Goal: Task Accomplishment & Management: Manage account settings

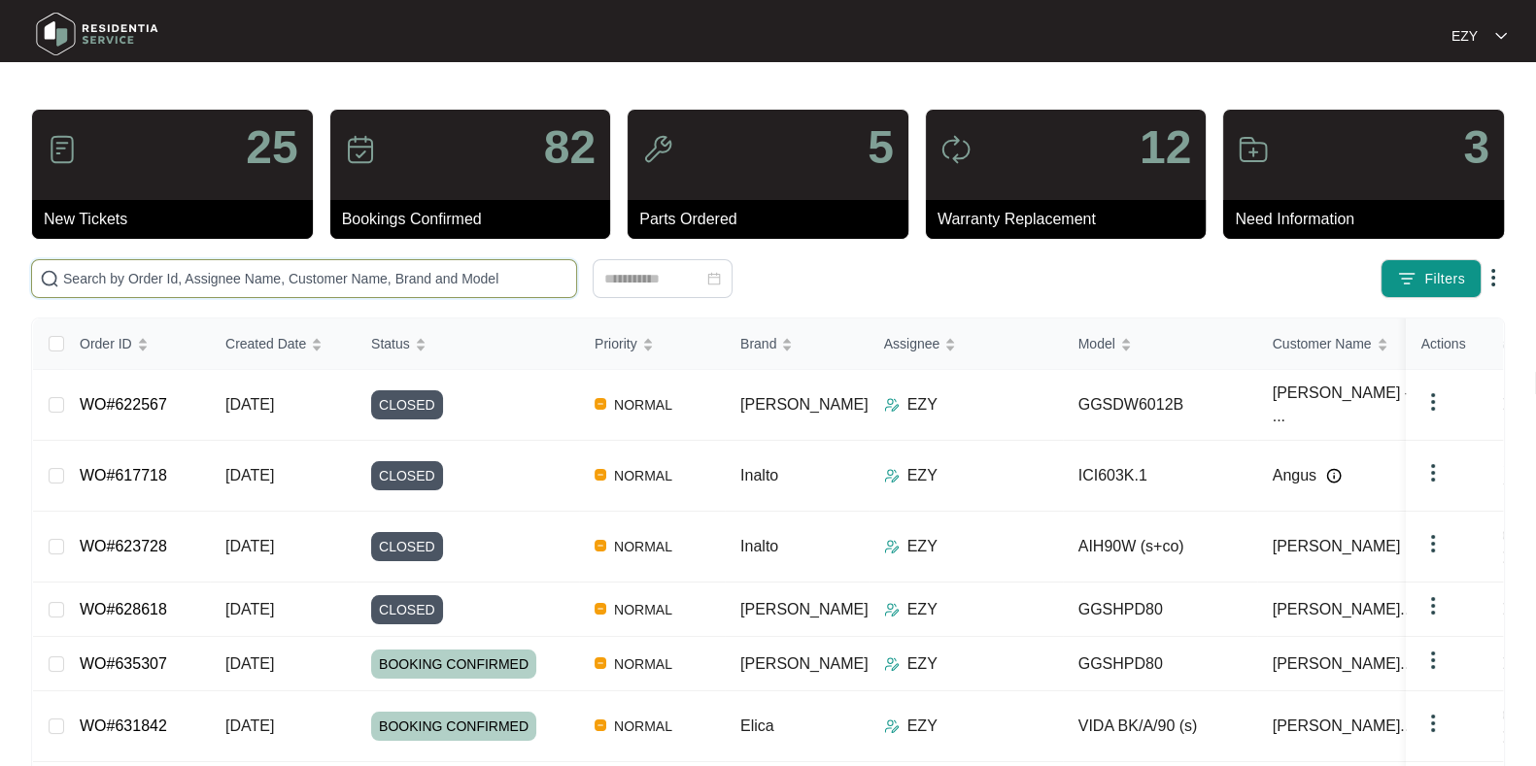
click at [190, 279] on input "text" at bounding box center [315, 278] width 505 height 21
paste input "633362"
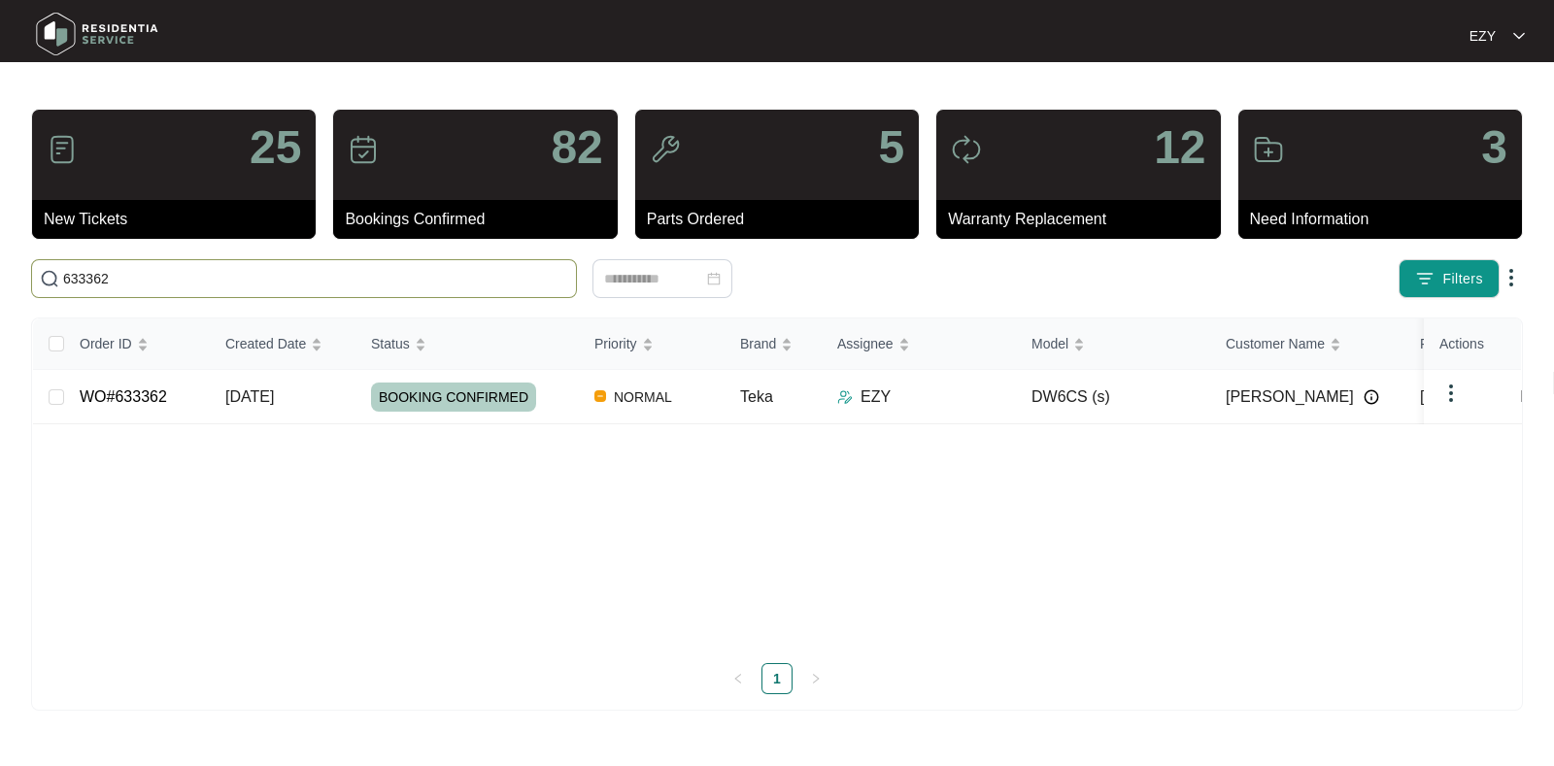
type input "633362"
click at [549, 400] on div "BOOKING CONFIRMED" at bounding box center [475, 397] width 208 height 29
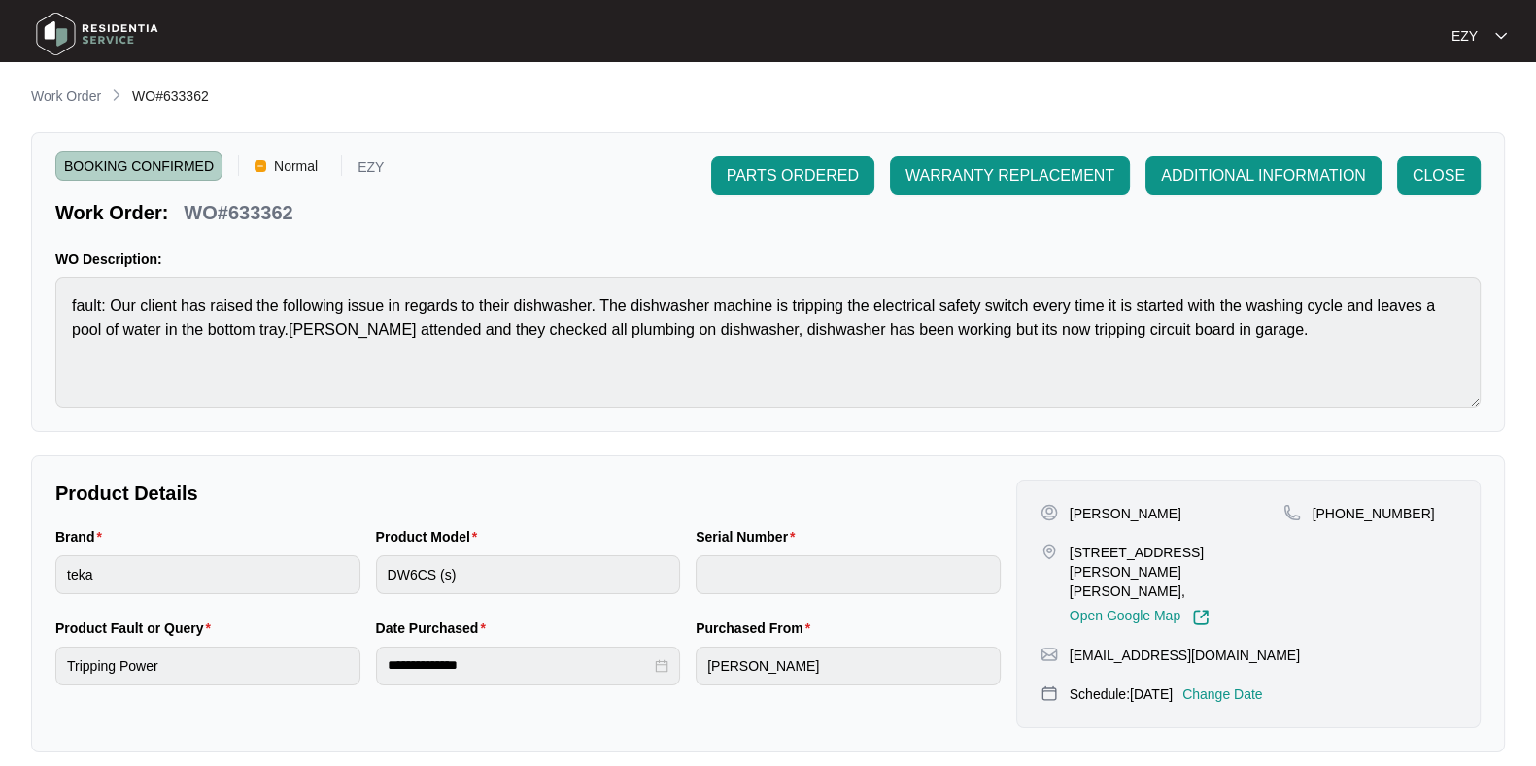
scroll to position [520, 0]
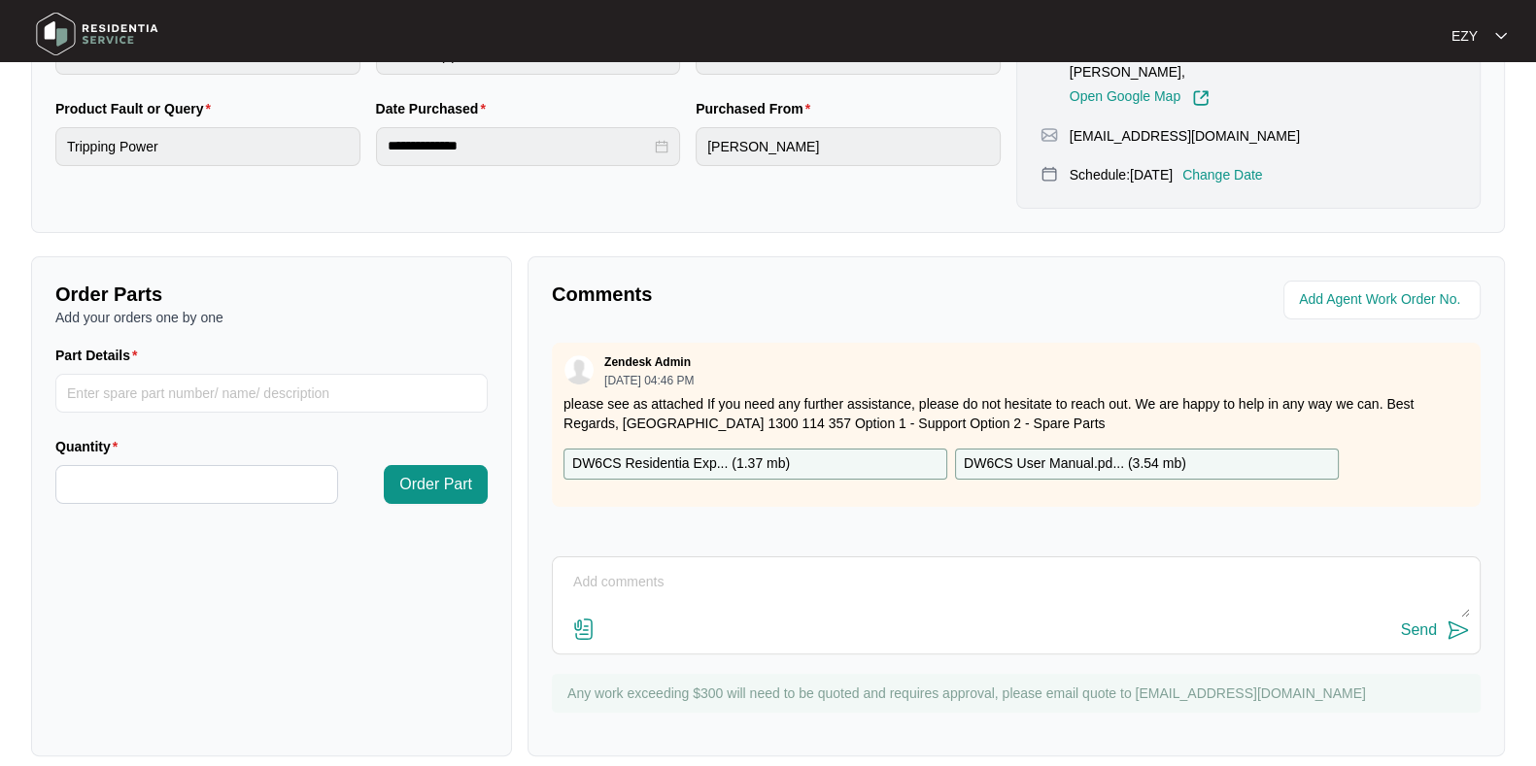
click at [755, 567] on textarea at bounding box center [1015, 592] width 907 height 51
paste textarea "Checked and confirmed fault. Machine trips the power after few minutes of runni…"
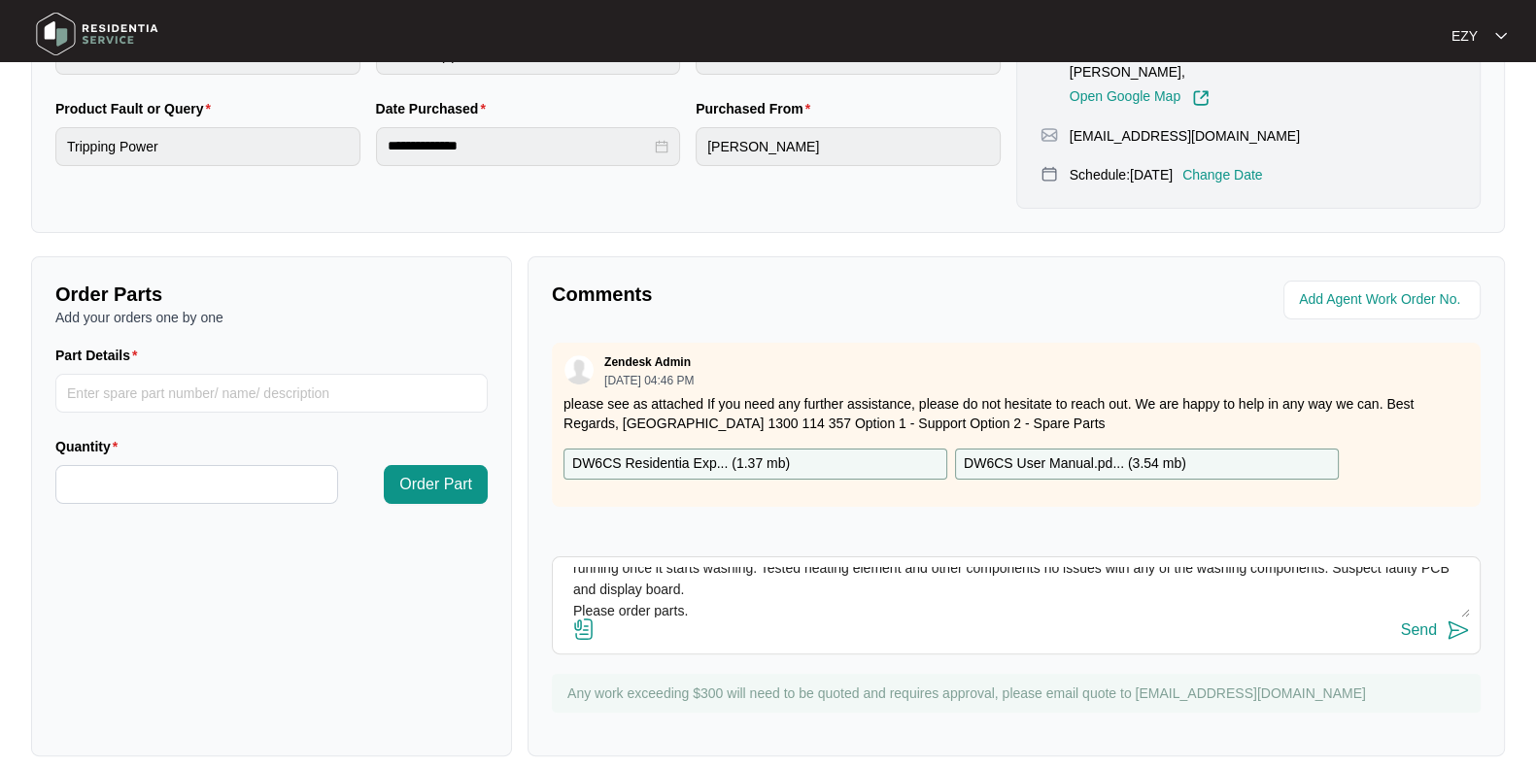
scroll to position [0, 0]
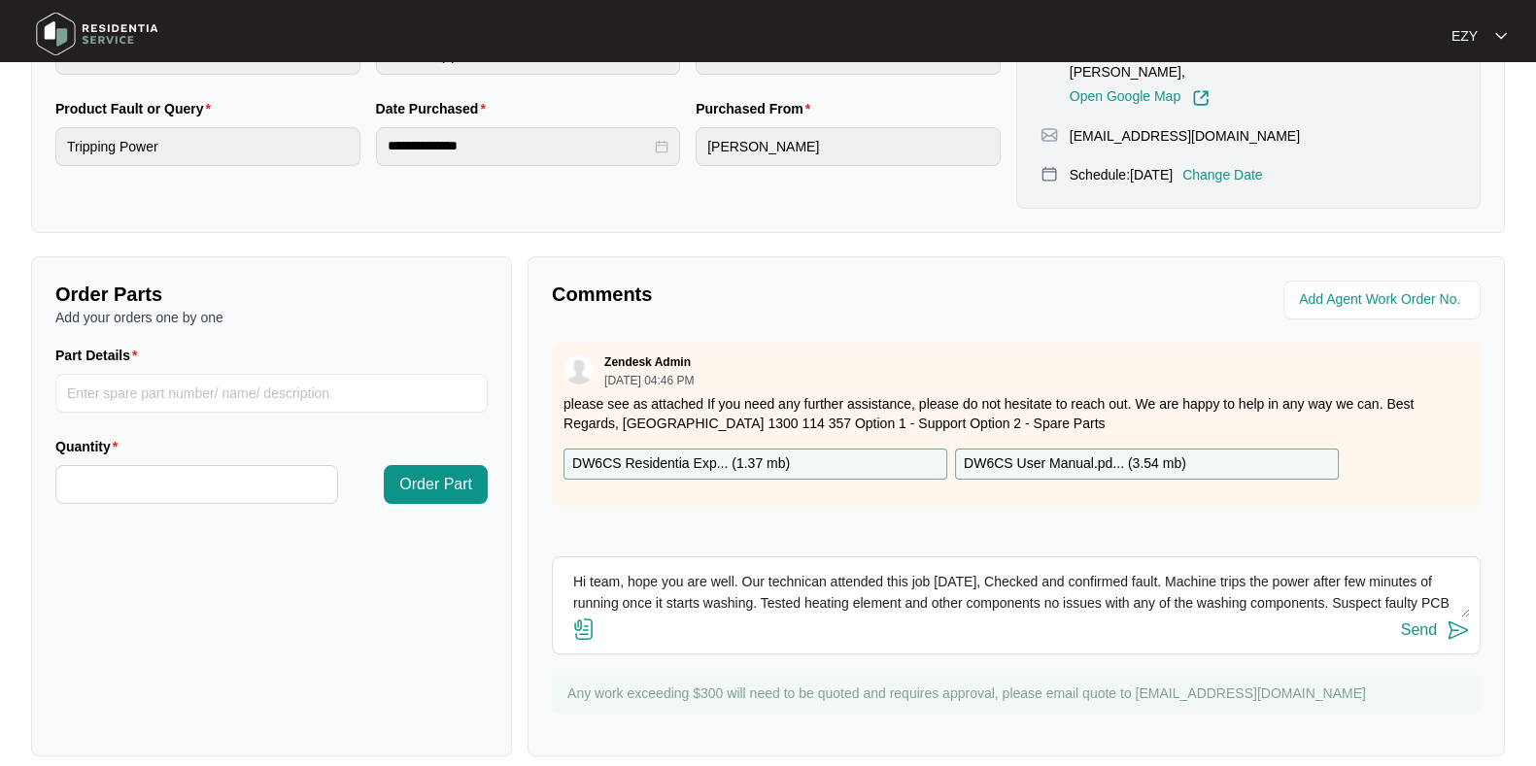
click at [800, 567] on textarea "Hi team, hope you are well. Our technican attended this job [DATE], Checked and…" at bounding box center [1015, 592] width 907 height 51
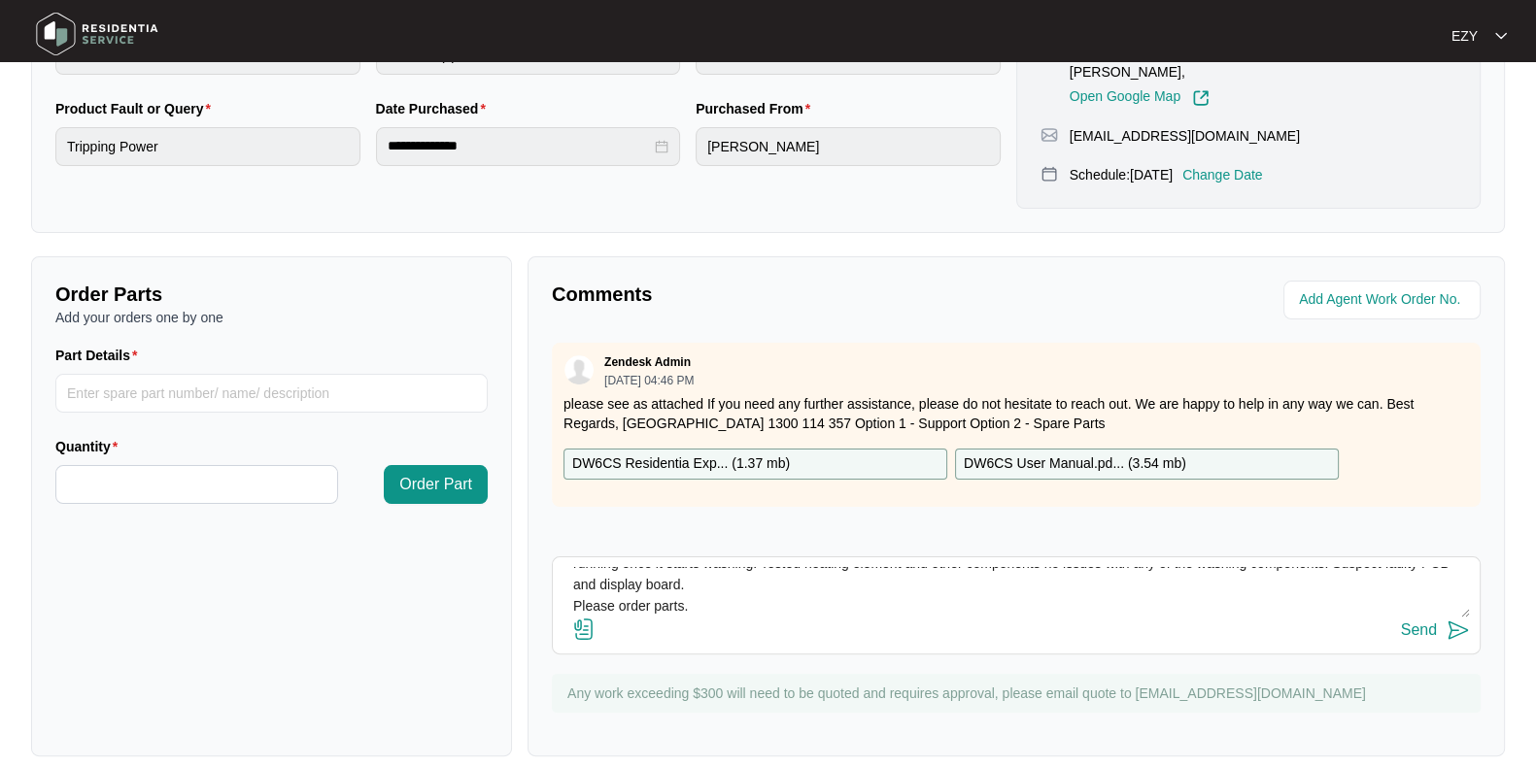
scroll to position [41, 0]
click at [568, 583] on textarea "Hi team, hope you are well. Our technician attended this job [DATE], Checked an…" at bounding box center [1015, 592] width 907 height 51
click at [811, 577] on textarea "Hi team, hope you are well. Our technician attended this job [DATE], Checked an…" at bounding box center [1015, 592] width 907 height 51
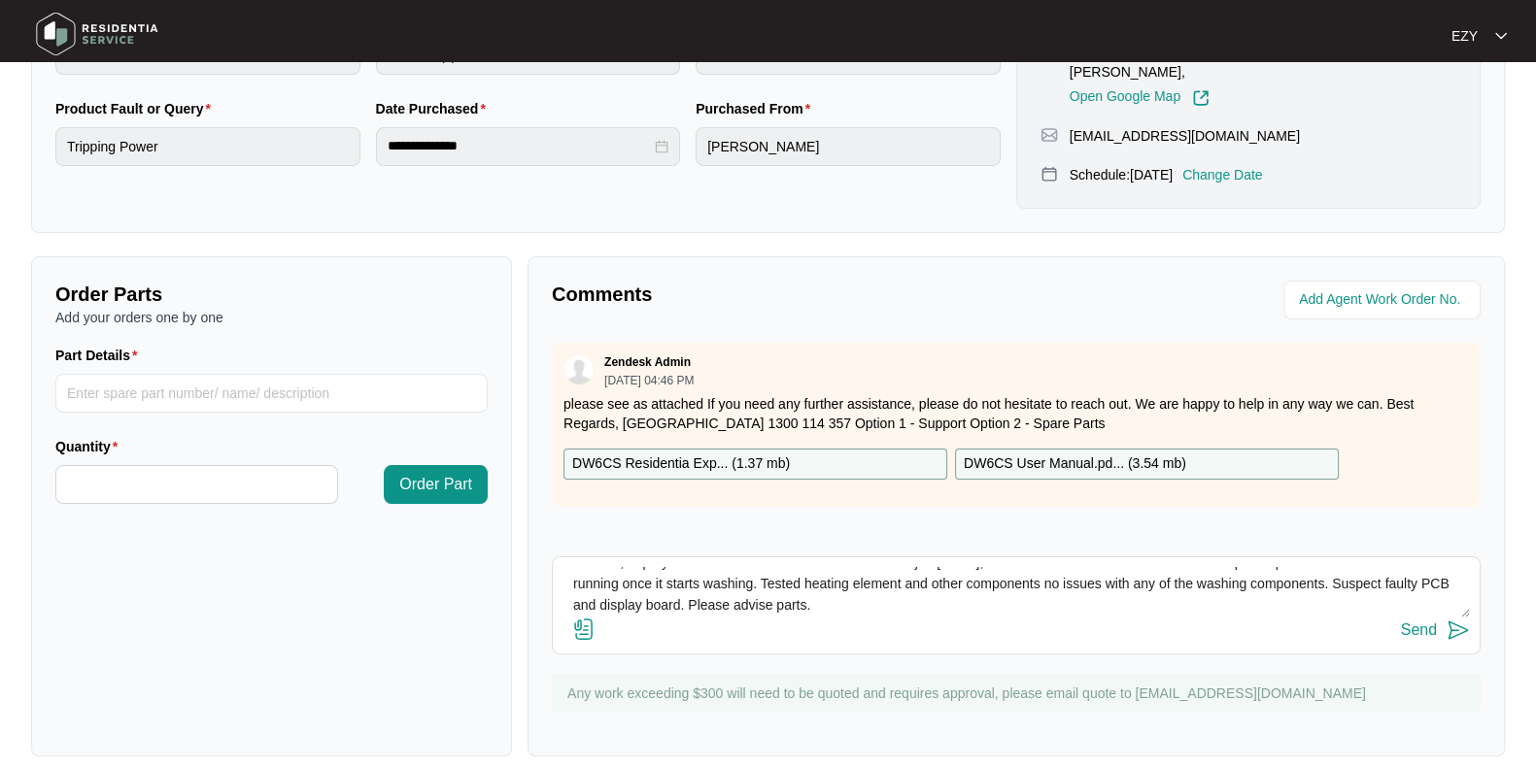
click at [866, 581] on textarea "Hi team, hope you are well. Our technician attended this job [DATE], Checked an…" at bounding box center [1015, 592] width 907 height 51
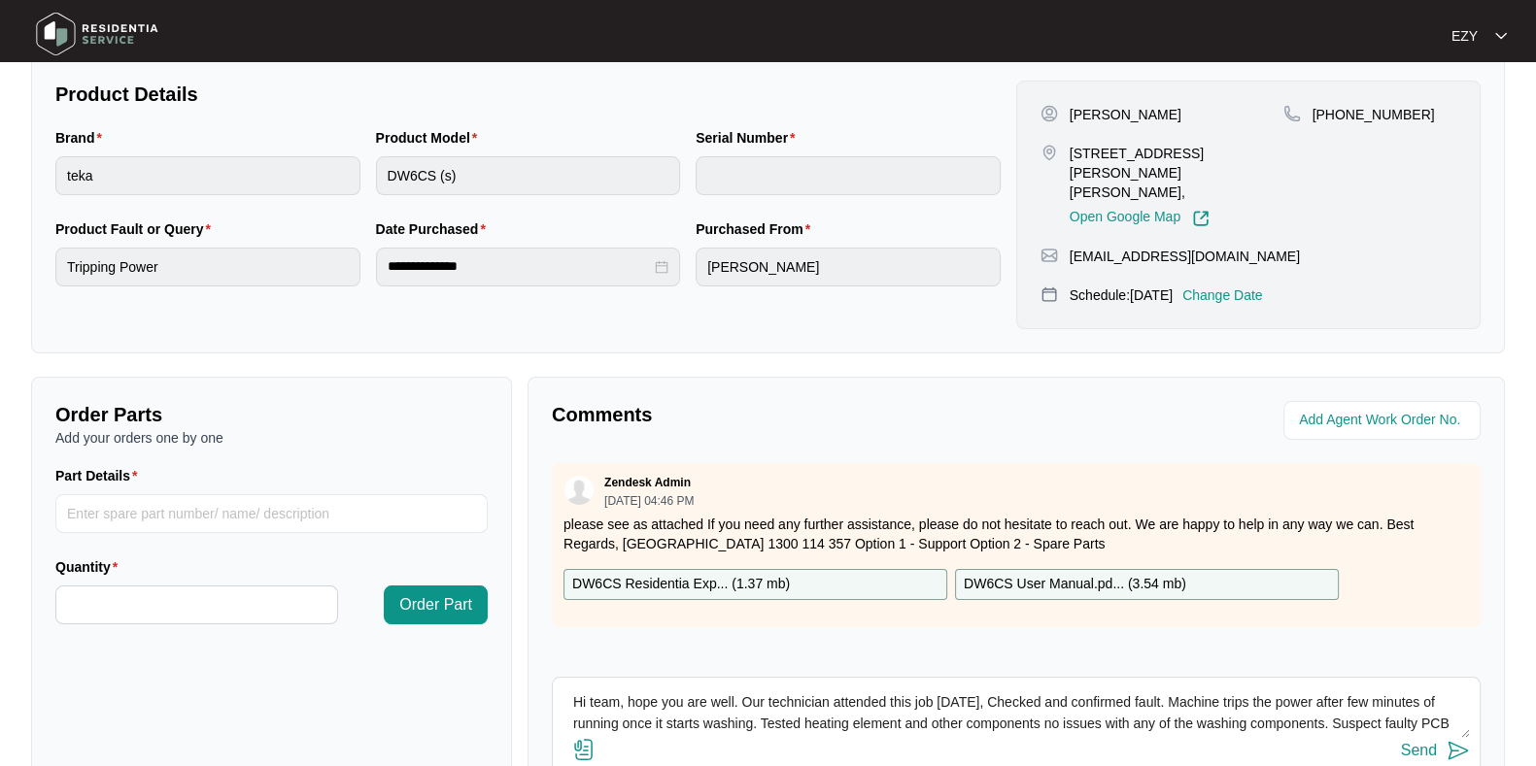
scroll to position [381, 0]
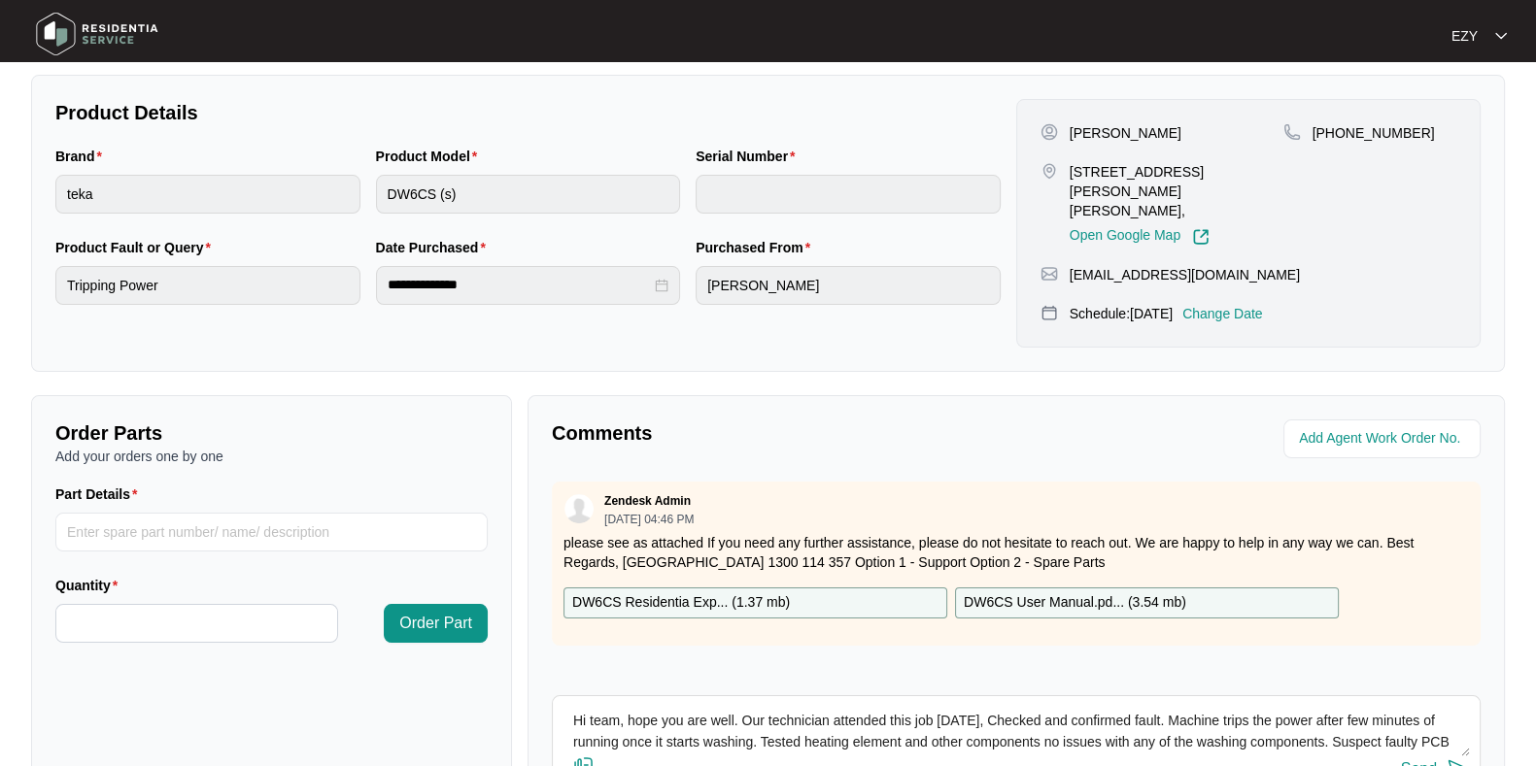
type textarea "Hi team, hope you are well. Our technician attended this job [DATE], Checked an…"
click at [1424, 761] on div "Send" at bounding box center [1419, 769] width 36 height 17
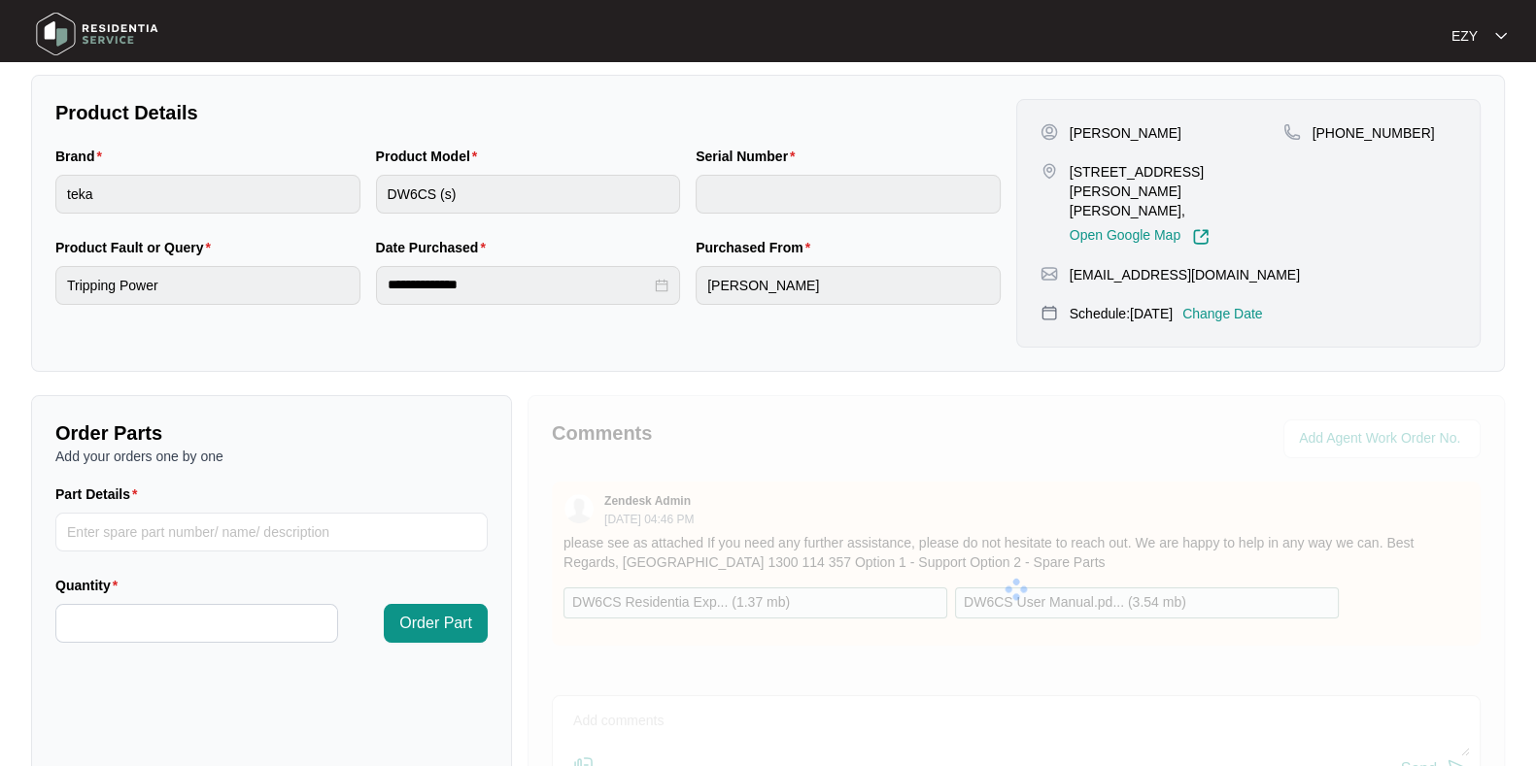
scroll to position [0, 0]
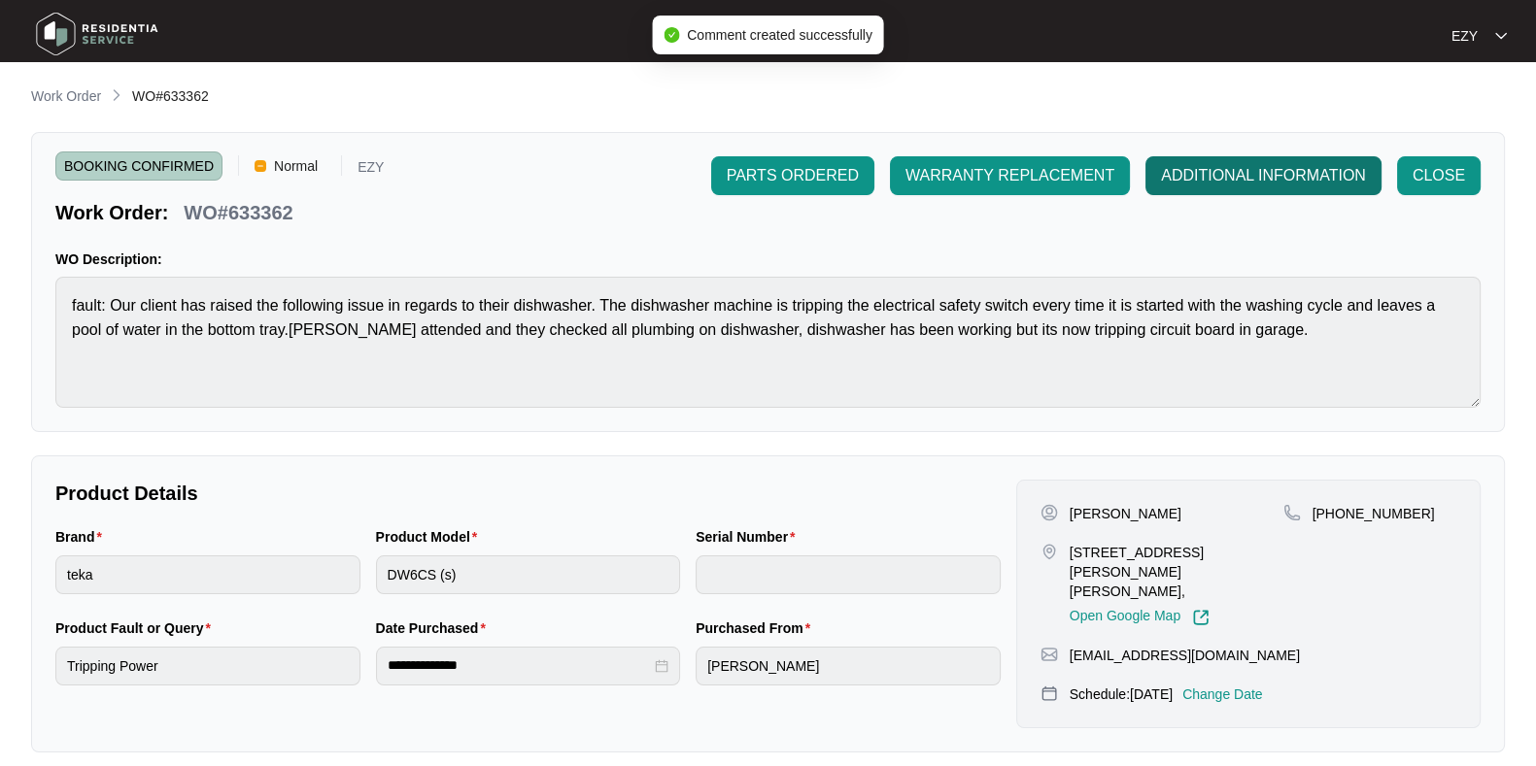
click at [1213, 179] on span "ADDITIONAL INFORMATION" at bounding box center [1263, 175] width 205 height 23
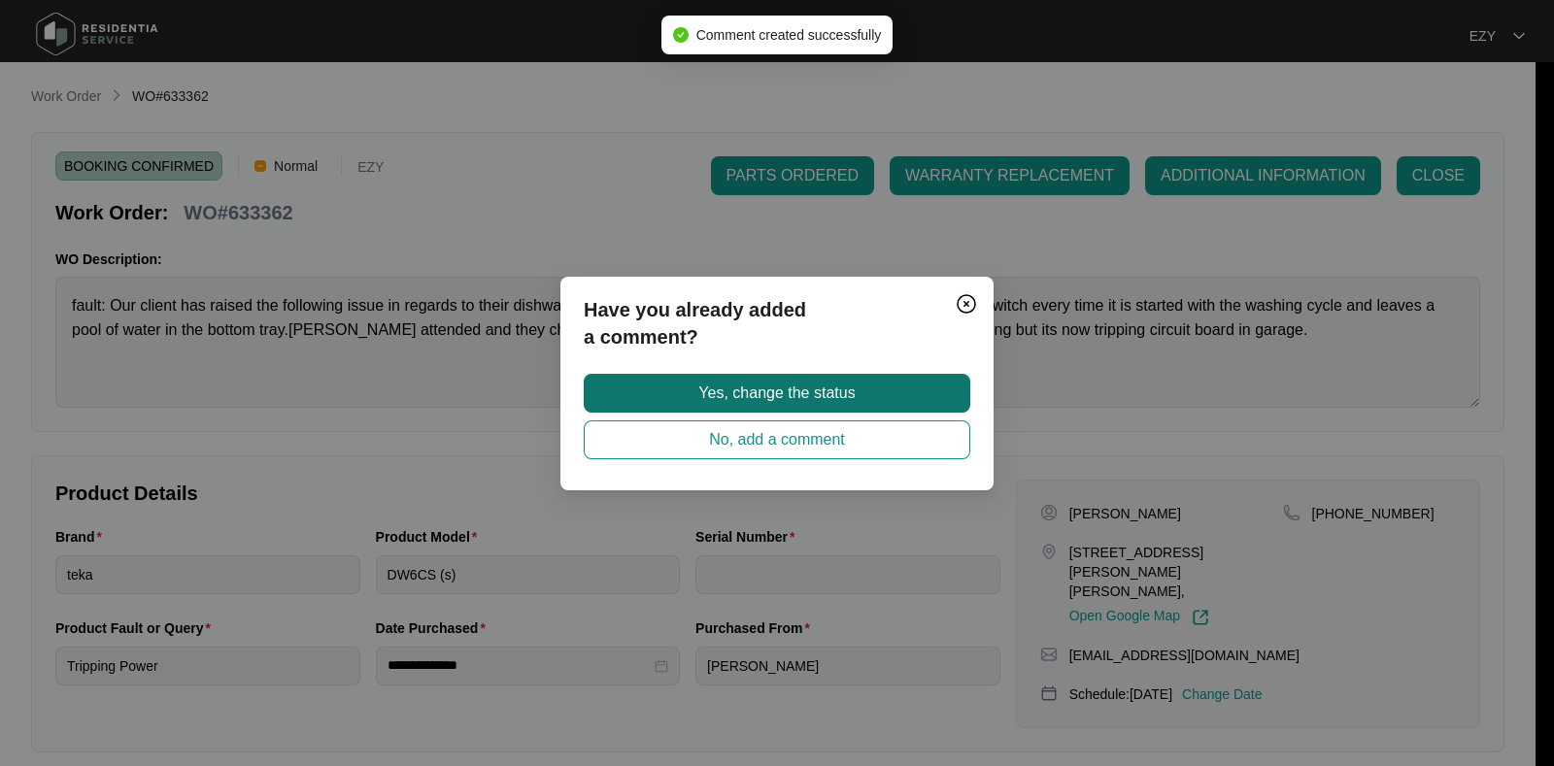
click at [854, 384] on span "Yes, change the status" at bounding box center [776, 393] width 156 height 23
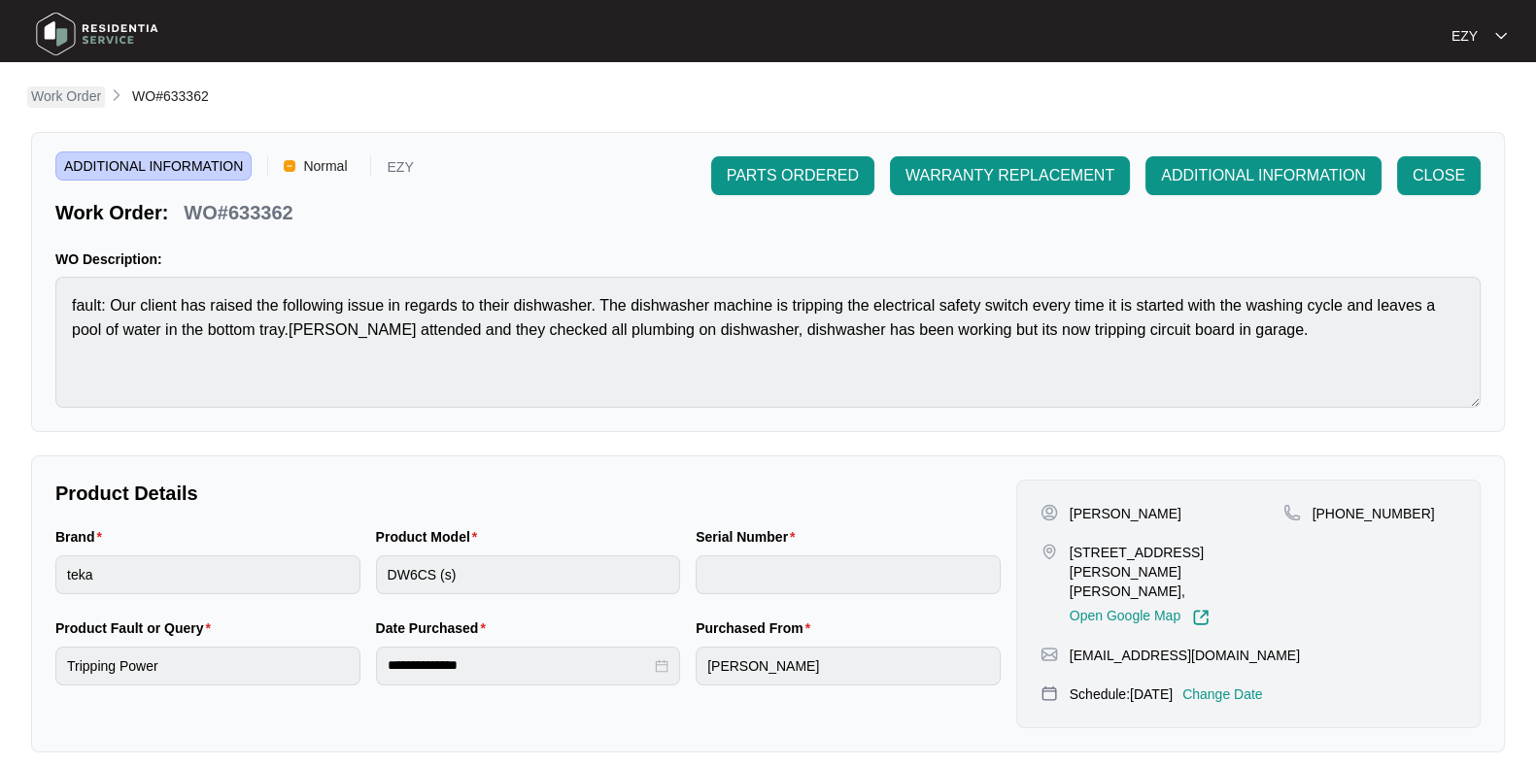
click at [78, 106] on p "Work Order" at bounding box center [66, 95] width 70 height 19
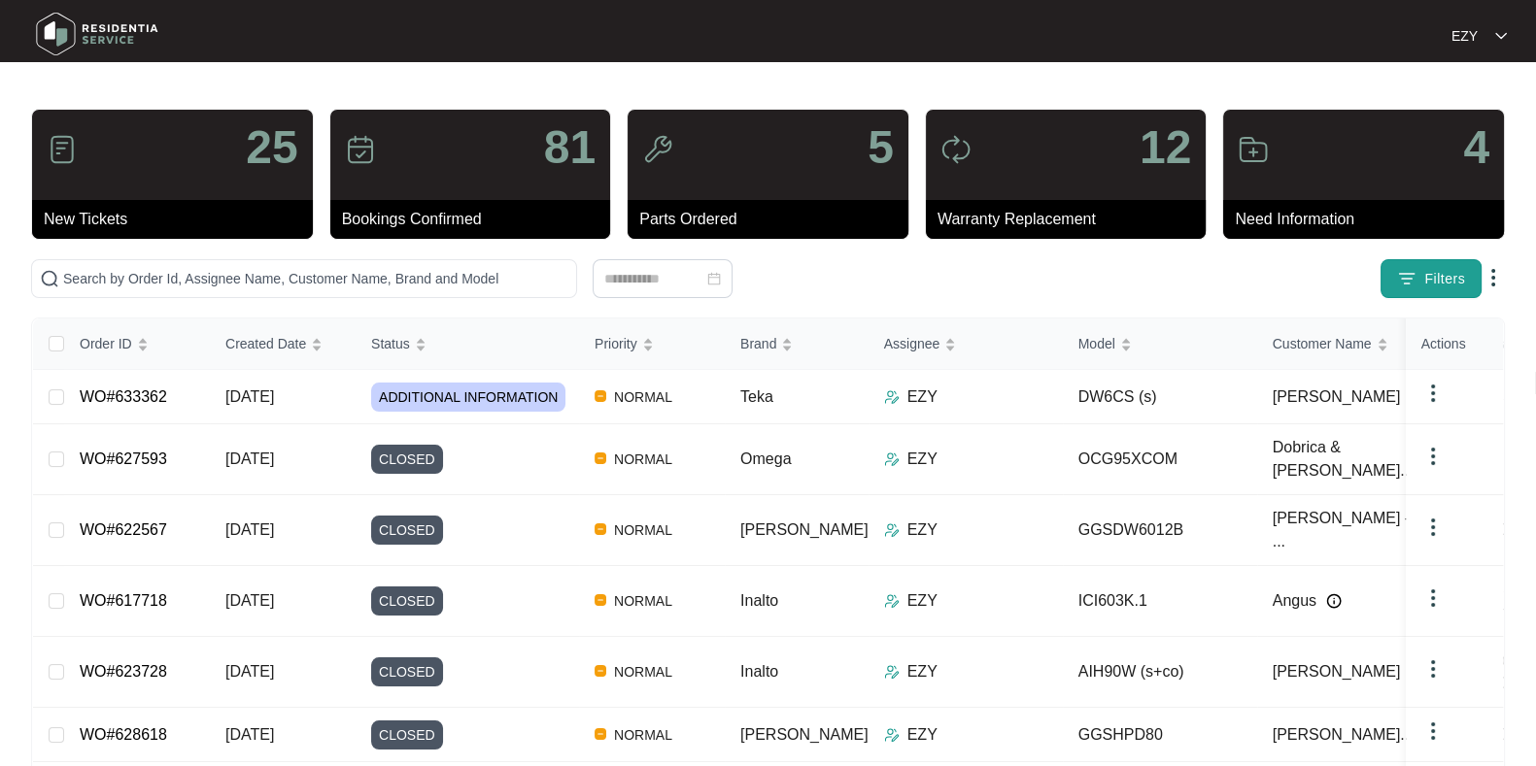
click at [1384, 288] on button "Filters" at bounding box center [1430, 278] width 101 height 39
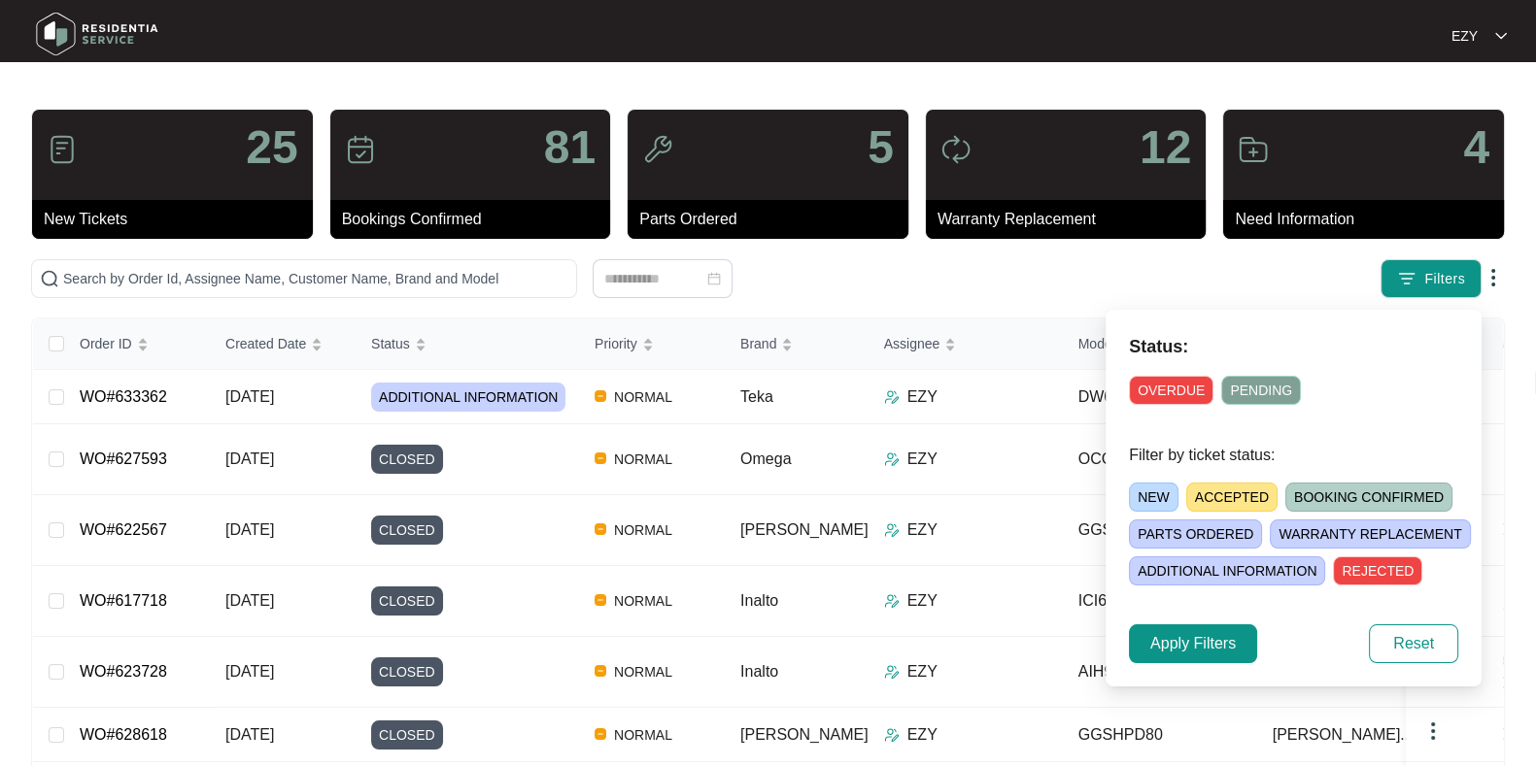
click at [1229, 495] on span "ACCEPTED" at bounding box center [1231, 497] width 91 height 29
click at [1188, 638] on span "Apply Filters" at bounding box center [1192, 643] width 85 height 23
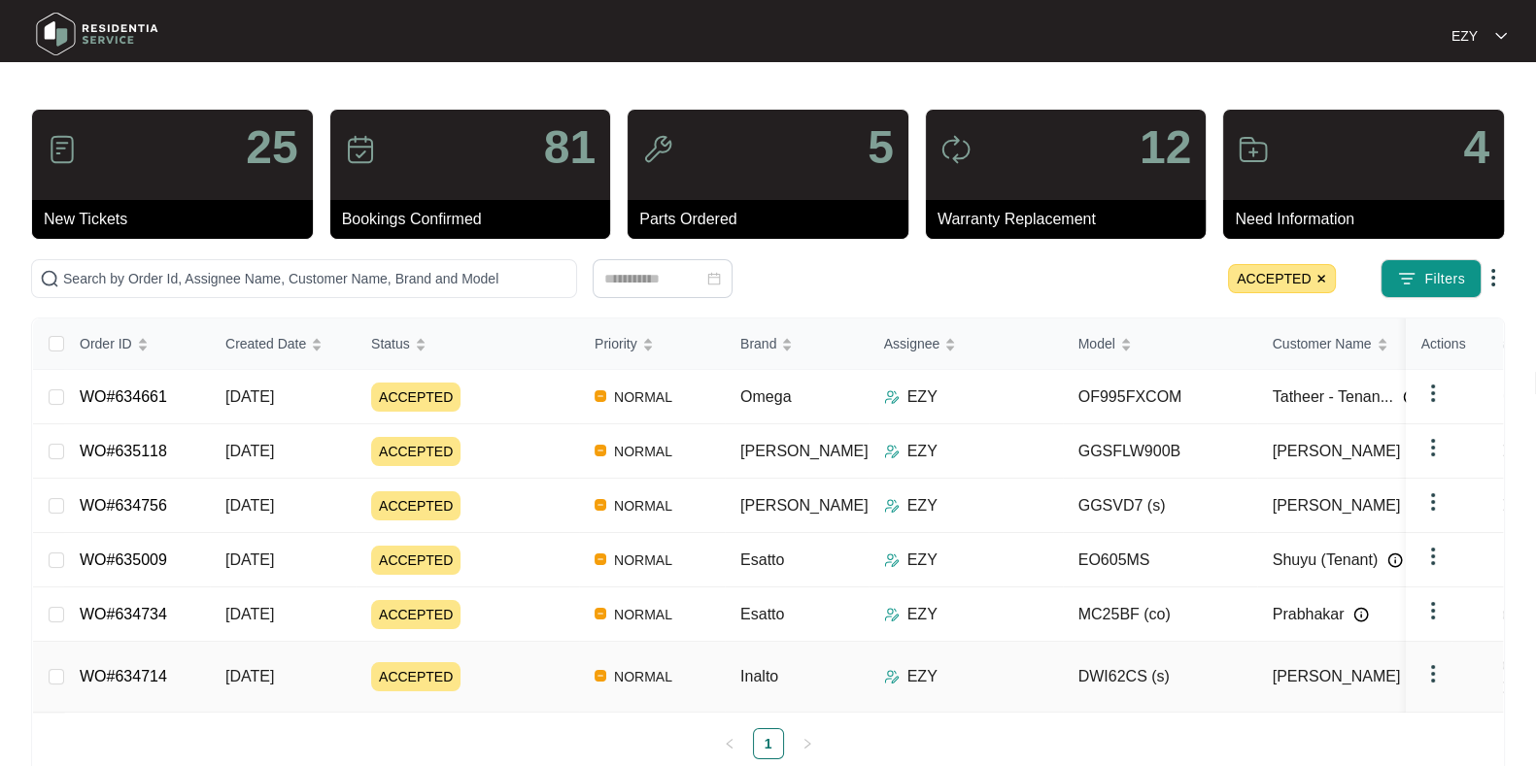
click at [512, 662] on div "ACCEPTED" at bounding box center [475, 676] width 208 height 29
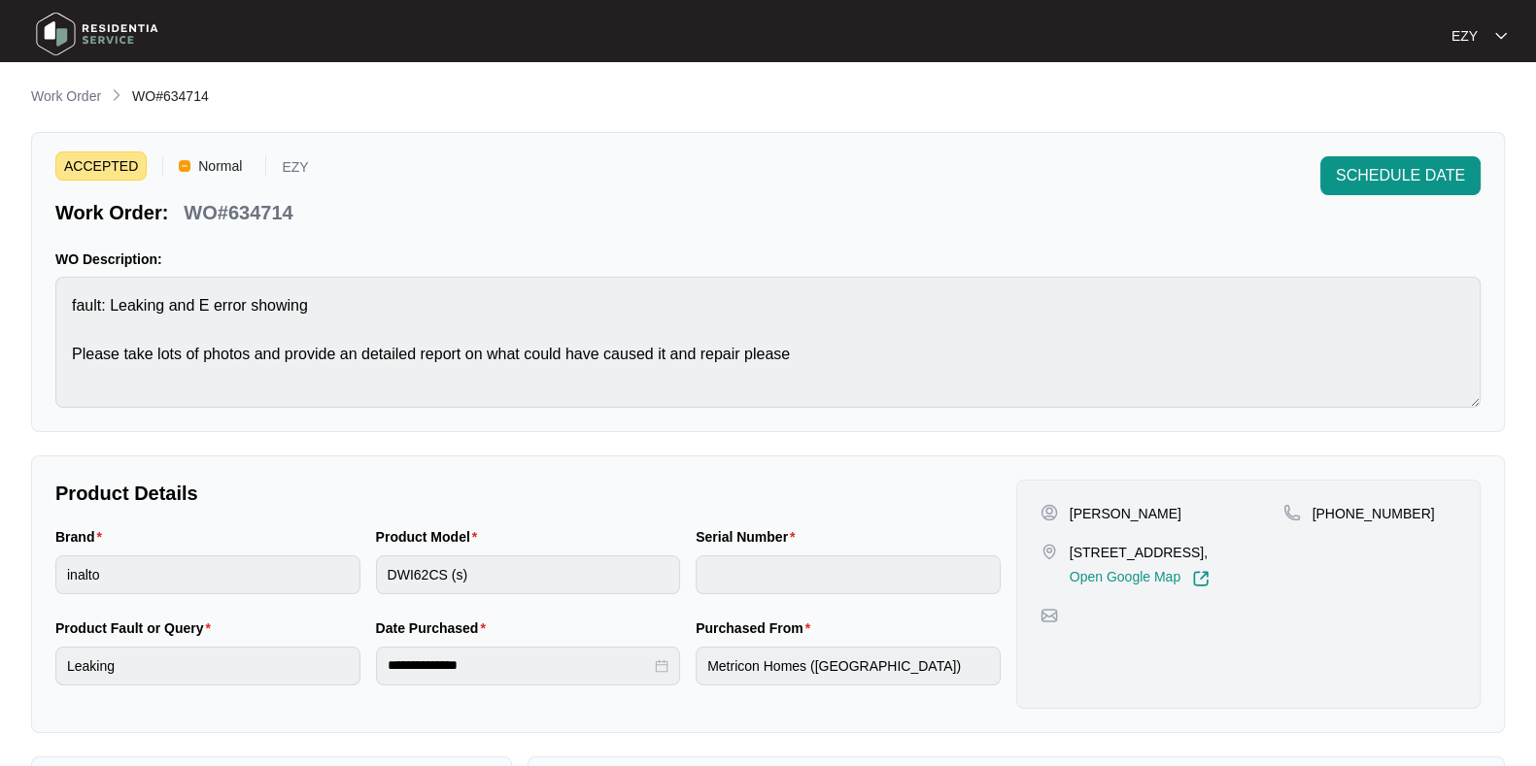
click at [267, 199] on p "WO#634714" at bounding box center [238, 212] width 109 height 27
copy p "634714"
click at [1366, 168] on span "SCHEDULE DATE" at bounding box center [1400, 175] width 129 height 23
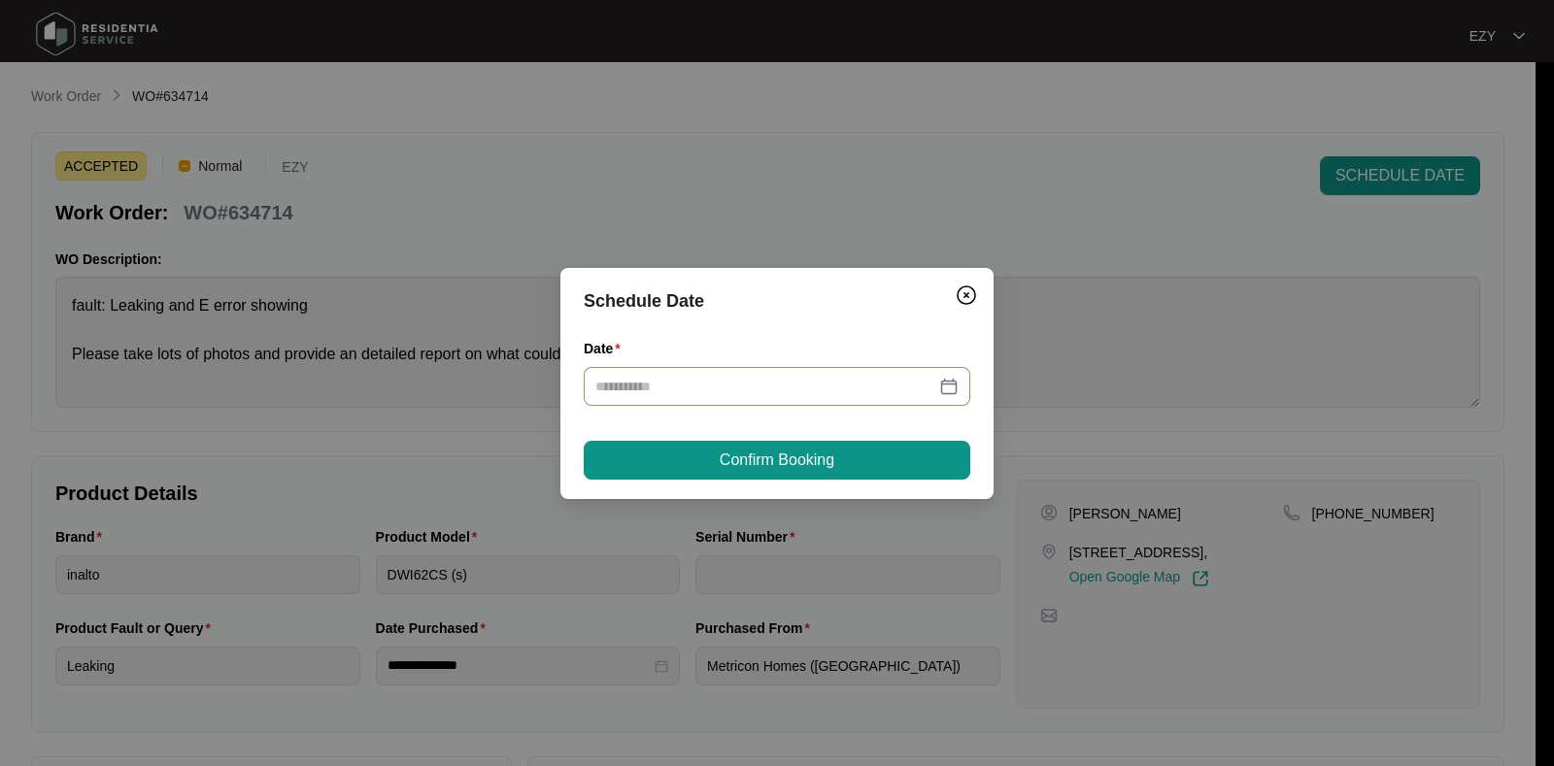
click at [800, 391] on input "Date" at bounding box center [765, 386] width 340 height 21
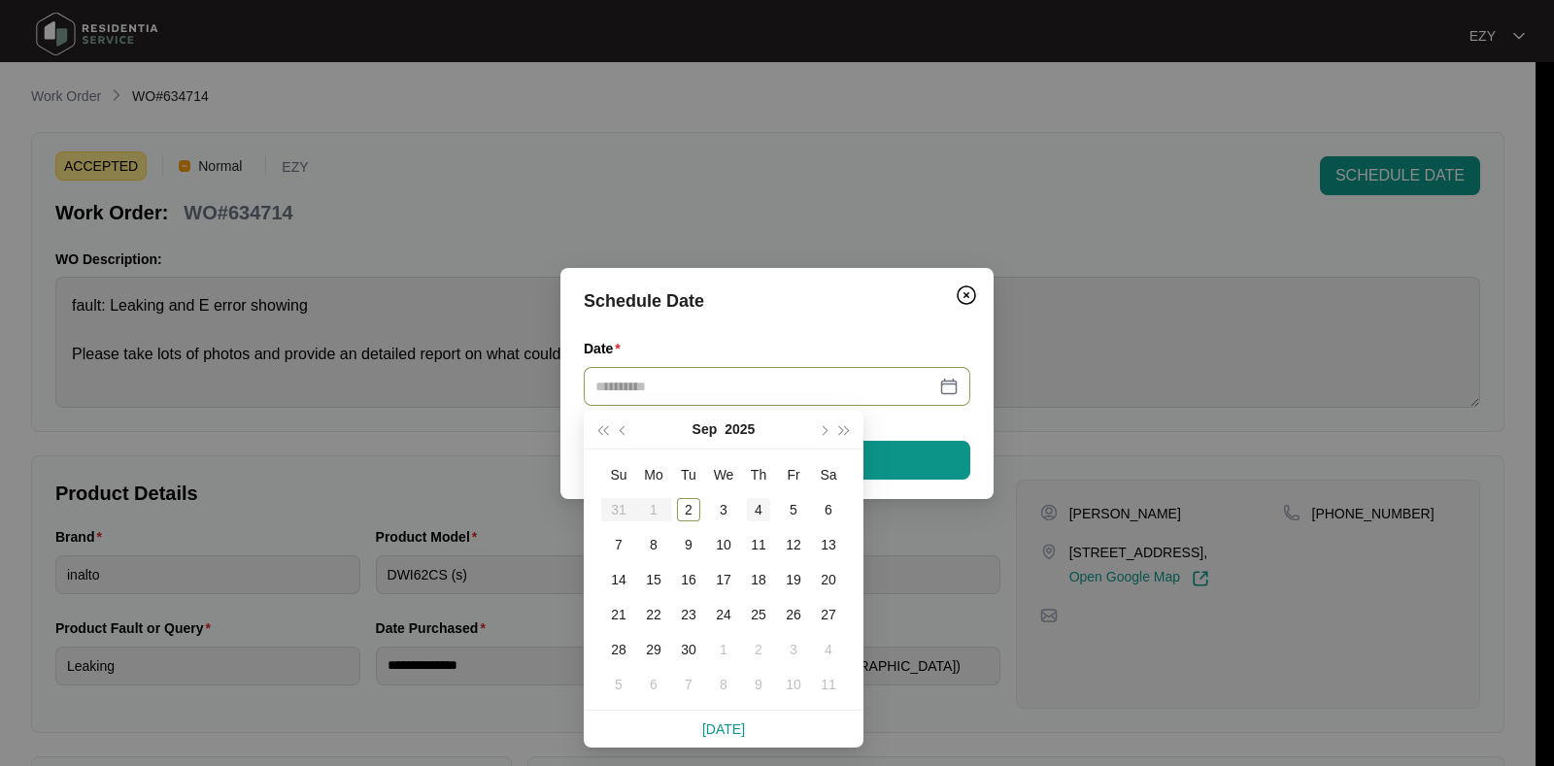
type input "**********"
click at [753, 511] on div "4" at bounding box center [758, 509] width 23 height 23
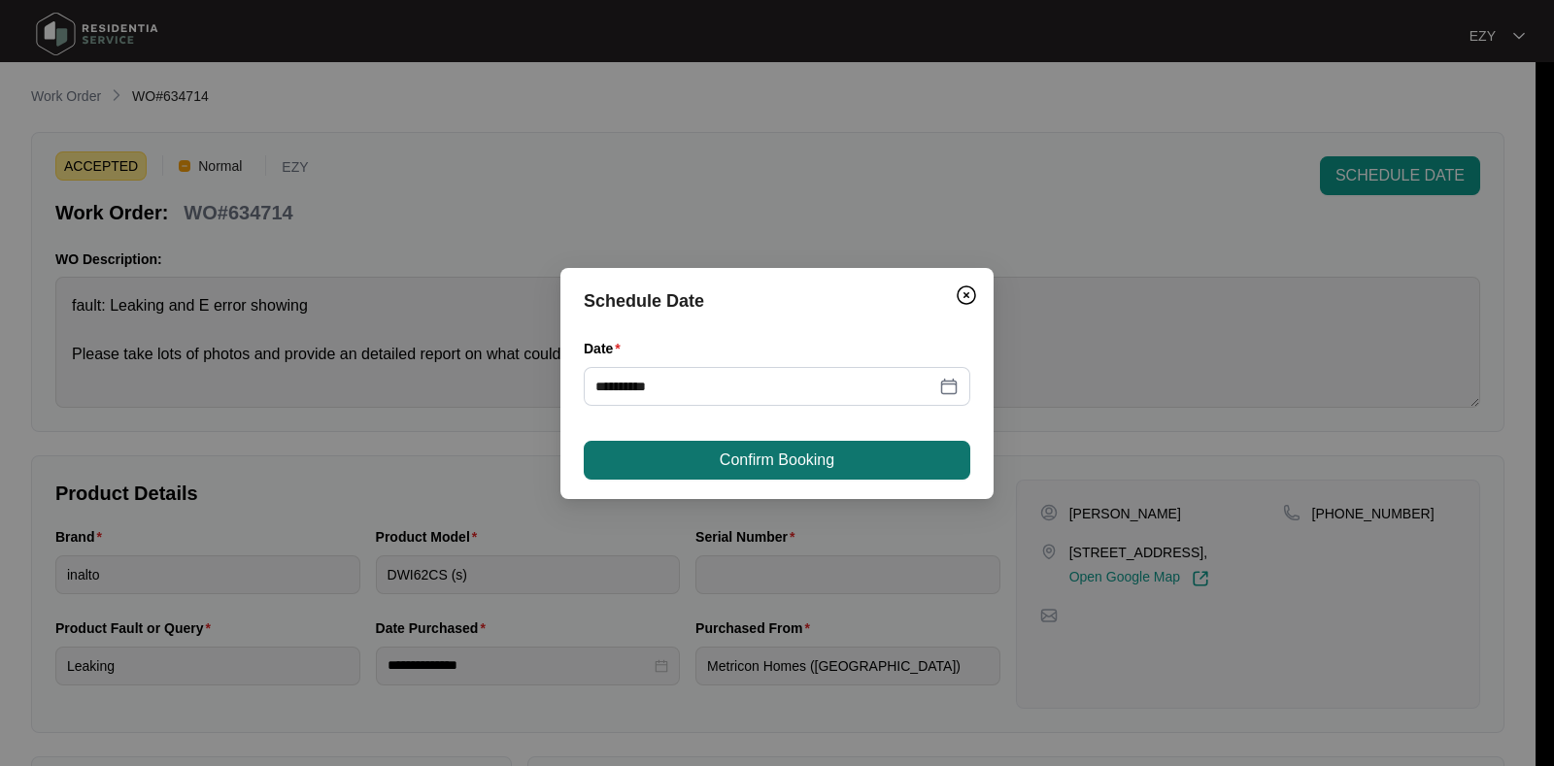
click at [775, 467] on span "Confirm Booking" at bounding box center [777, 460] width 115 height 23
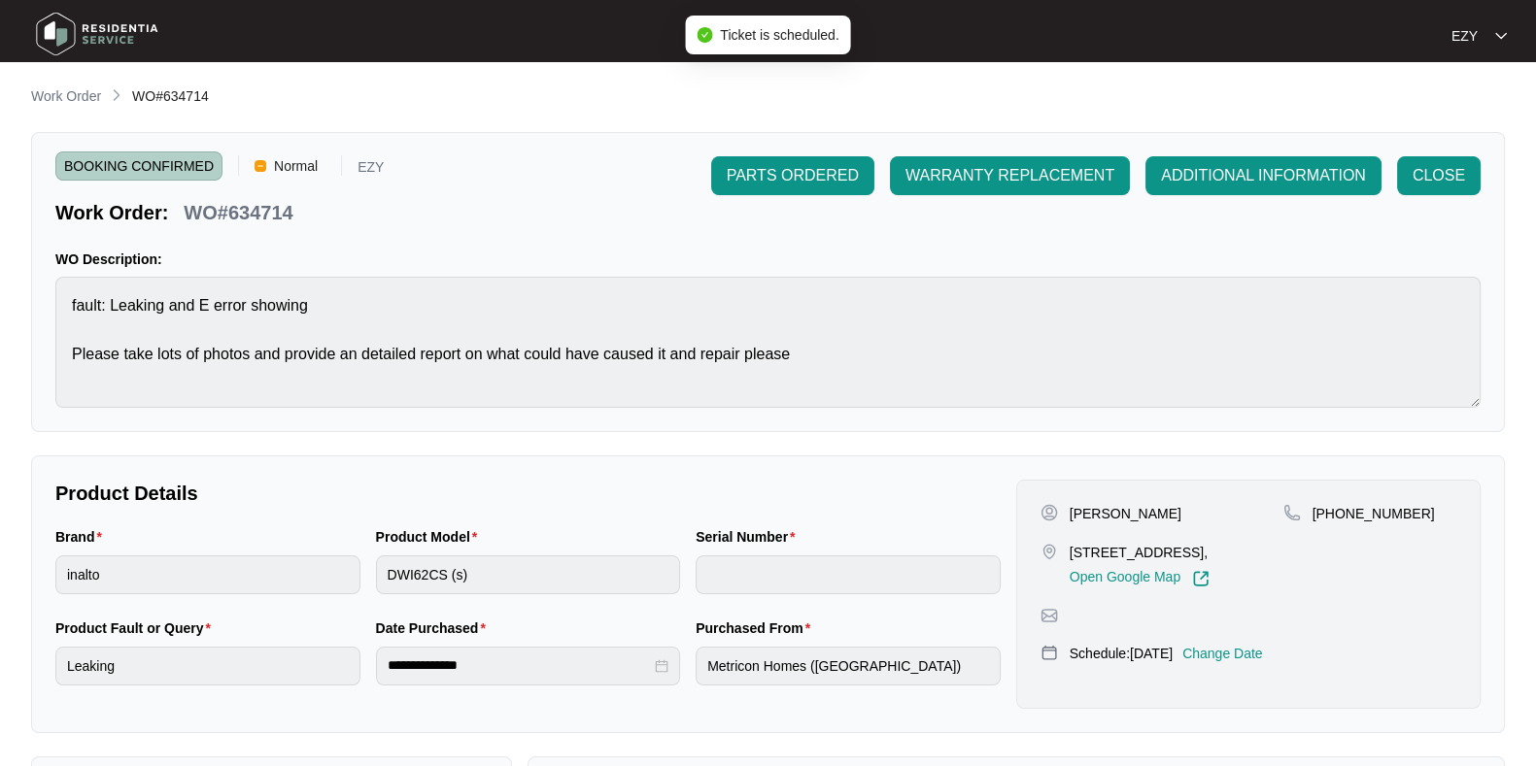
click at [69, 85] on li "Work Order" at bounding box center [66, 96] width 70 height 23
click at [73, 89] on p "Work Order" at bounding box center [66, 95] width 70 height 19
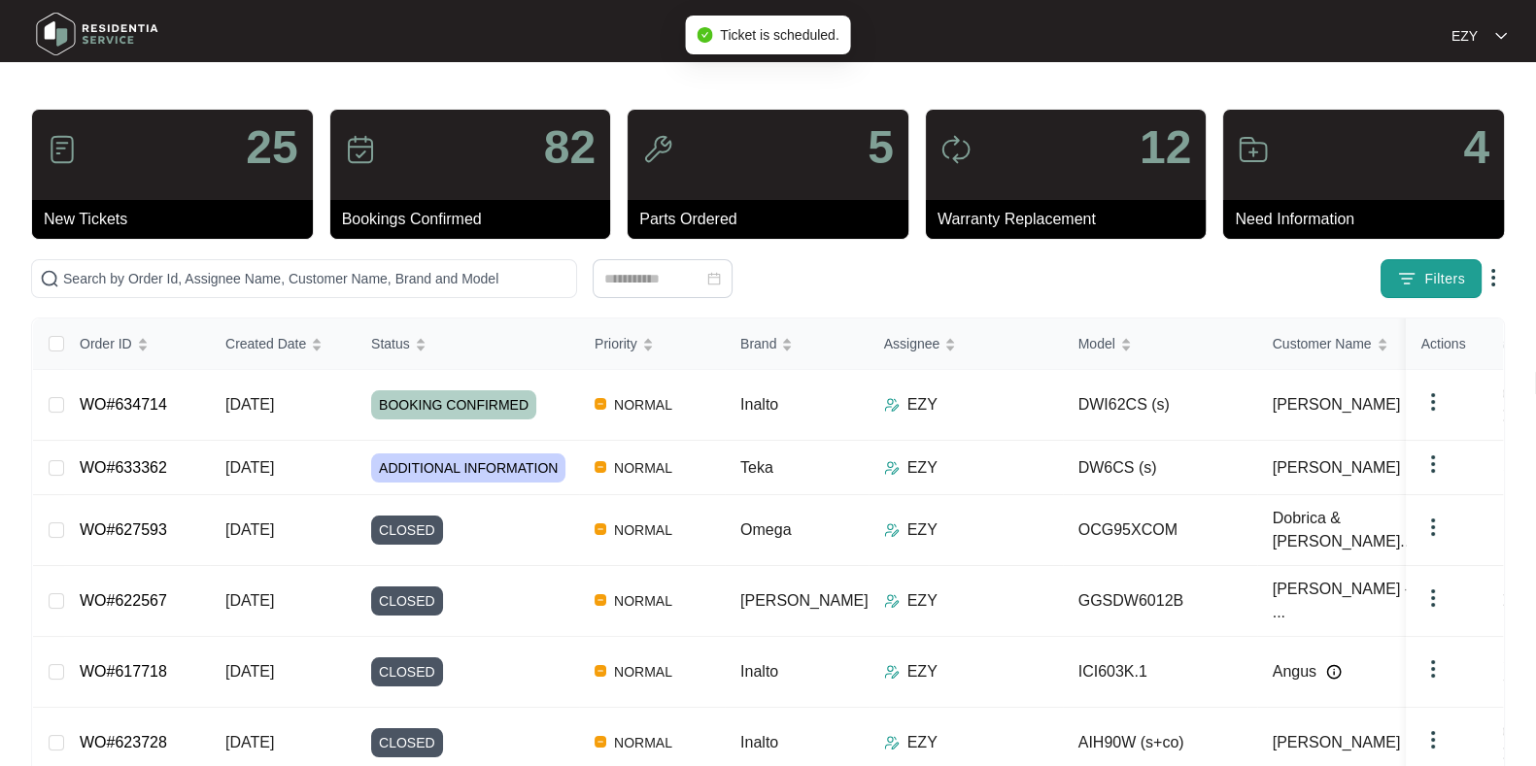
click at [1452, 291] on button "Filters" at bounding box center [1430, 278] width 101 height 39
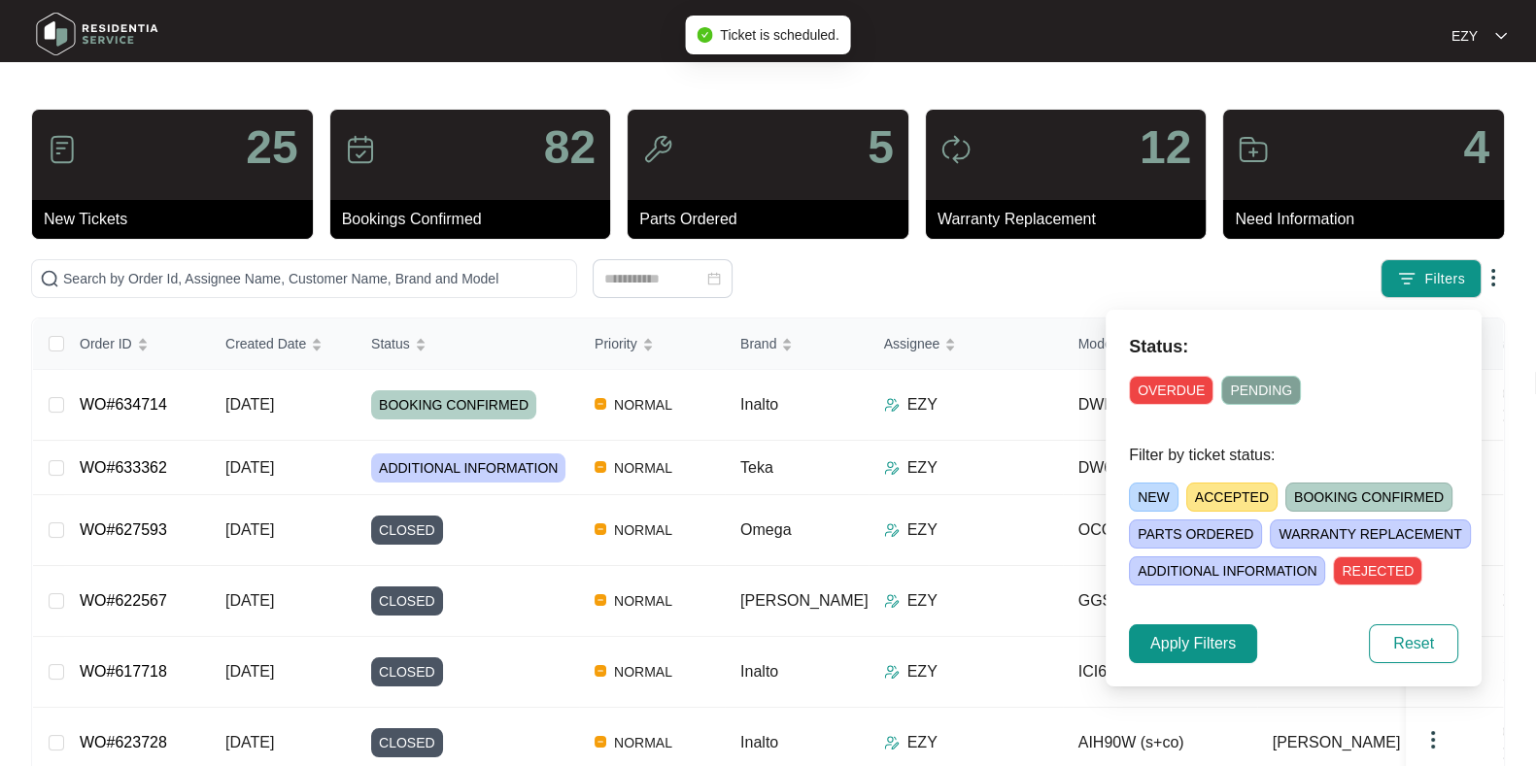
click at [1268, 488] on div "NEW ACCEPTED BOOKING CONFIRMED [PERSON_NAME] ORDERED [PERSON_NAME] REPLACEMENT …" at bounding box center [1317, 530] width 376 height 111
click at [1243, 496] on span "ACCEPTED" at bounding box center [1231, 497] width 91 height 29
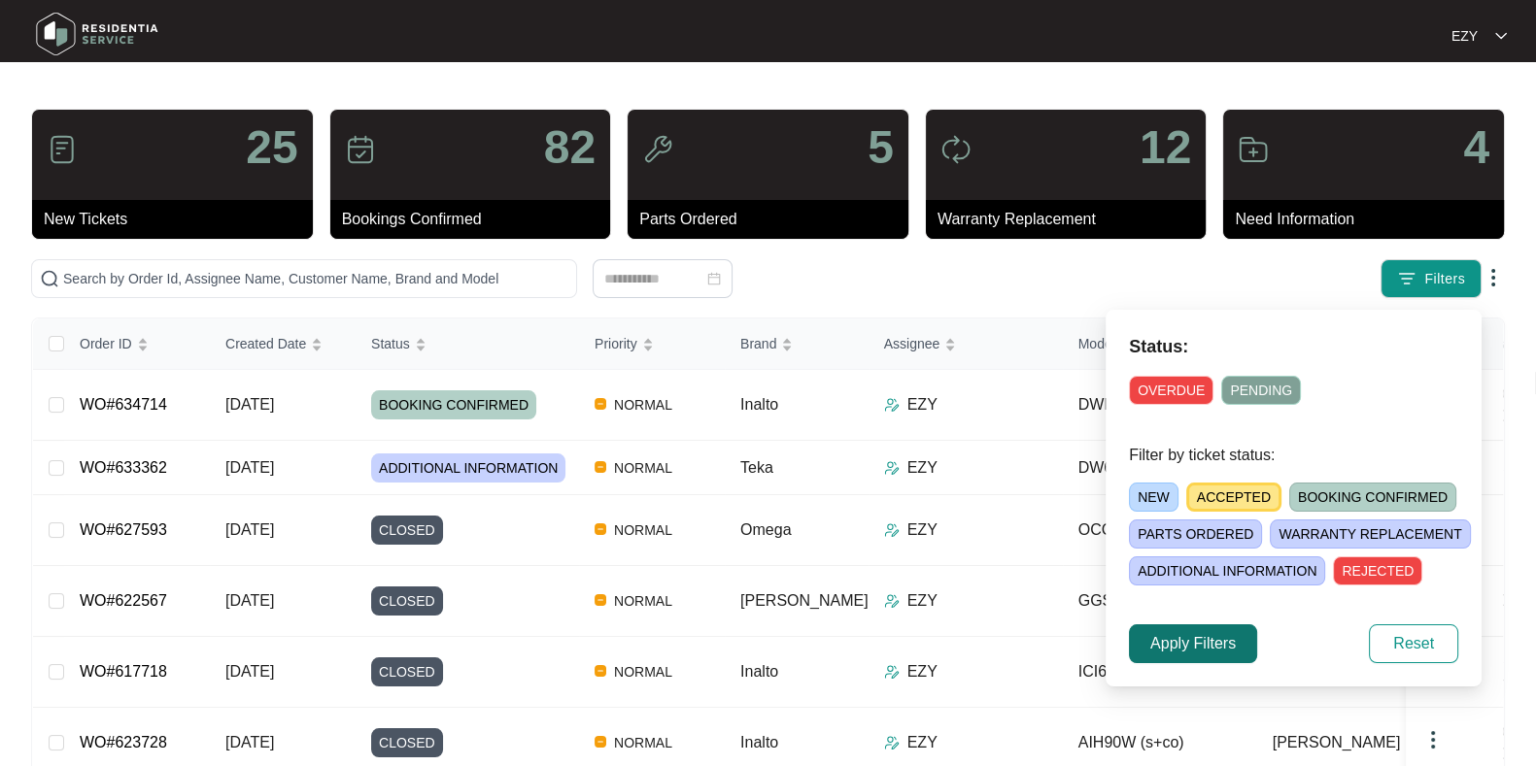
click at [1215, 628] on button "Apply Filters" at bounding box center [1193, 644] width 128 height 39
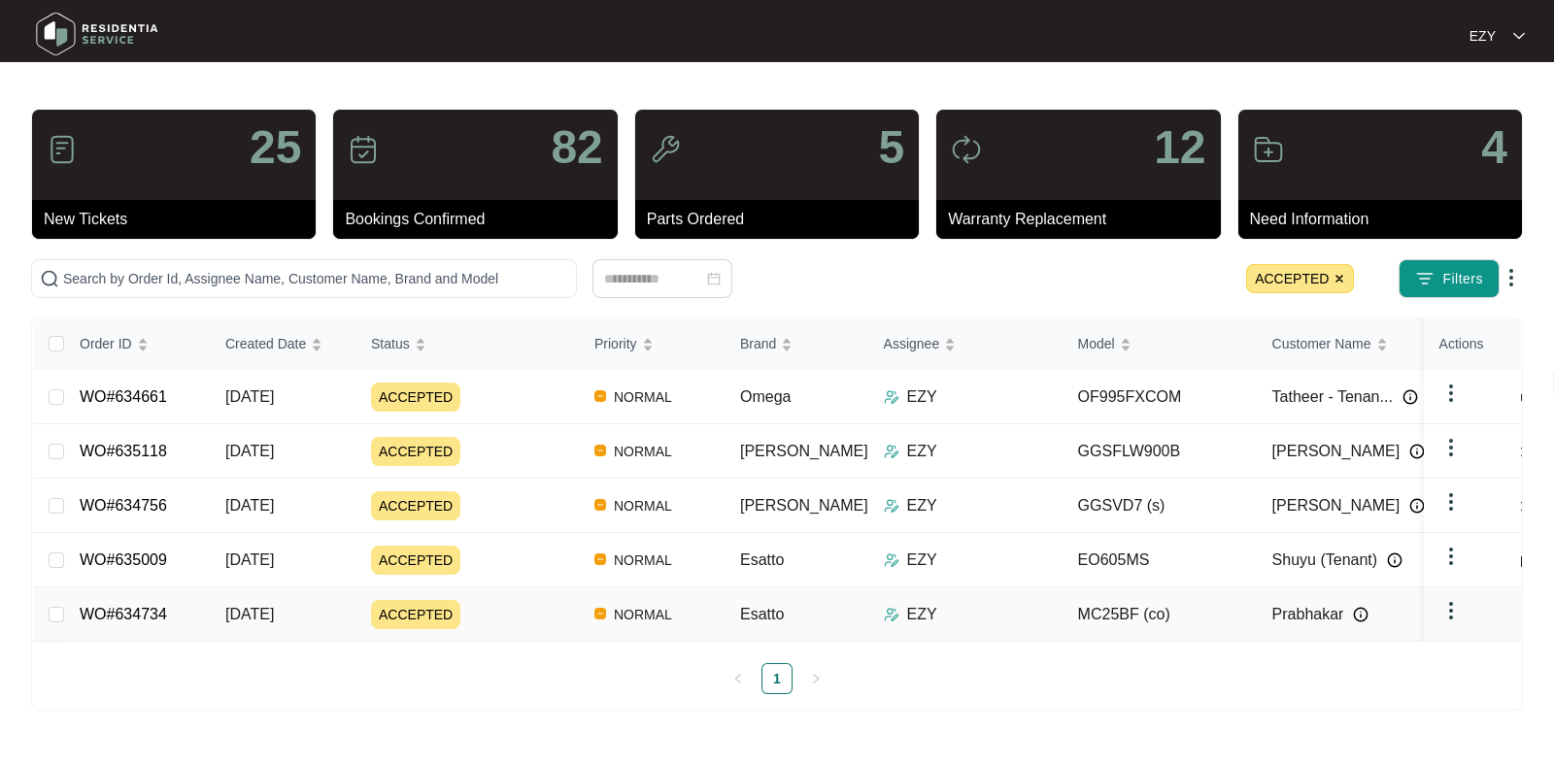
click at [553, 604] on div "ACCEPTED" at bounding box center [475, 614] width 208 height 29
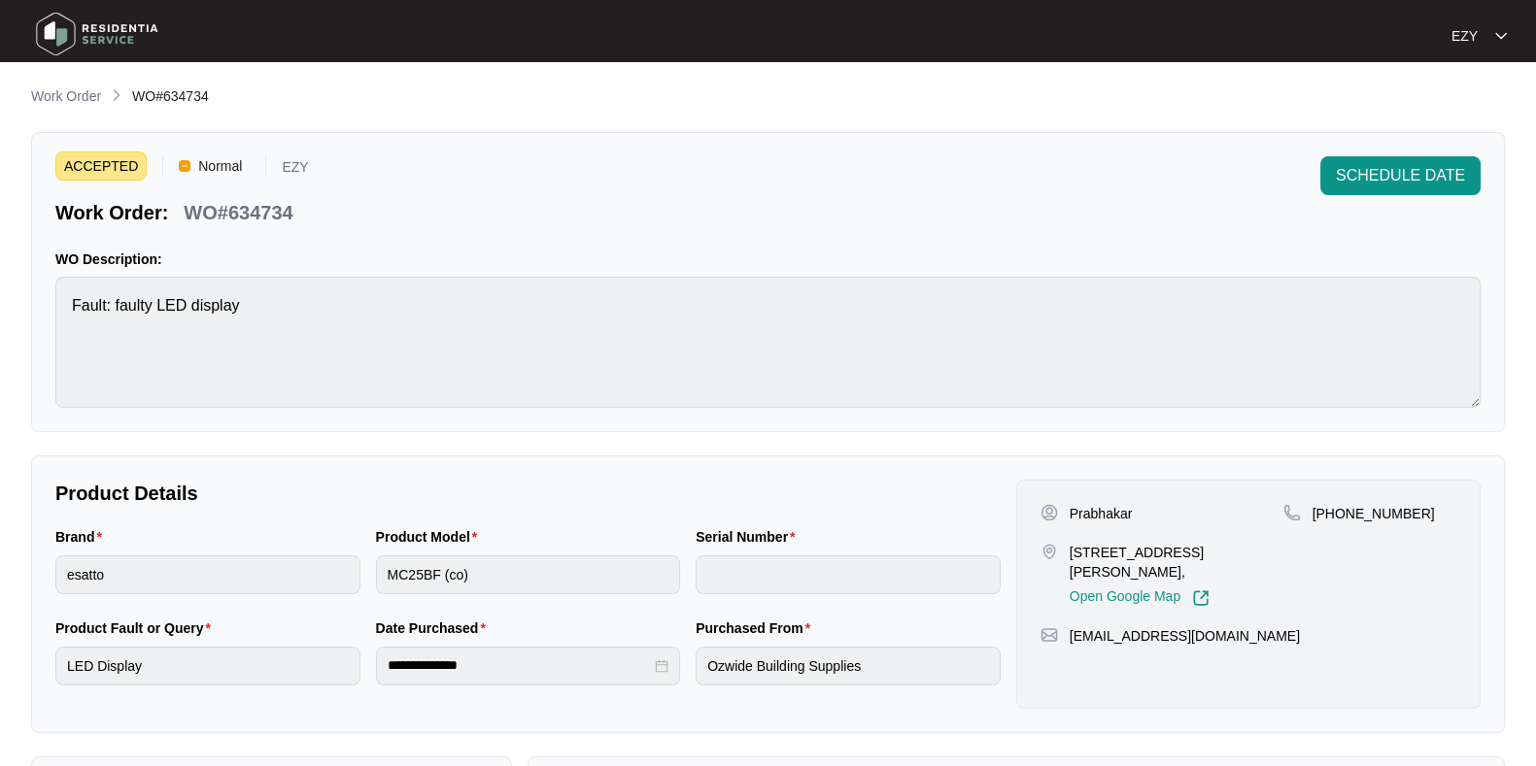
click at [239, 209] on p "WO#634734" at bounding box center [238, 212] width 109 height 27
copy p "634734"
click at [1335, 187] on button "SCHEDULE DATE" at bounding box center [1400, 175] width 160 height 39
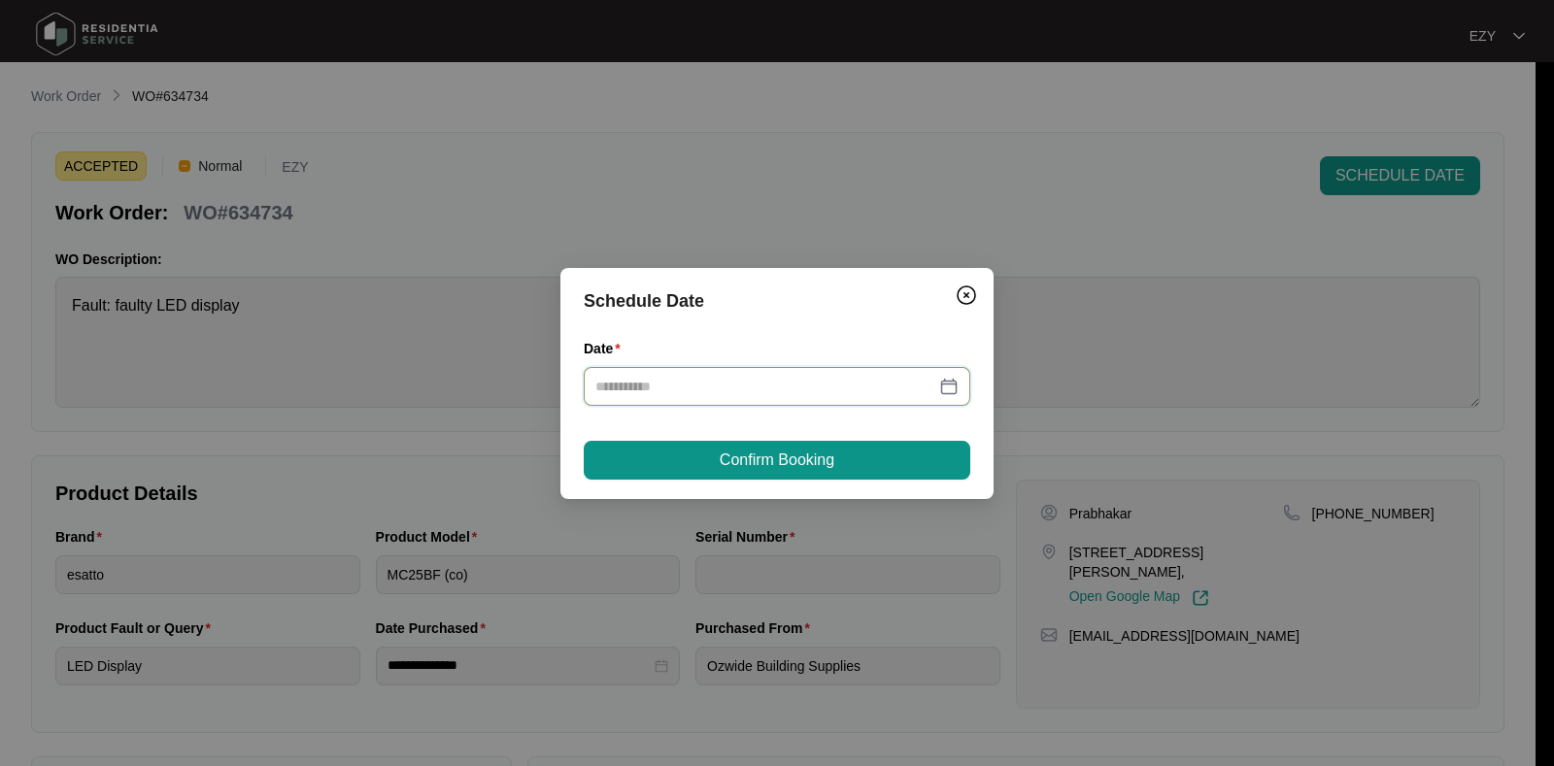
click at [666, 391] on input "Date" at bounding box center [765, 386] width 340 height 21
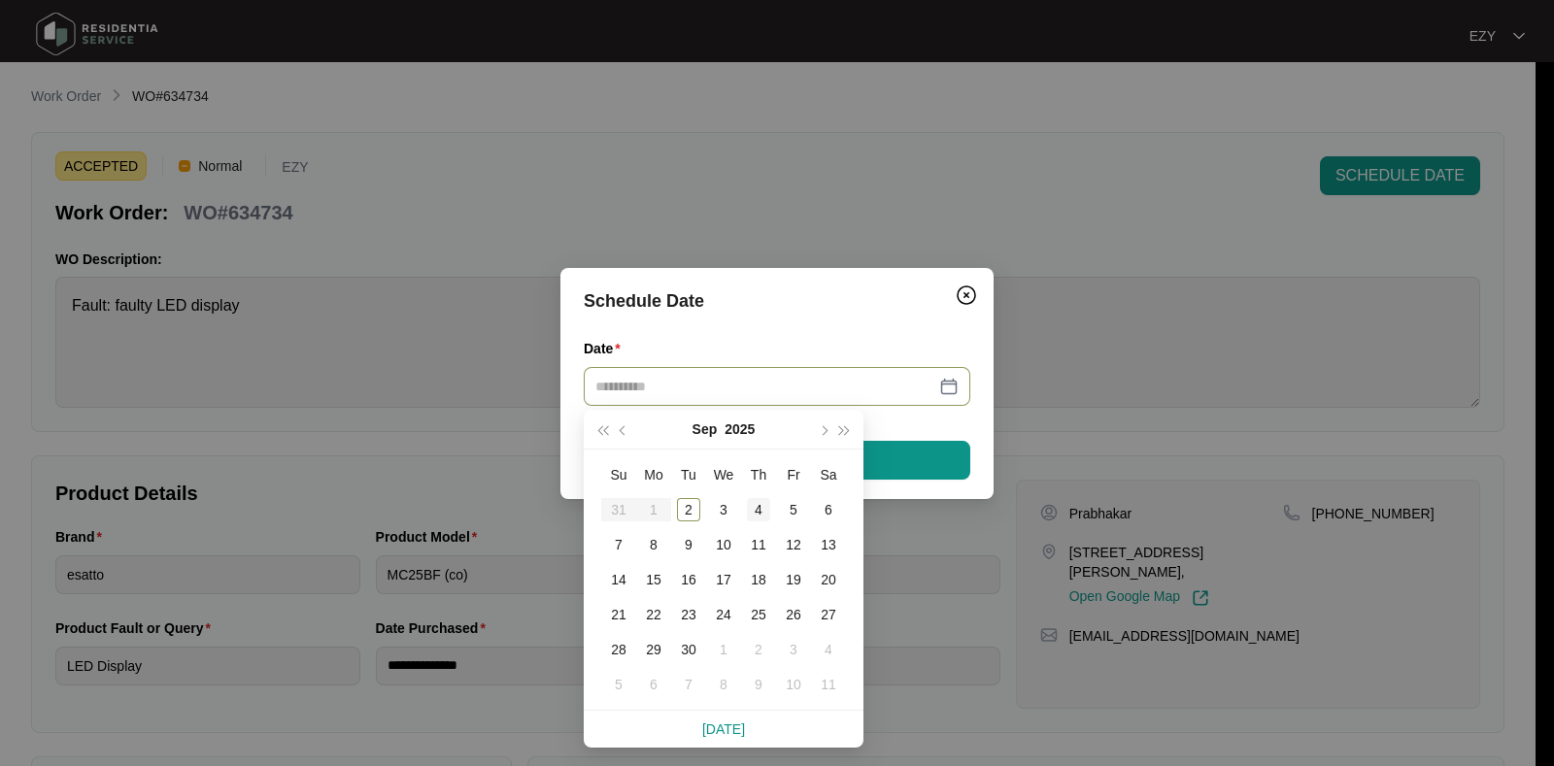
type input "**********"
click at [758, 514] on div "4" at bounding box center [758, 509] width 23 height 23
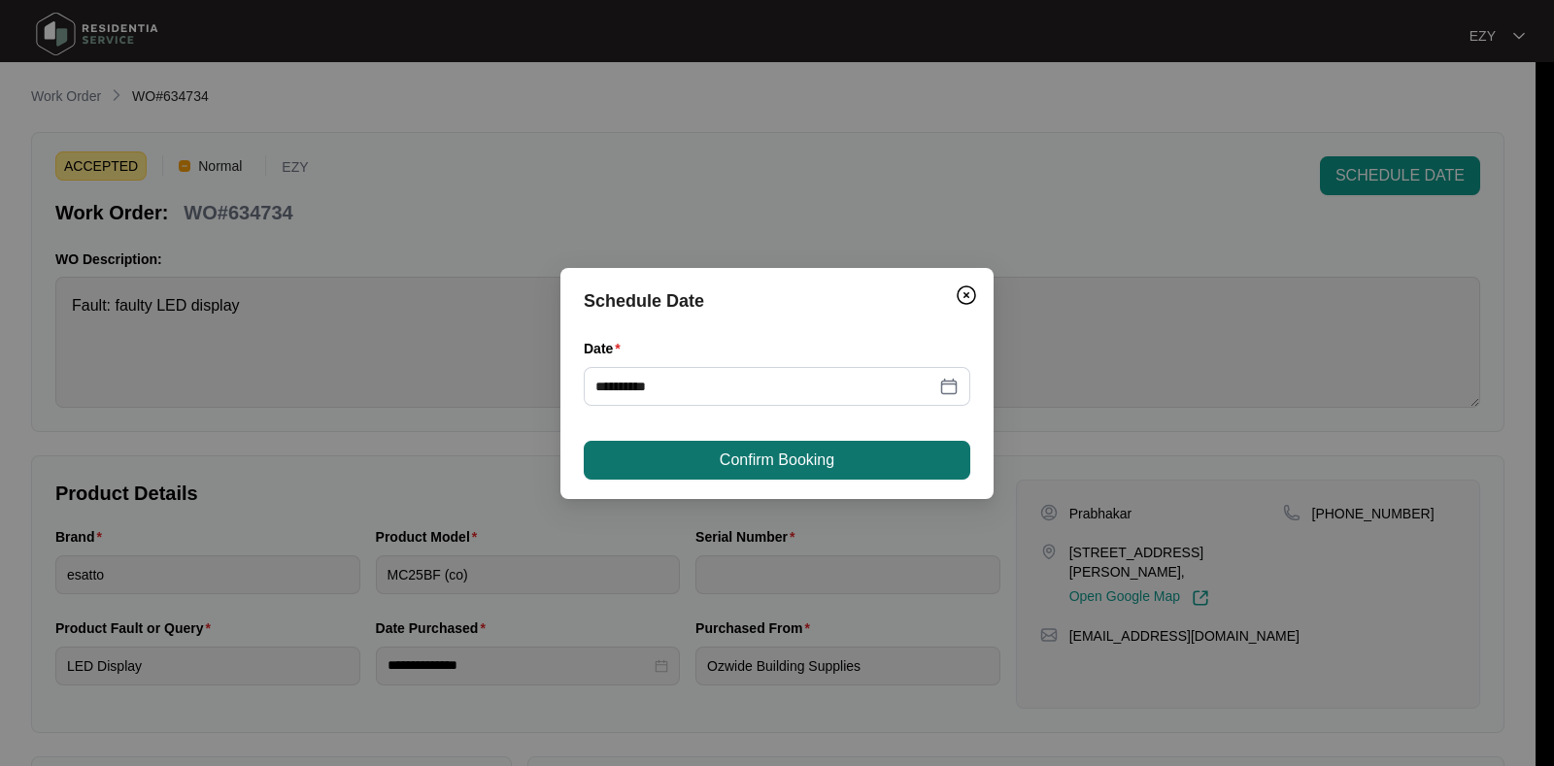
click at [757, 452] on span "Confirm Booking" at bounding box center [777, 460] width 115 height 23
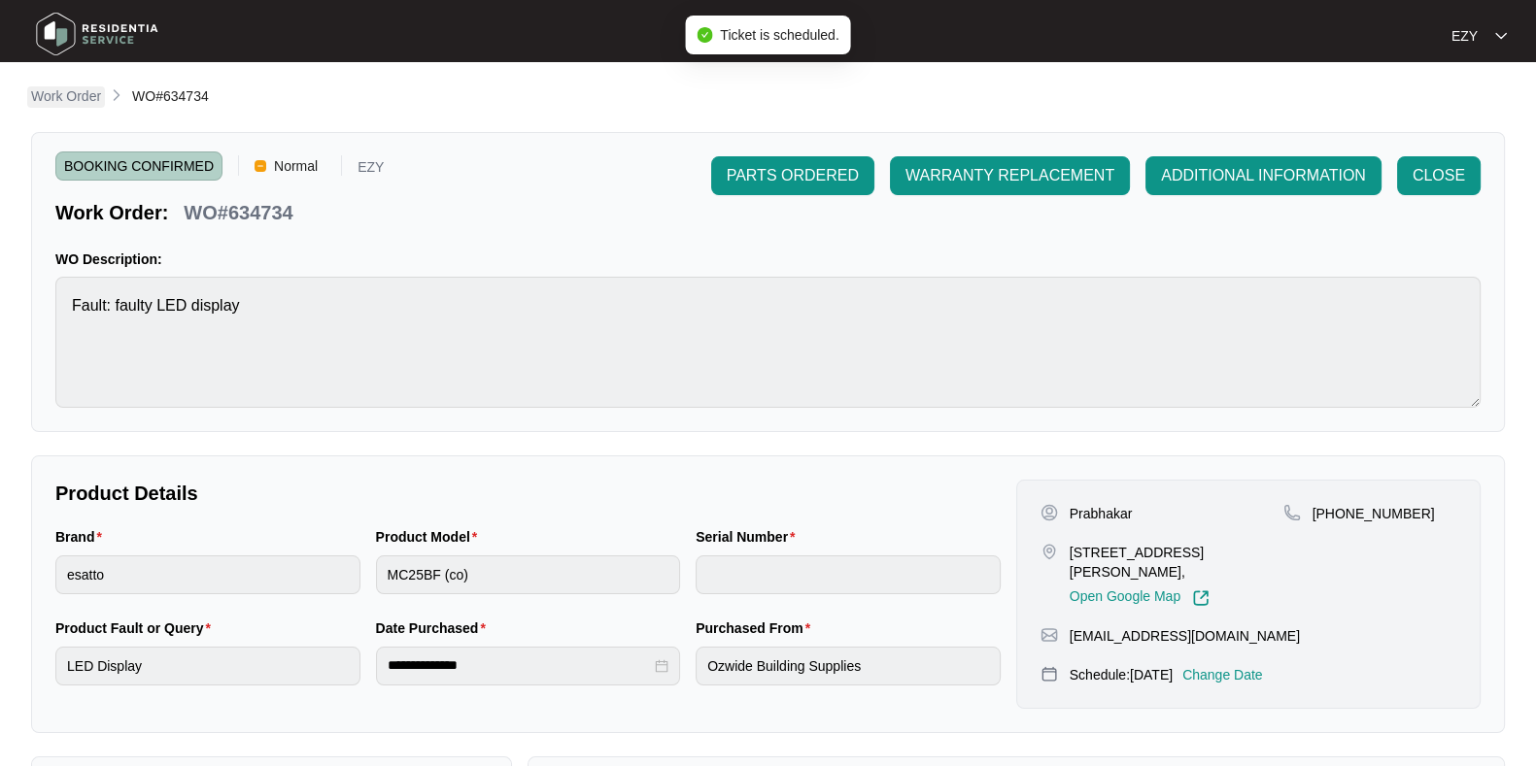
click at [73, 91] on p "Work Order" at bounding box center [66, 95] width 70 height 19
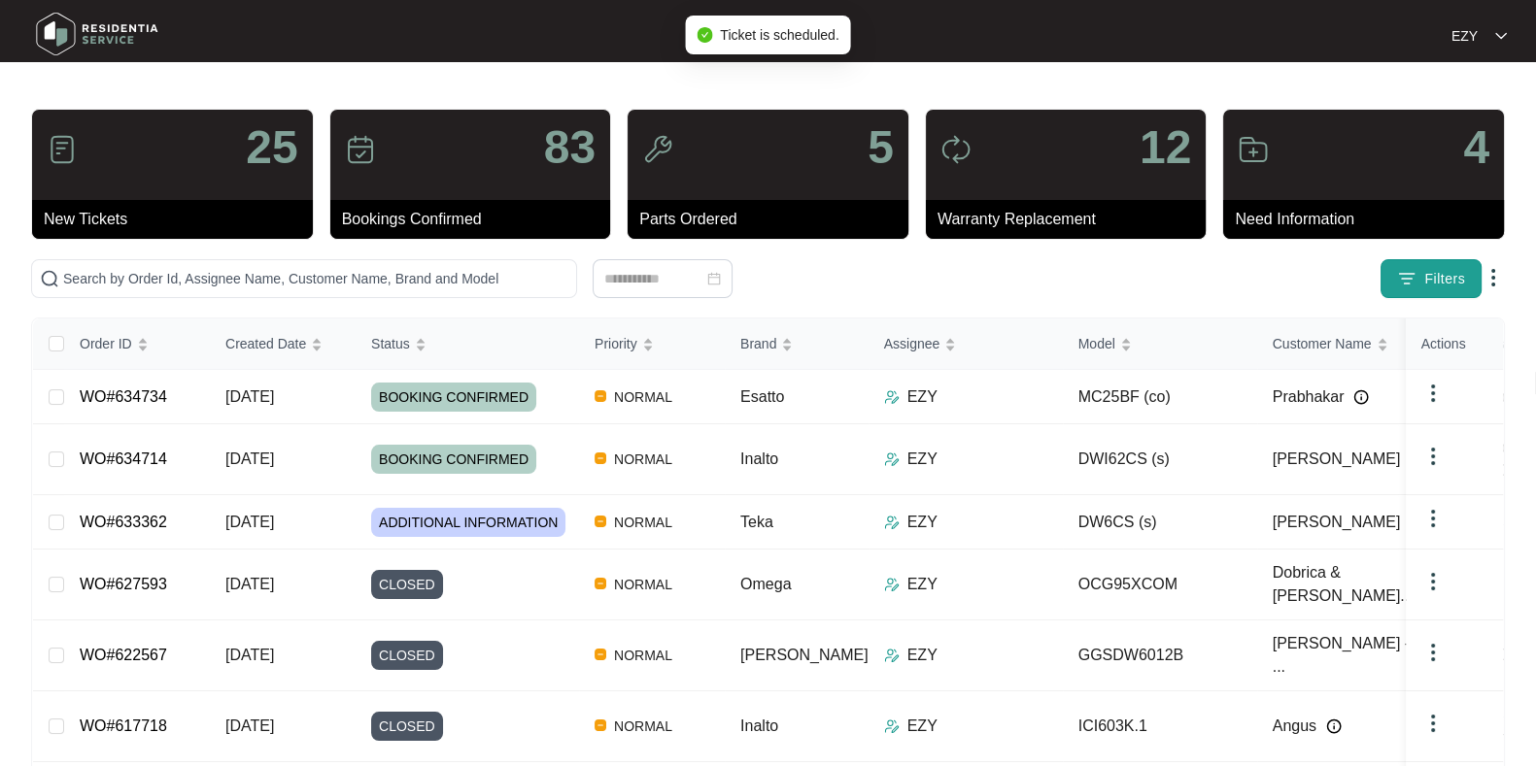
click at [1451, 263] on button "Filters" at bounding box center [1430, 278] width 101 height 39
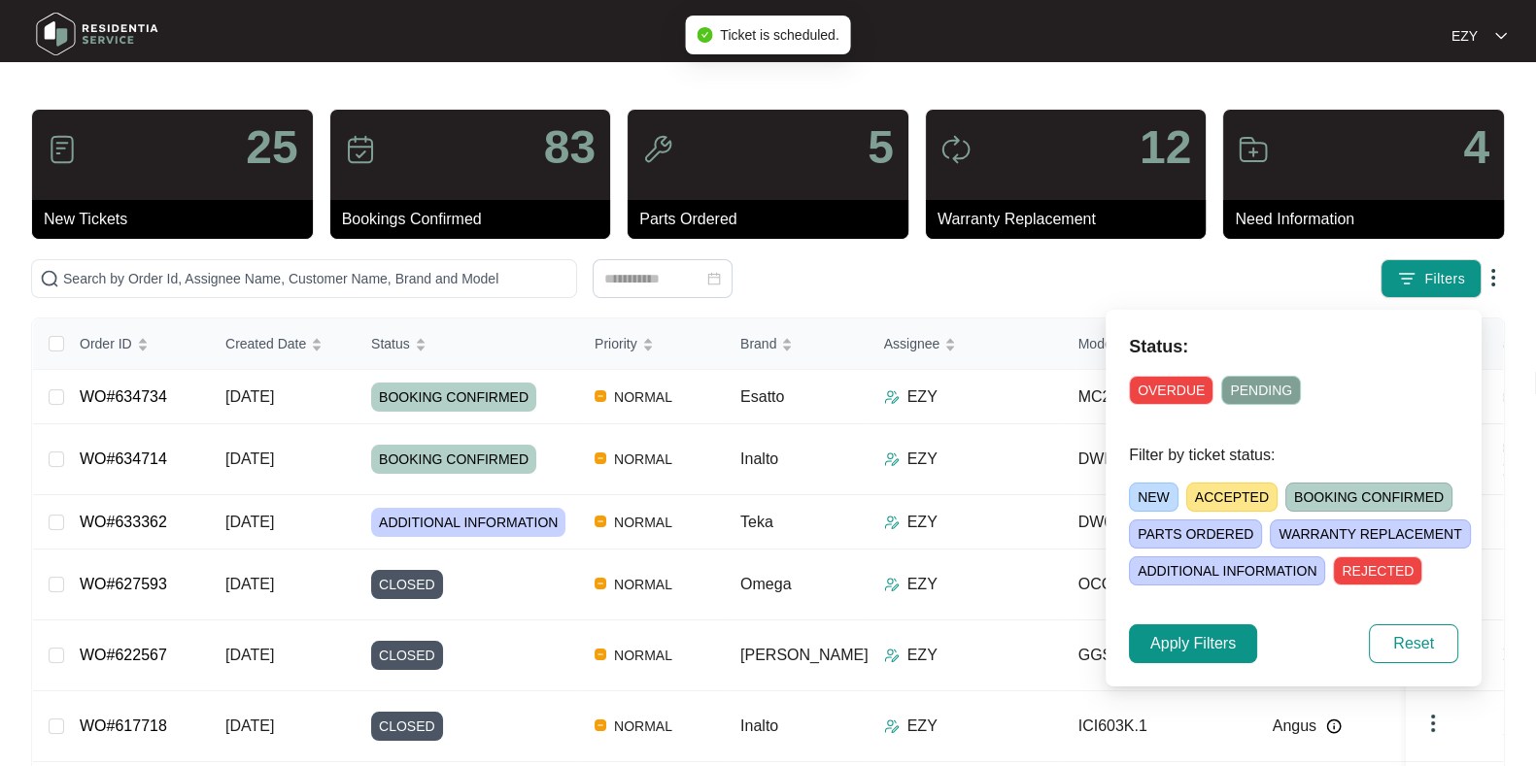
click at [1225, 502] on span "ACCEPTED" at bounding box center [1231, 497] width 91 height 29
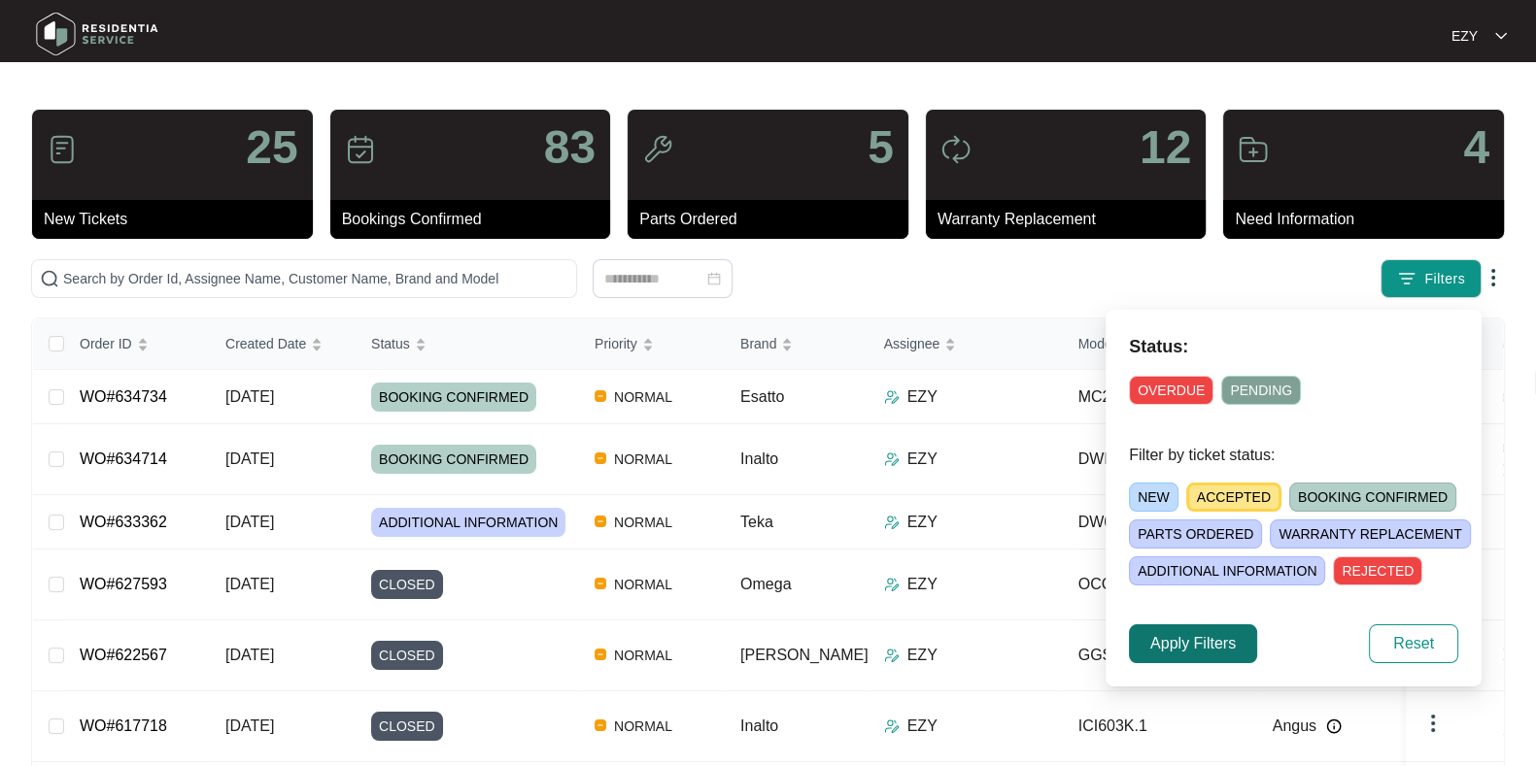
click at [1209, 640] on span "Apply Filters" at bounding box center [1192, 643] width 85 height 23
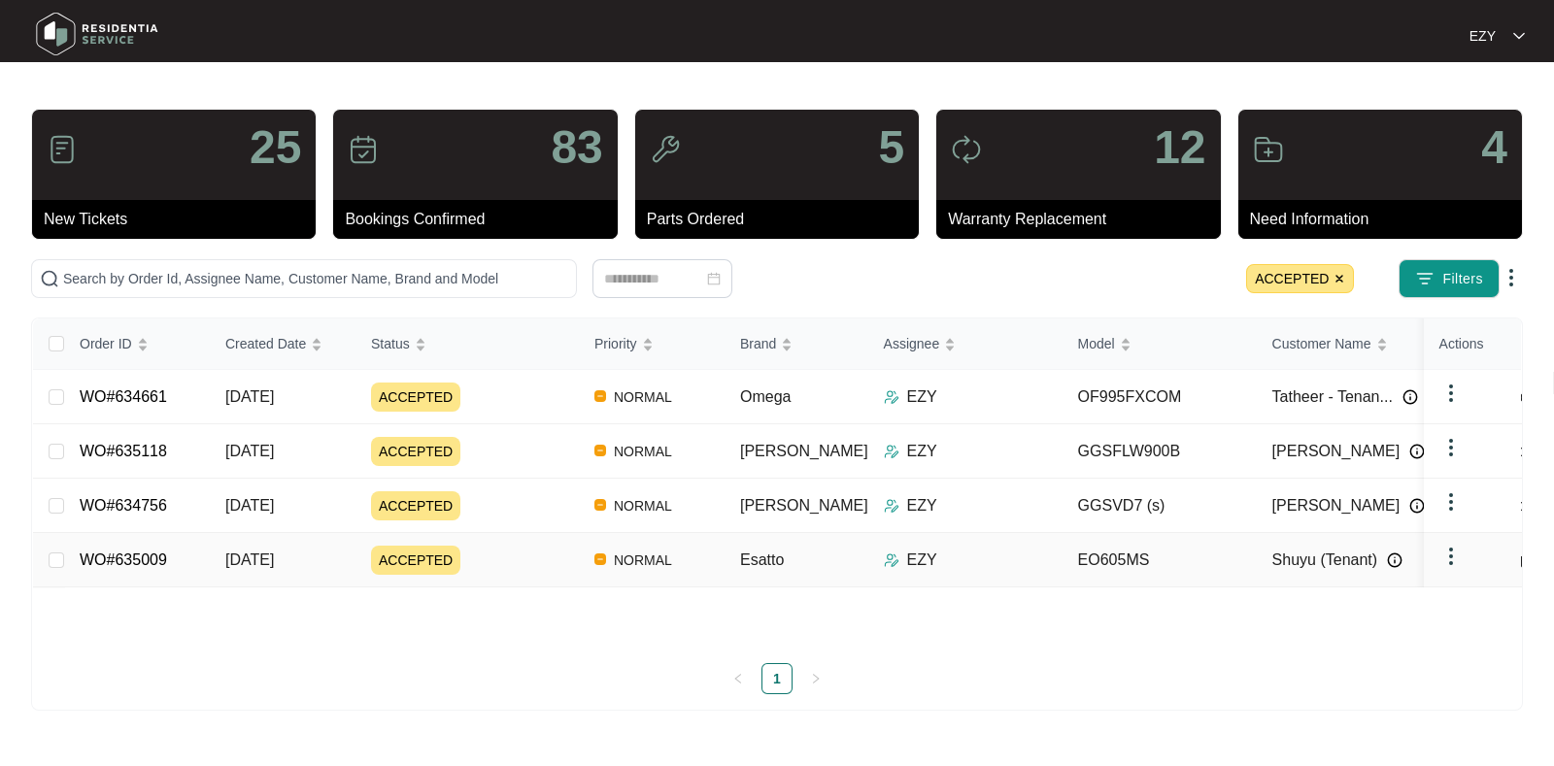
click at [537, 563] on div "ACCEPTED" at bounding box center [475, 560] width 208 height 29
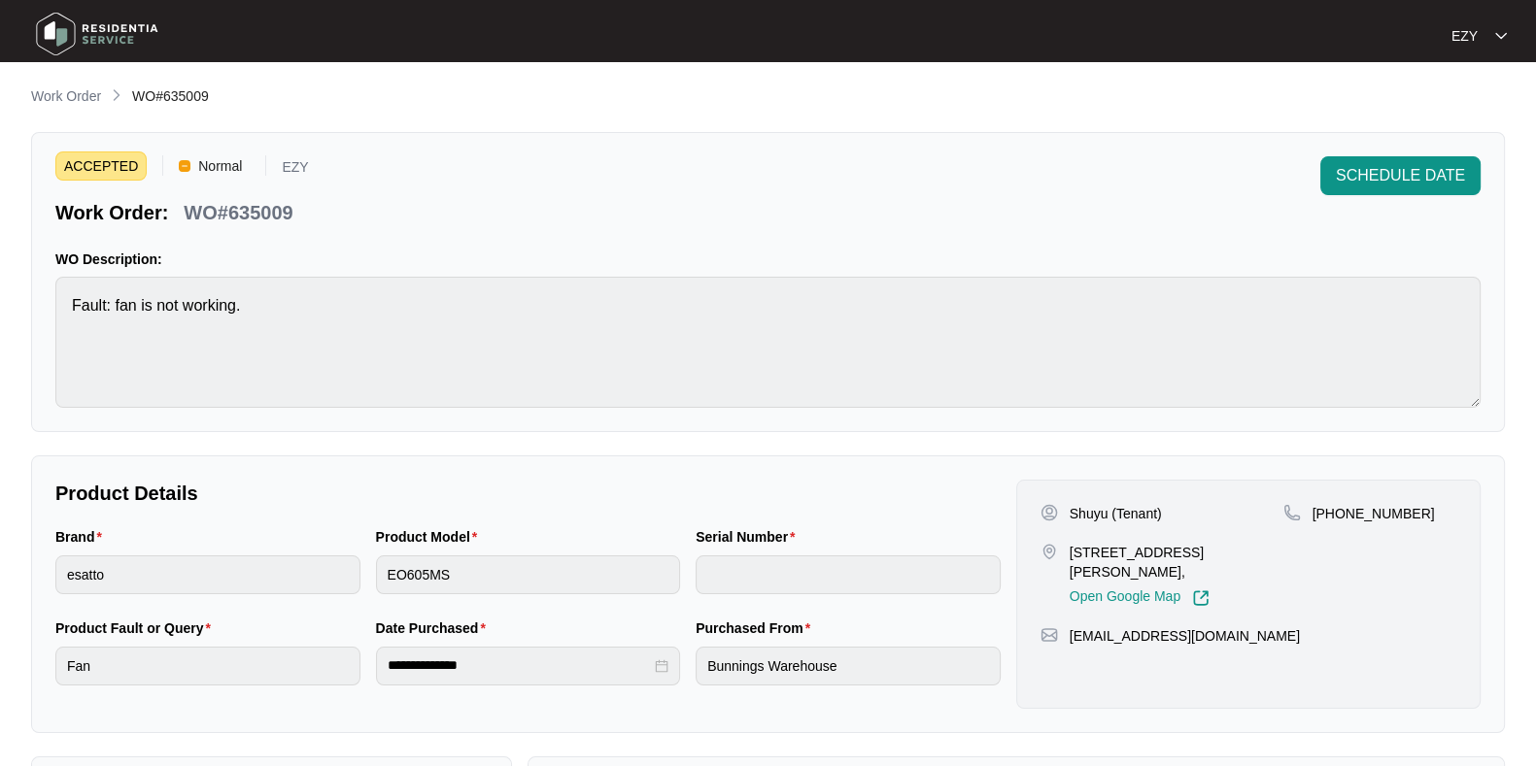
click at [261, 221] on p "WO#635009" at bounding box center [238, 212] width 109 height 27
click at [1389, 177] on span "SCHEDULE DATE" at bounding box center [1400, 175] width 129 height 23
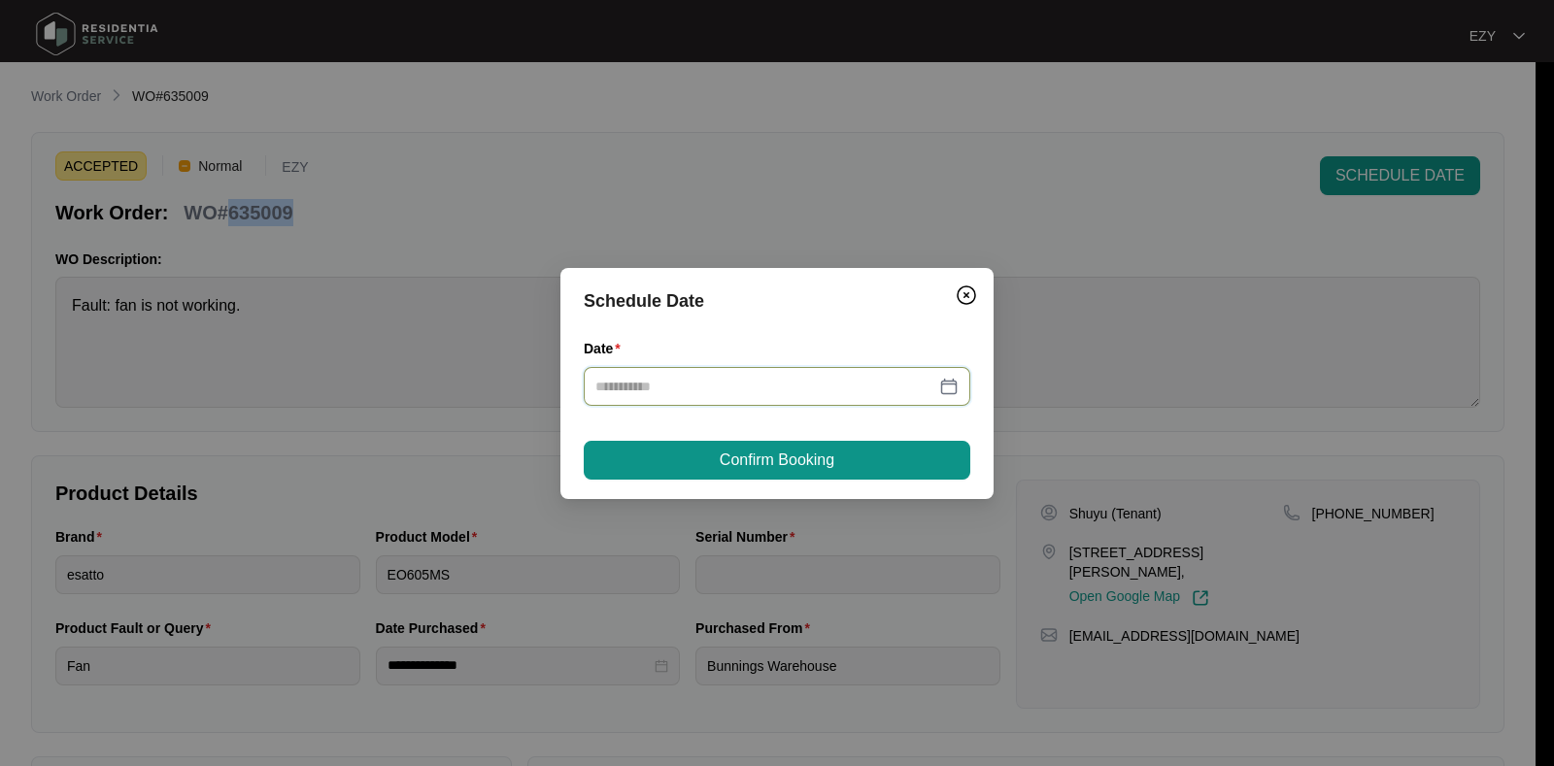
click at [722, 376] on input "Date" at bounding box center [765, 386] width 340 height 21
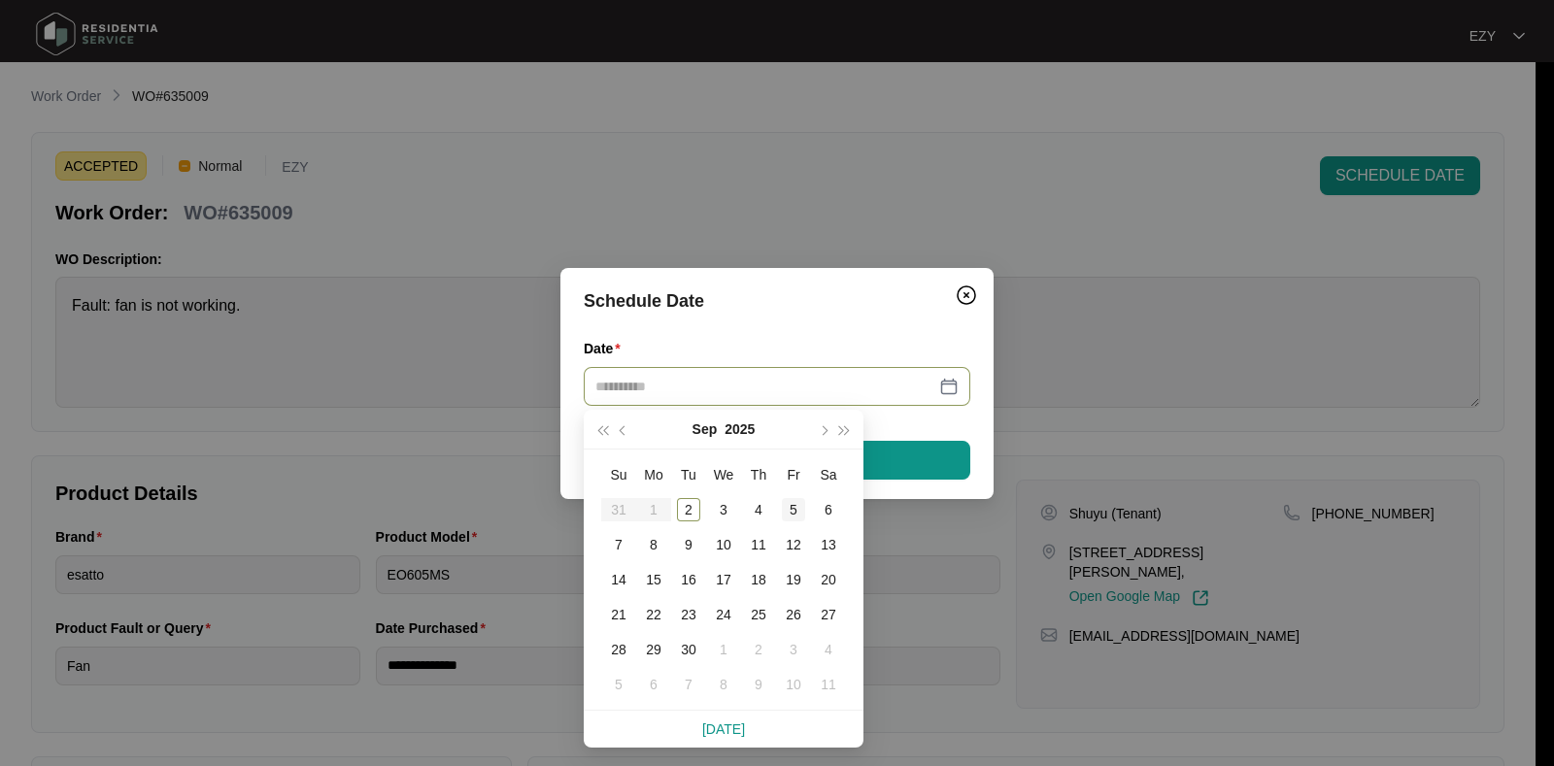
type input "**********"
click at [794, 504] on div "5" at bounding box center [793, 509] width 23 height 23
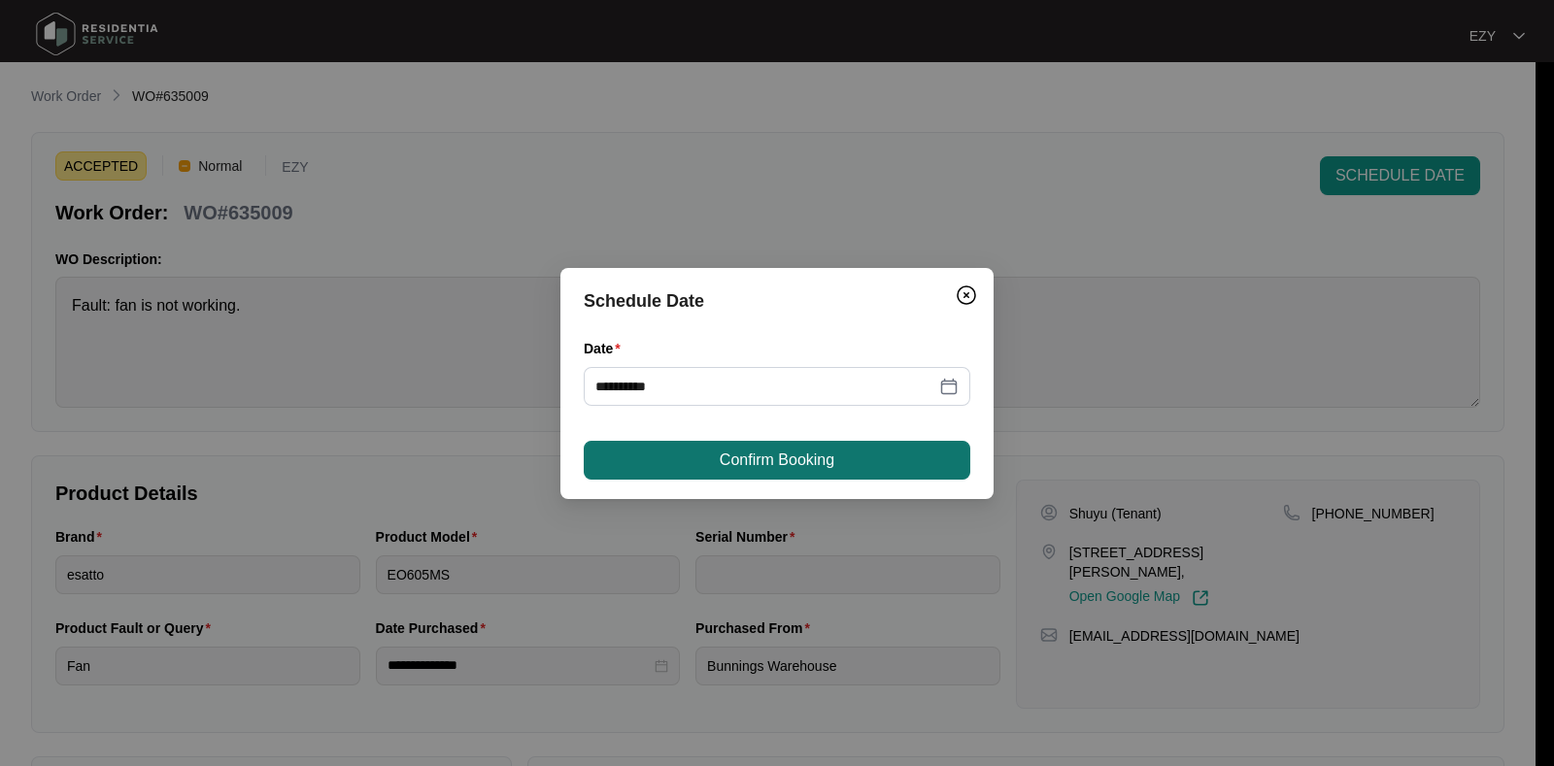
click at [848, 455] on button "Confirm Booking" at bounding box center [777, 460] width 387 height 39
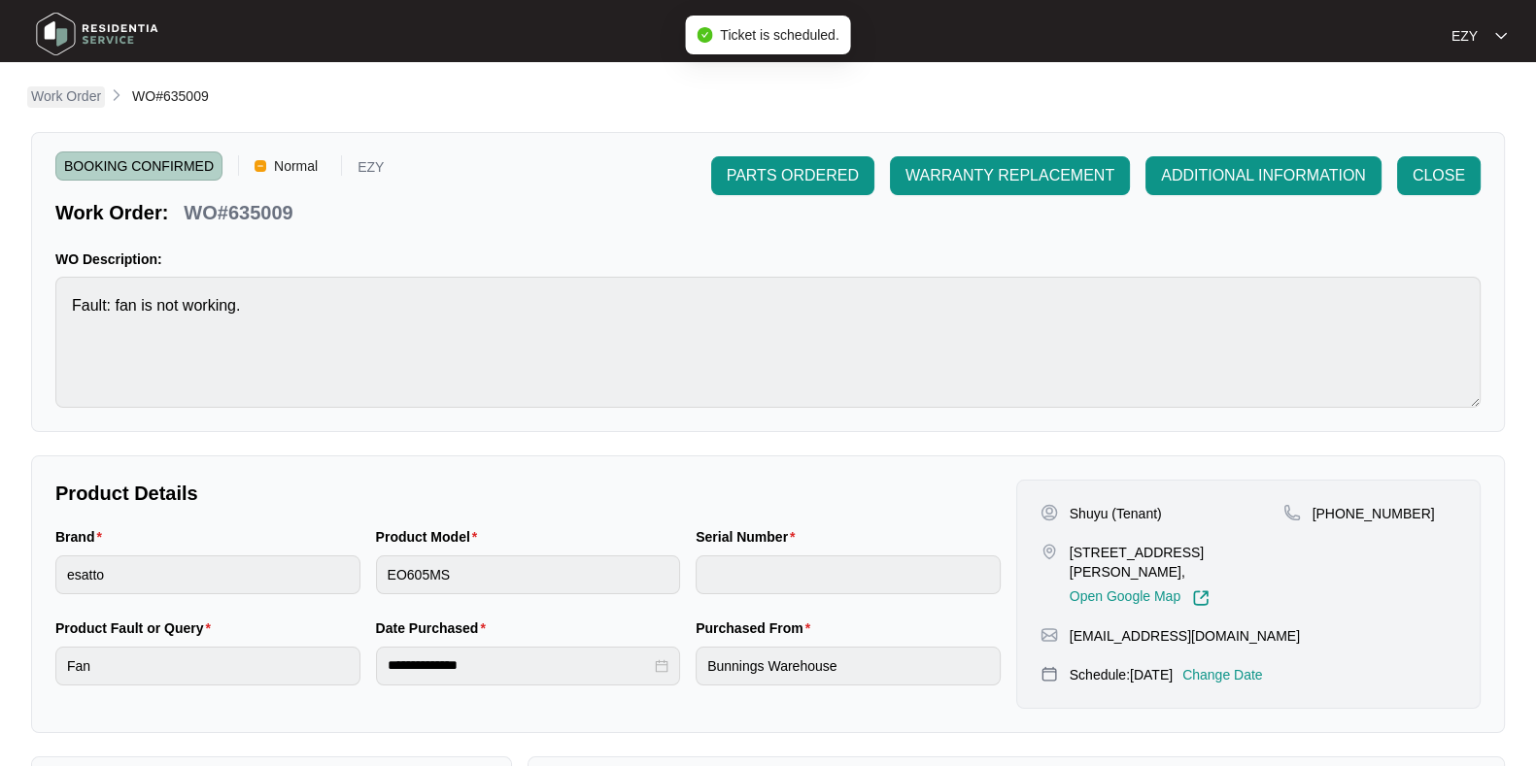
click at [50, 101] on p "Work Order" at bounding box center [66, 95] width 70 height 19
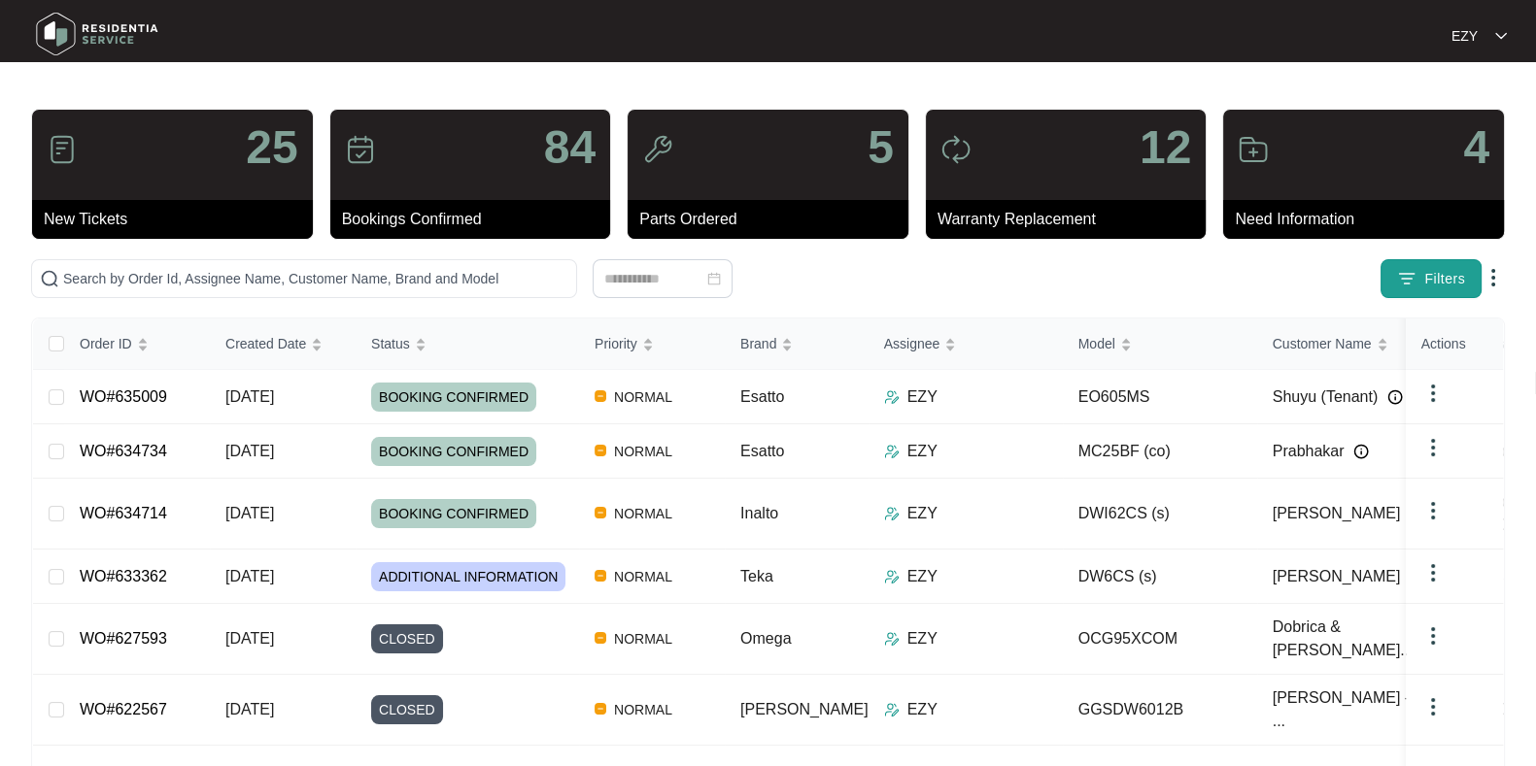
click at [1446, 275] on span "Filters" at bounding box center [1444, 279] width 41 height 20
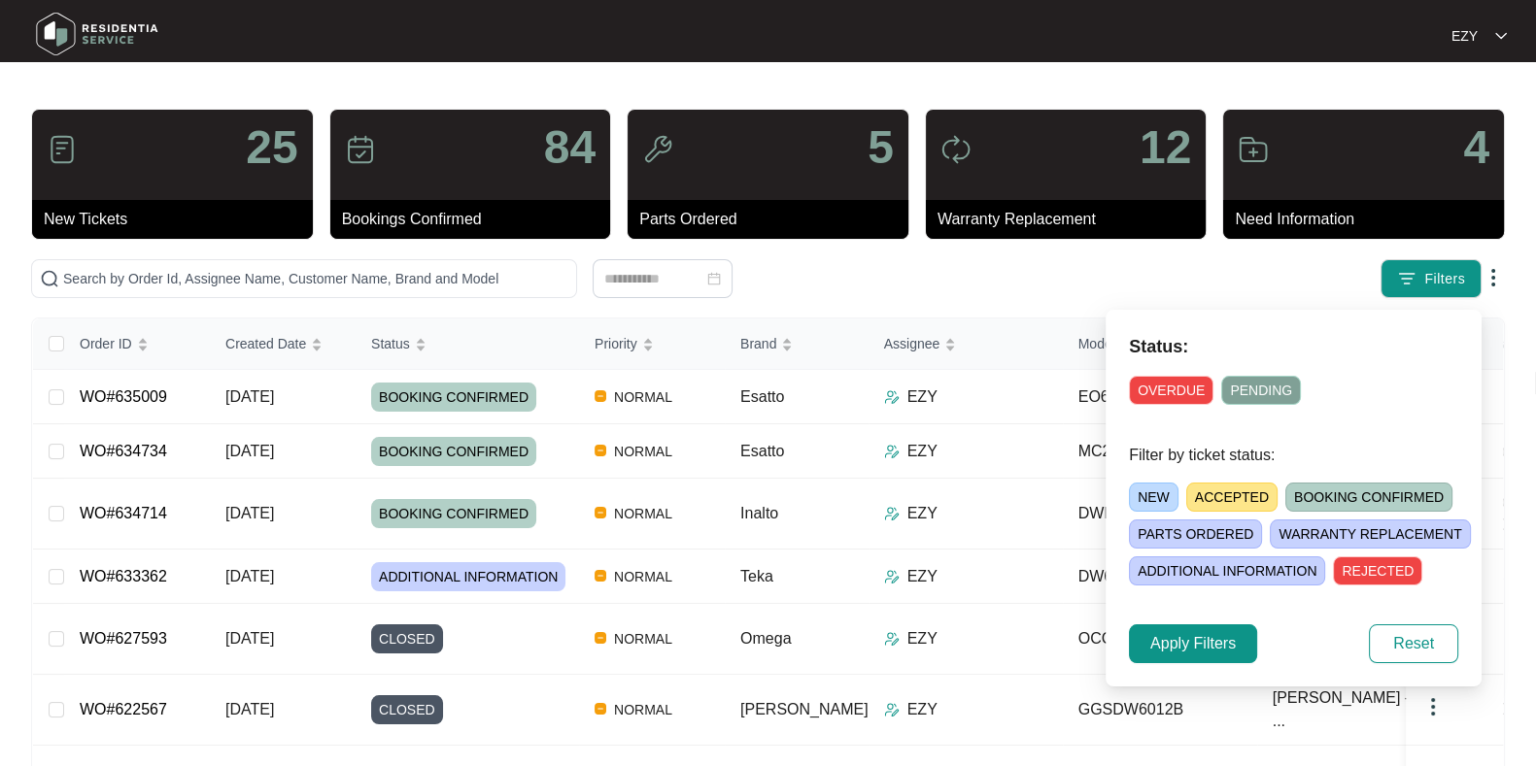
click at [1213, 492] on span "ACCEPTED" at bounding box center [1231, 497] width 91 height 29
click at [1172, 641] on span "Apply Filters" at bounding box center [1192, 643] width 85 height 23
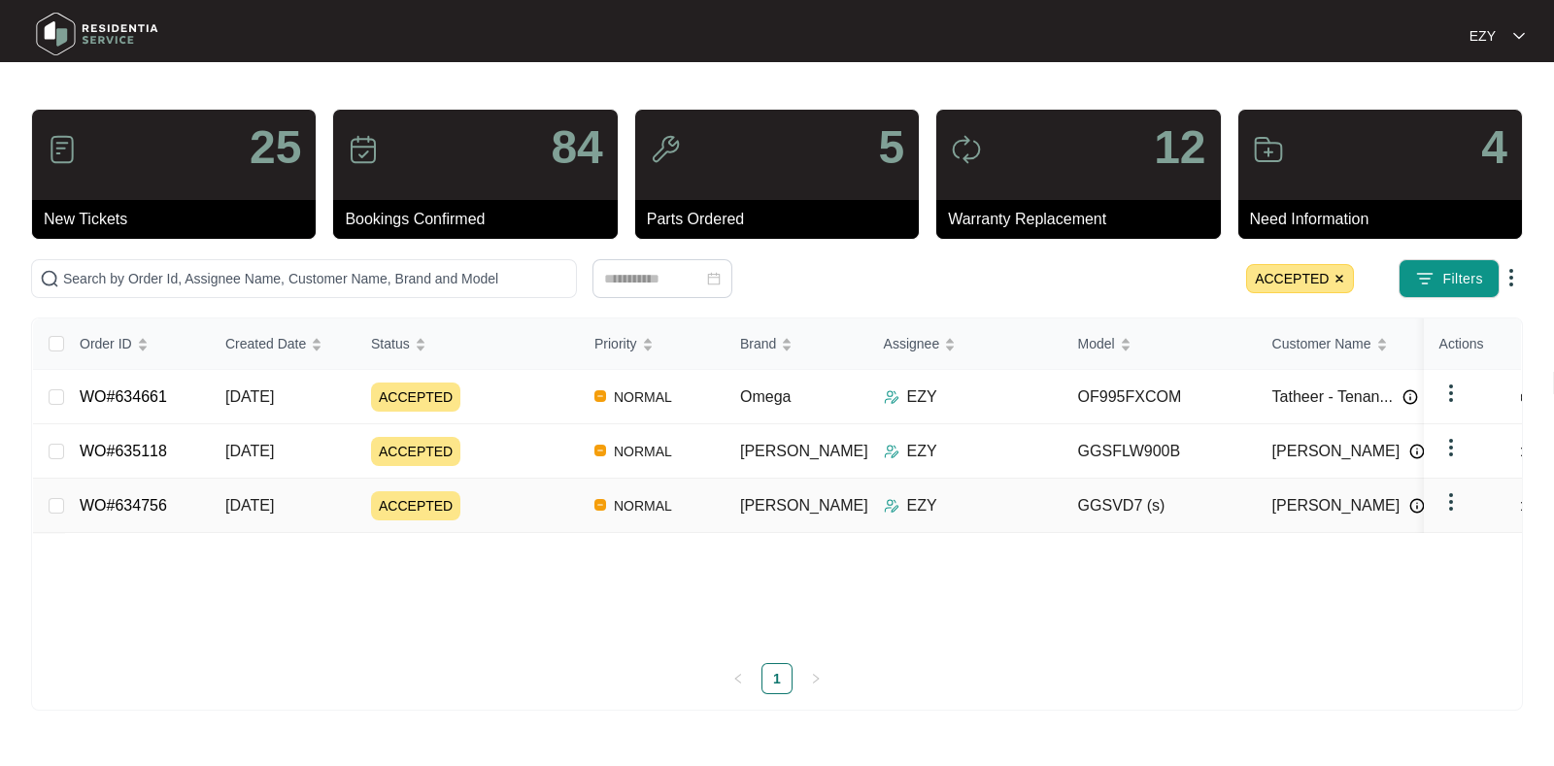
click at [485, 497] on div "ACCEPTED" at bounding box center [475, 506] width 208 height 29
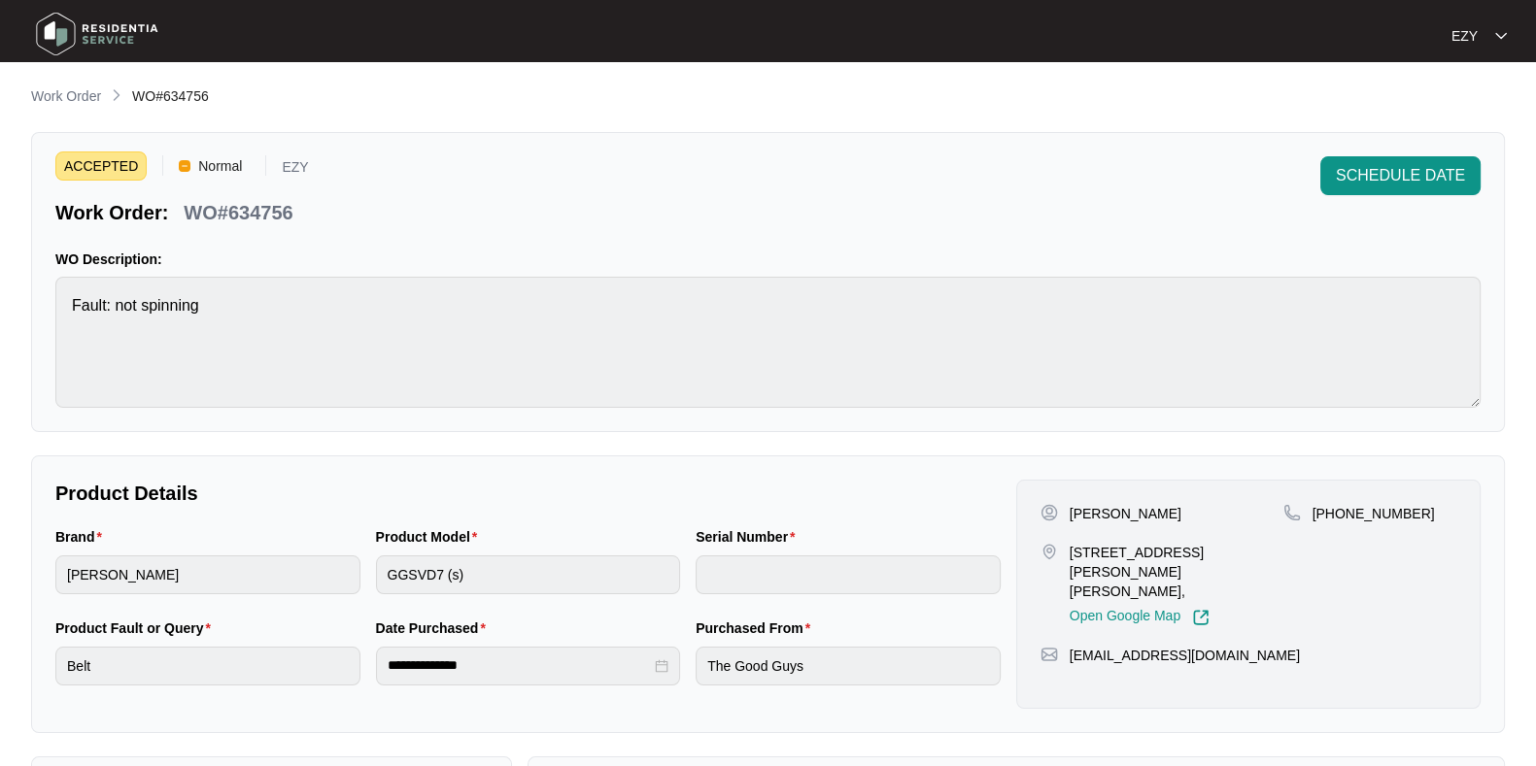
click at [273, 207] on p "WO#634756" at bounding box center [238, 212] width 109 height 27
copy p "634756"
click at [48, 92] on p "Work Order" at bounding box center [66, 95] width 70 height 19
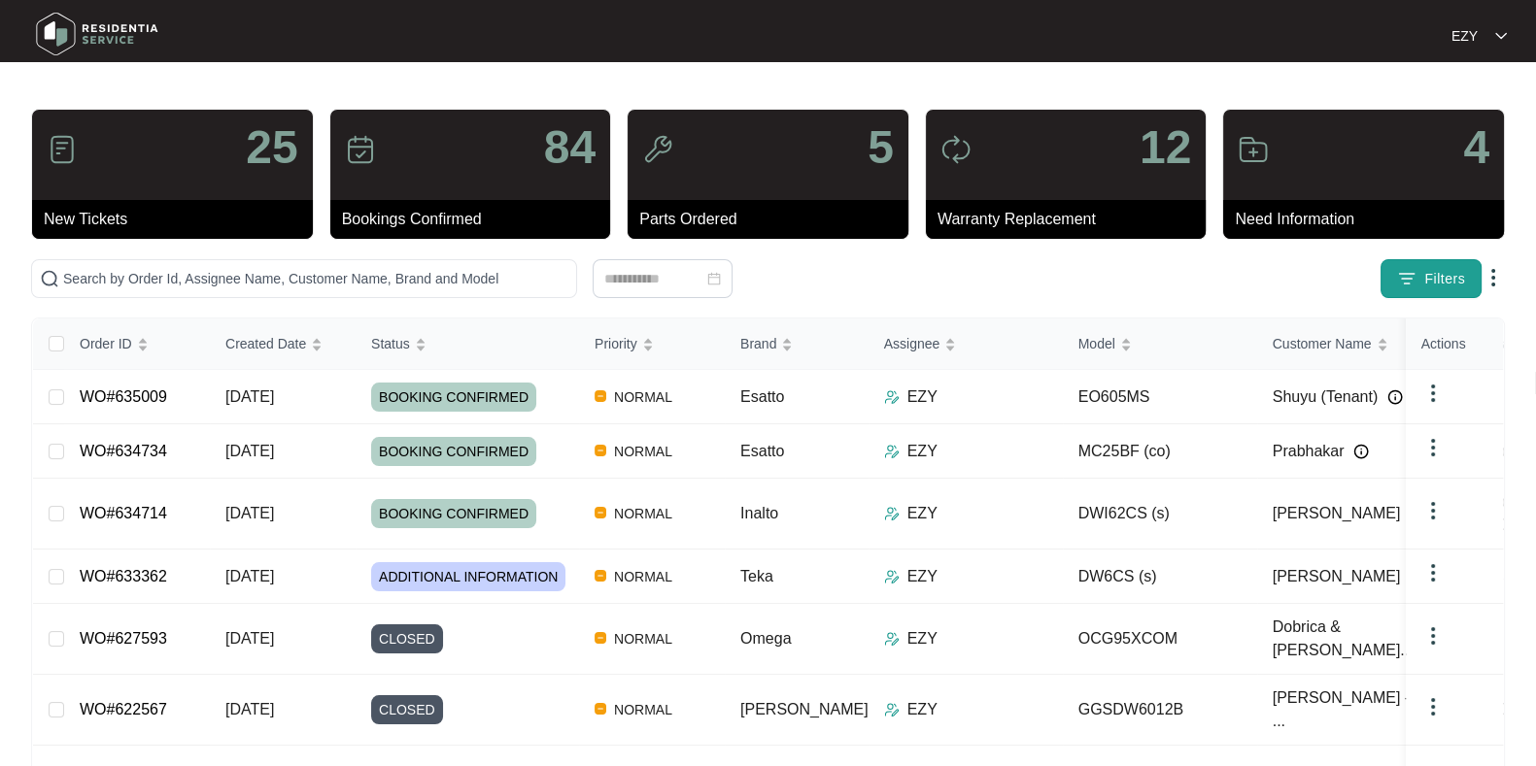
click at [1448, 280] on span "Filters" at bounding box center [1444, 279] width 41 height 20
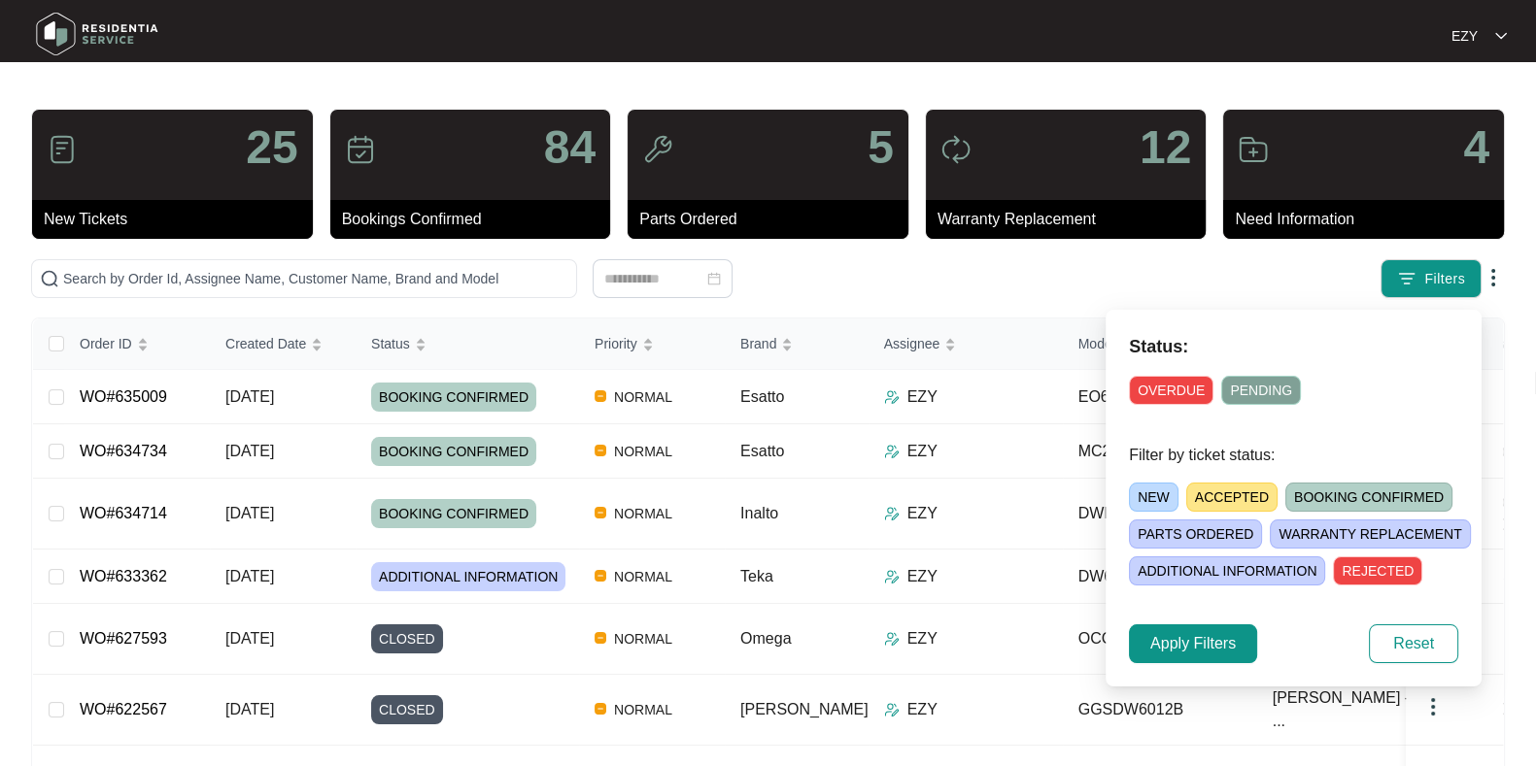
click at [1228, 500] on span "ACCEPTED" at bounding box center [1231, 497] width 91 height 29
click at [1222, 649] on span "Apply Filters" at bounding box center [1192, 643] width 85 height 23
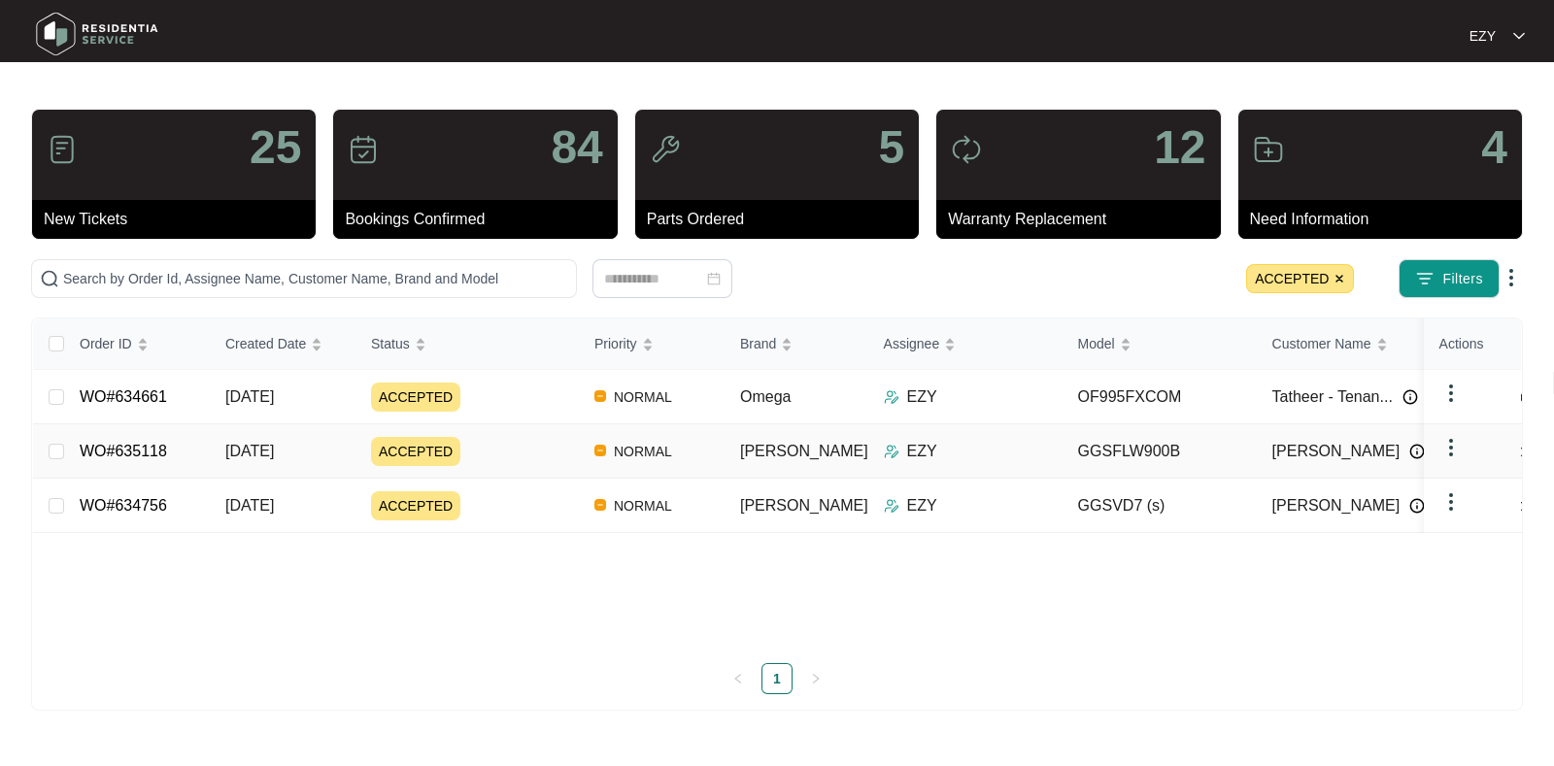
click at [543, 455] on div "ACCEPTED" at bounding box center [475, 451] width 208 height 29
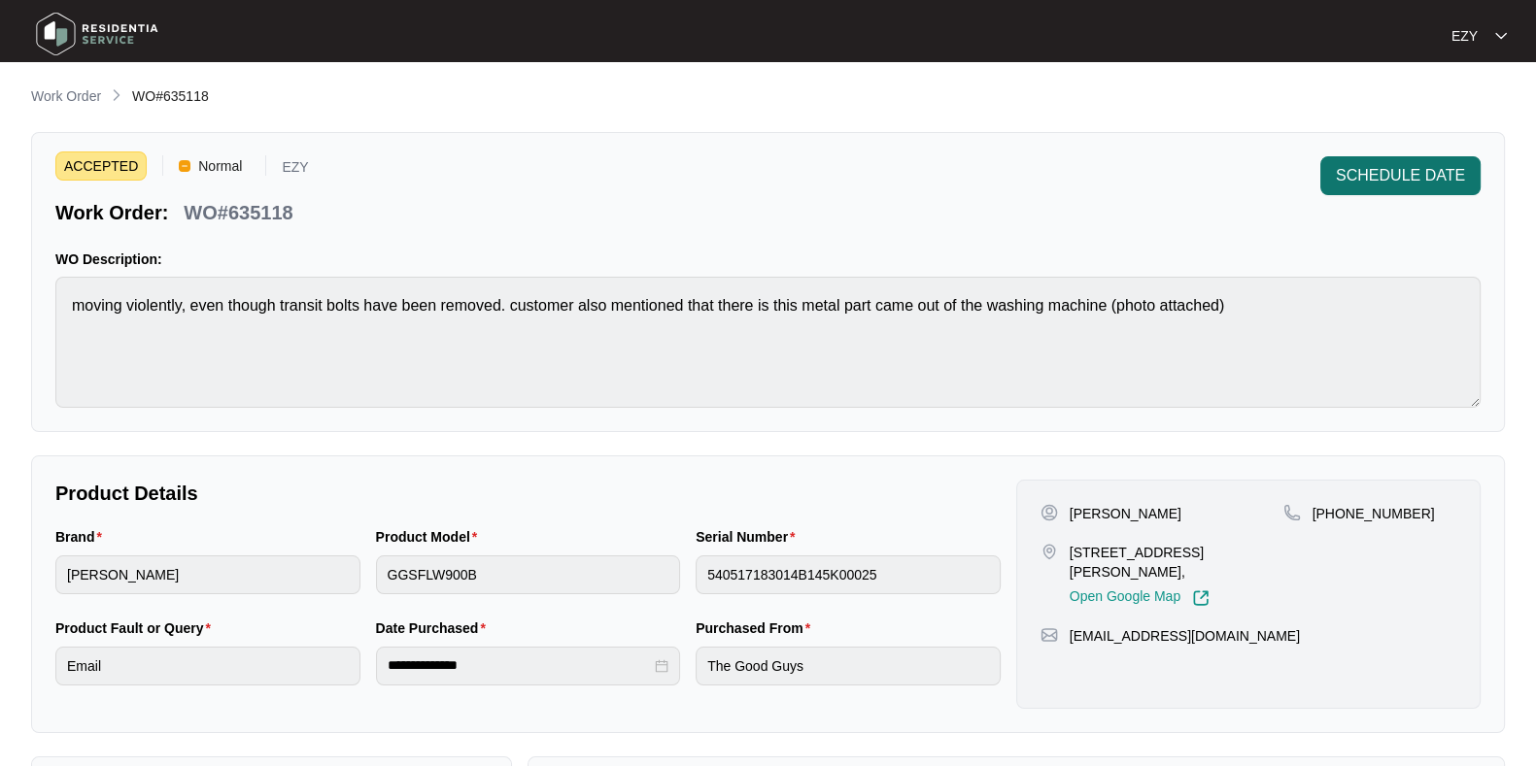
click at [1324, 182] on button "SCHEDULE DATE" at bounding box center [1400, 175] width 160 height 39
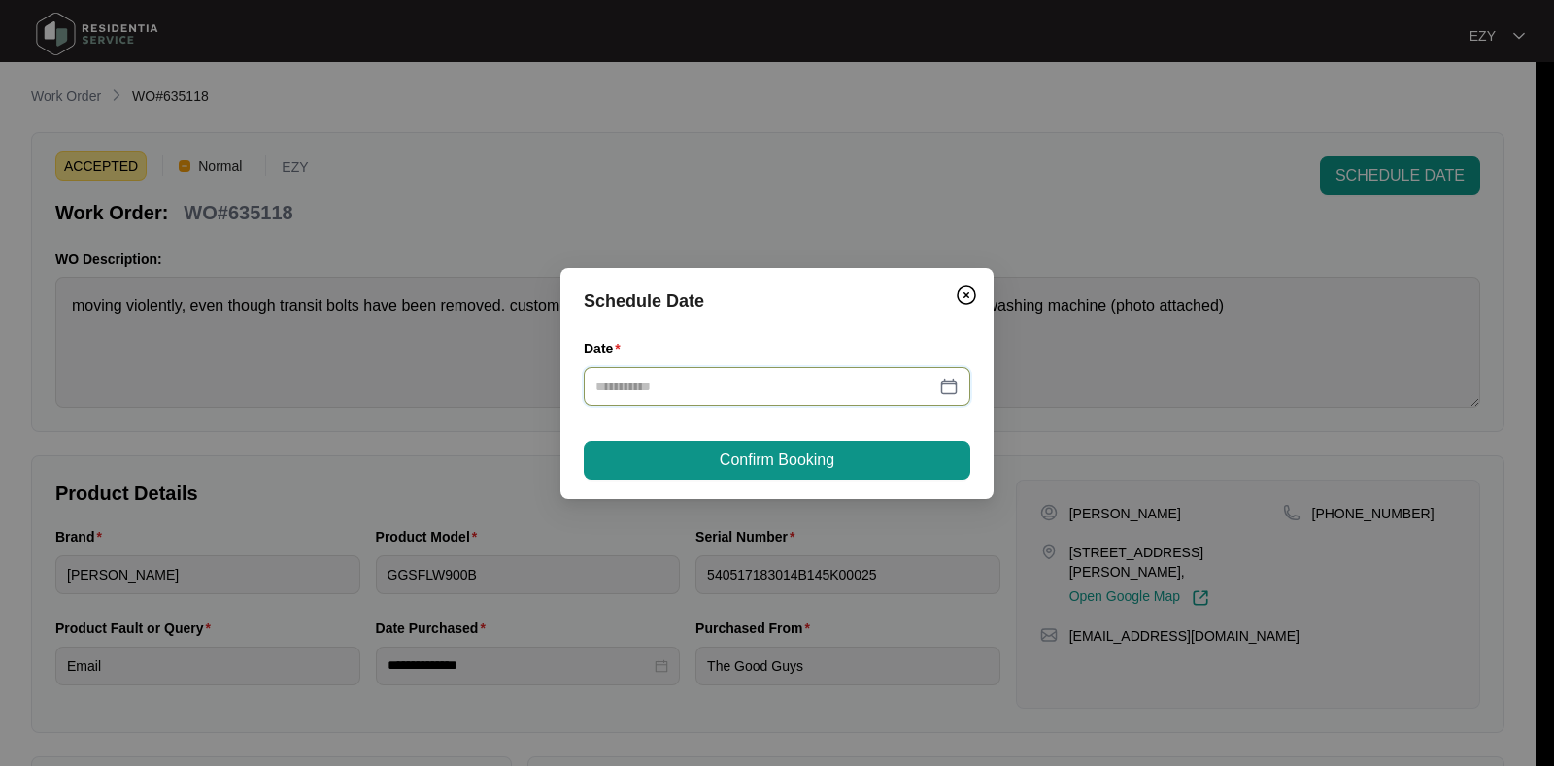
click at [731, 381] on input "Date" at bounding box center [765, 386] width 340 height 21
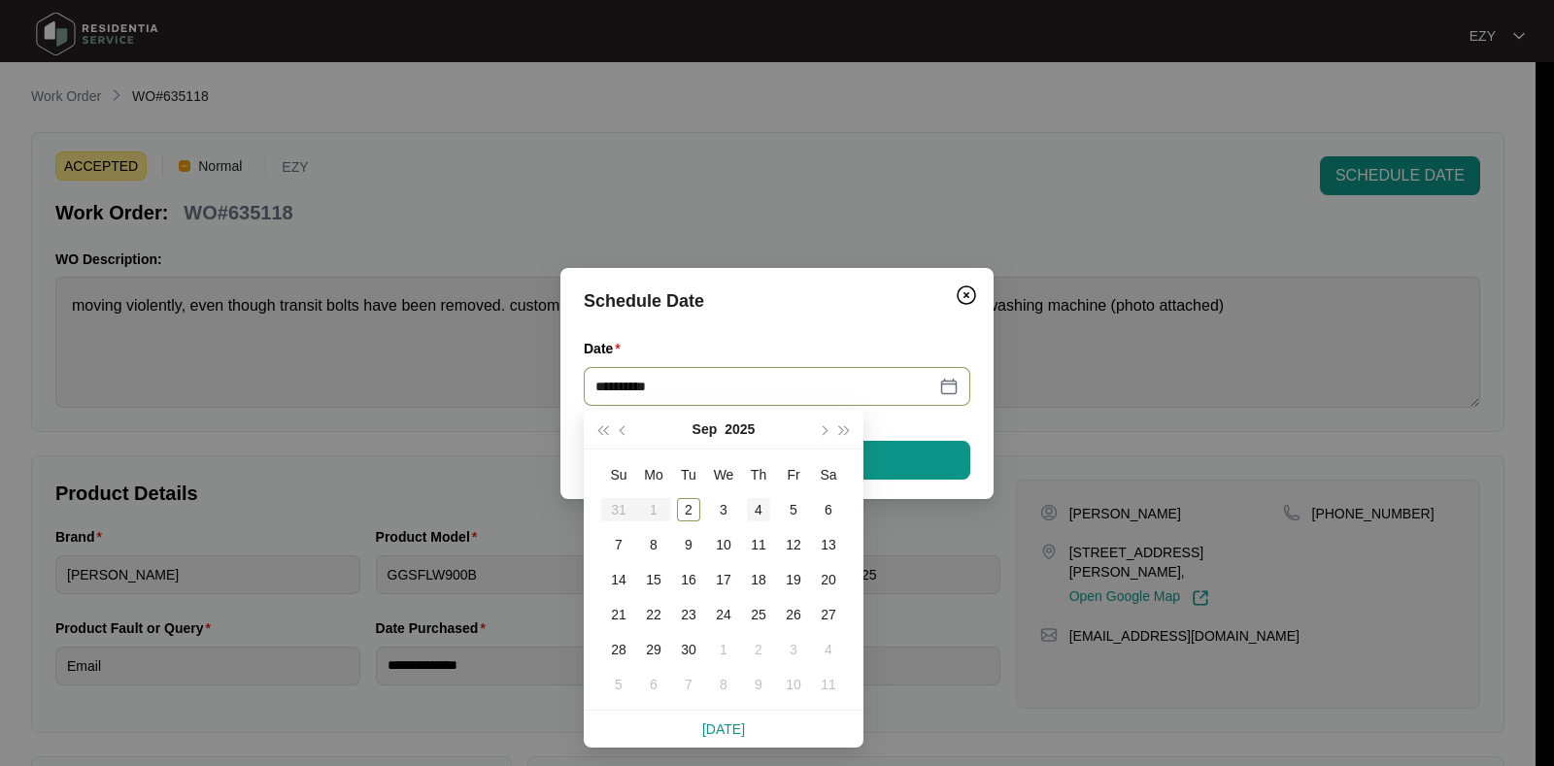
type input "**********"
click at [767, 506] on div "4" at bounding box center [758, 509] width 23 height 23
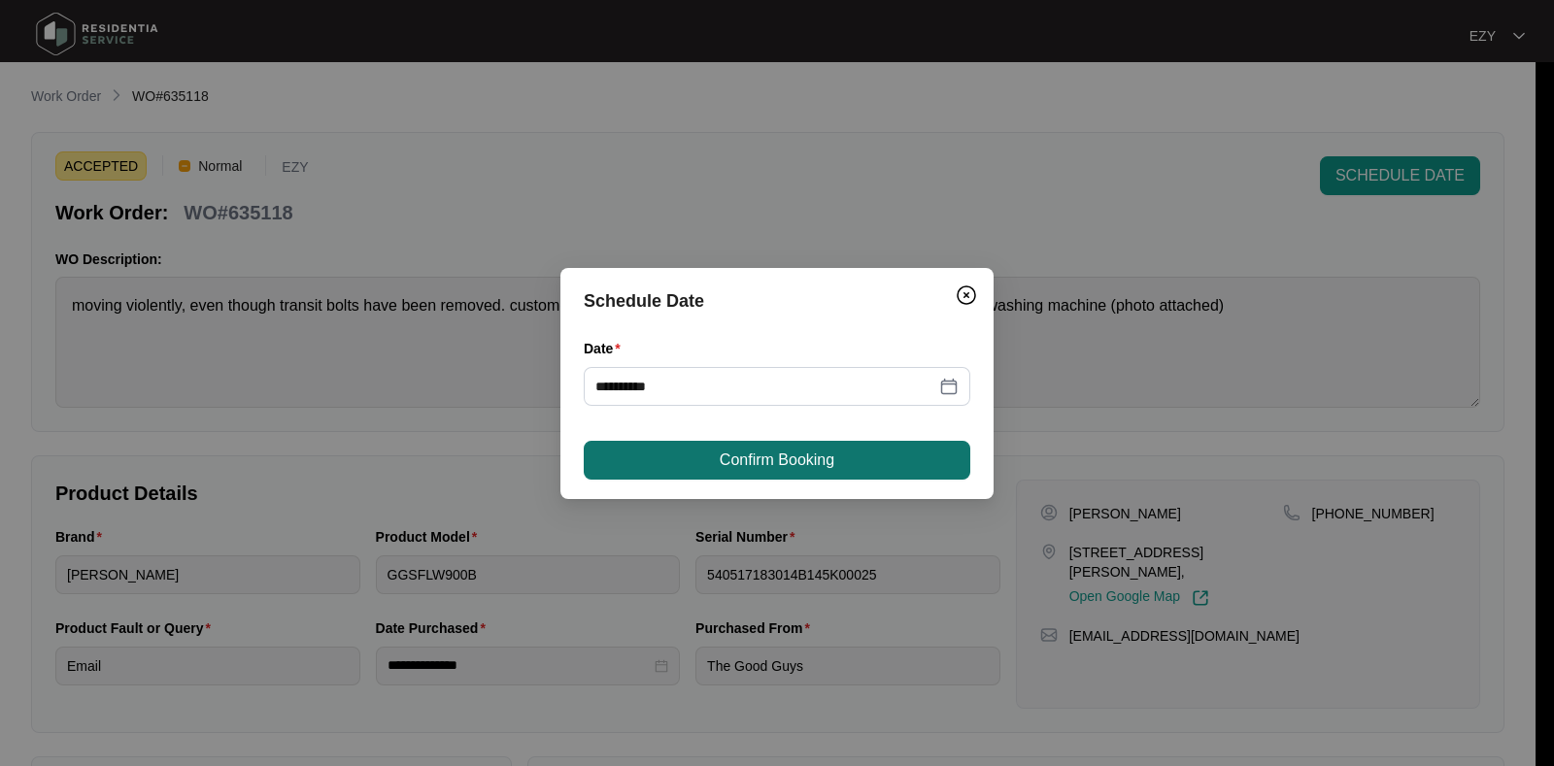
click at [791, 478] on button "Confirm Booking" at bounding box center [777, 460] width 387 height 39
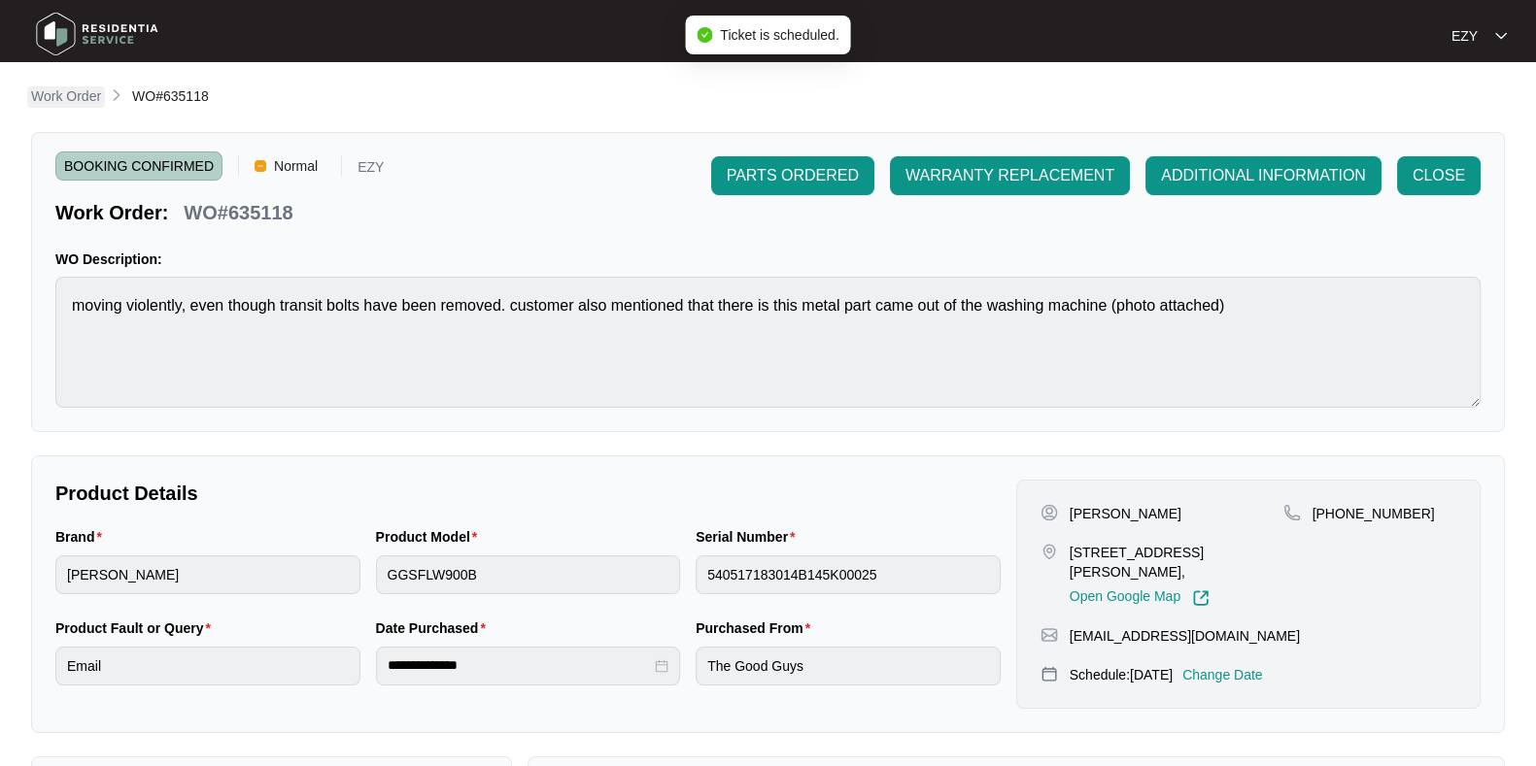
click at [74, 99] on p "Work Order" at bounding box center [66, 95] width 70 height 19
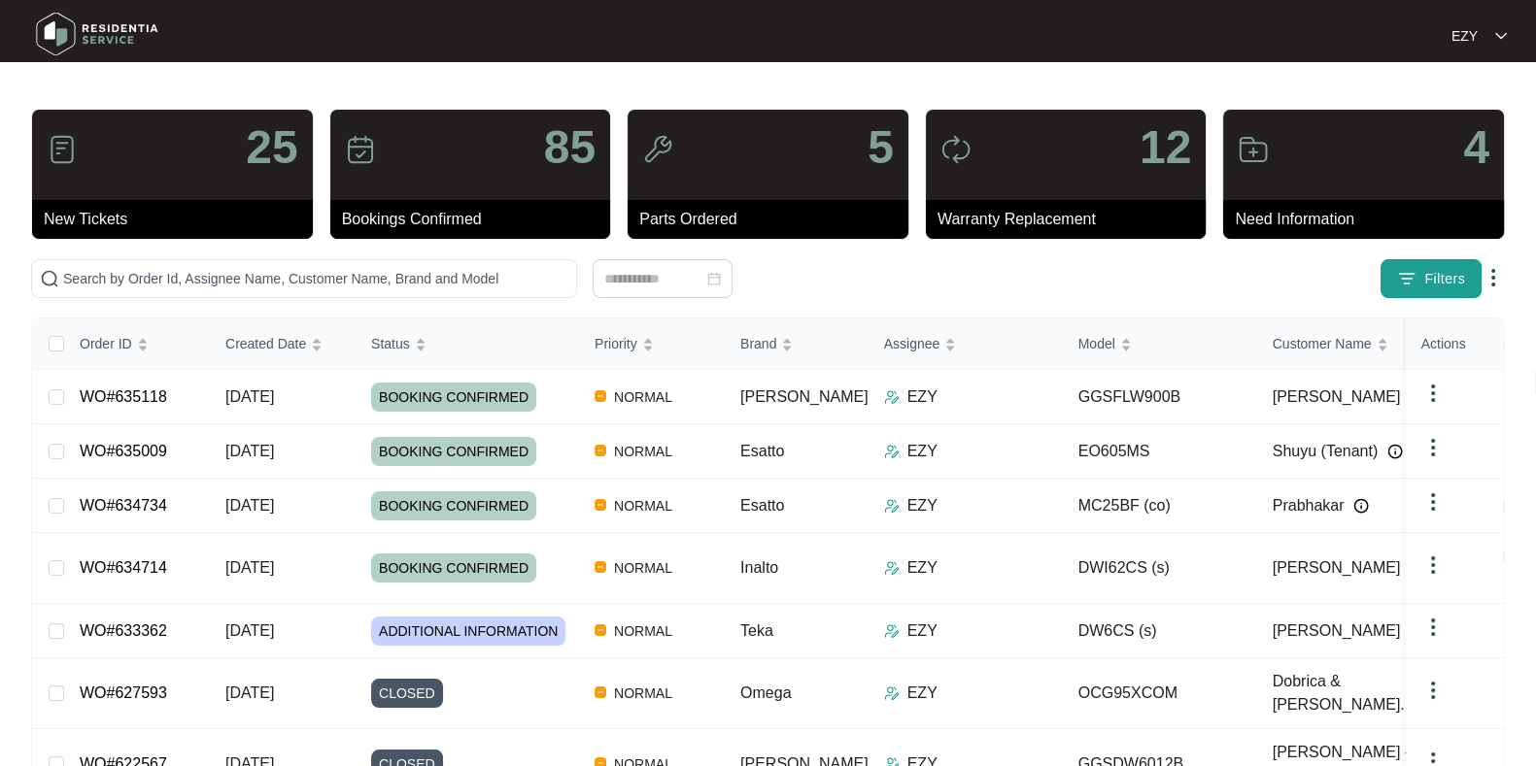
click at [1415, 284] on img "button" at bounding box center [1406, 278] width 19 height 19
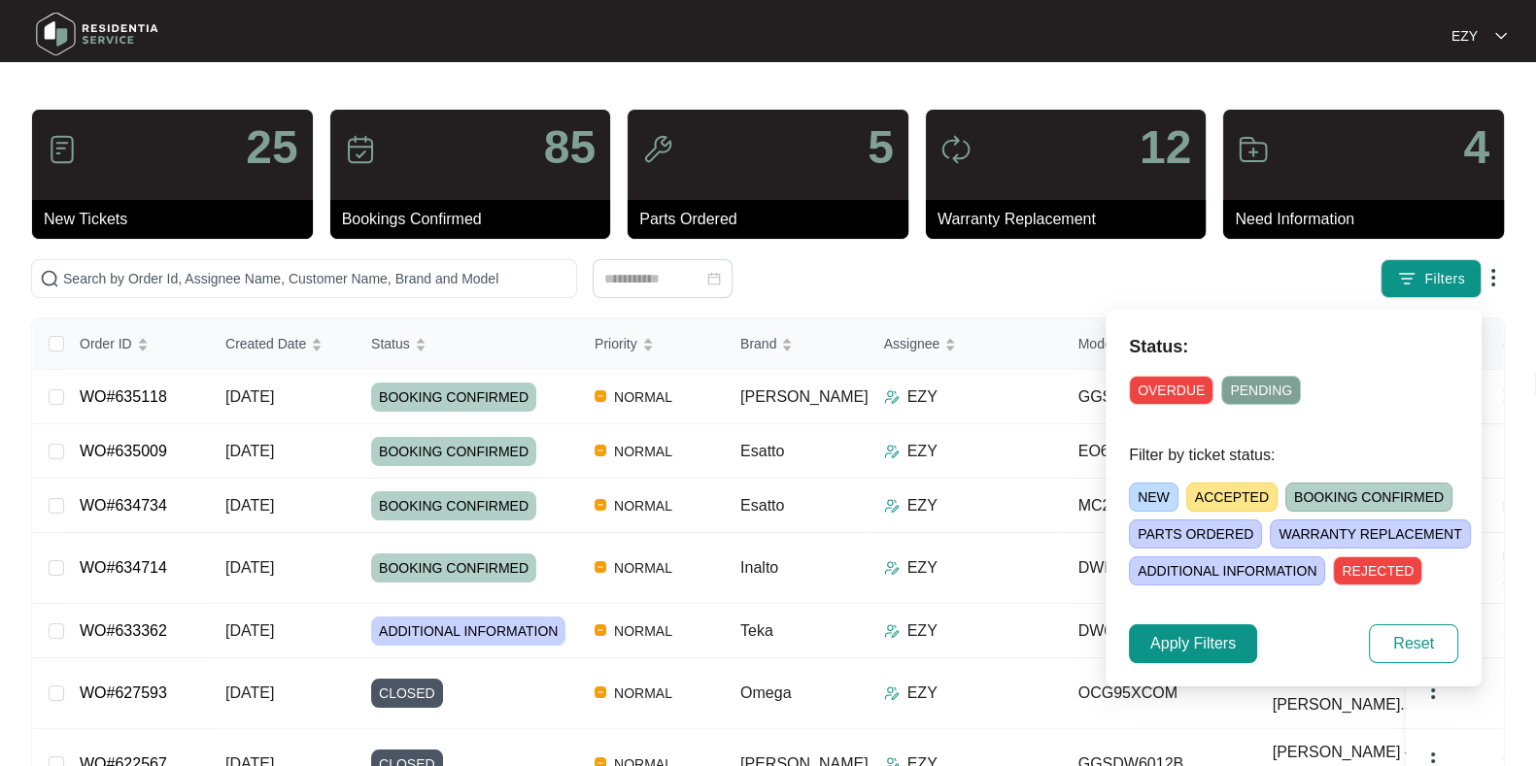
click at [1224, 484] on span "ACCEPTED" at bounding box center [1231, 497] width 91 height 29
click at [1190, 640] on span "Apply Filters" at bounding box center [1192, 643] width 85 height 23
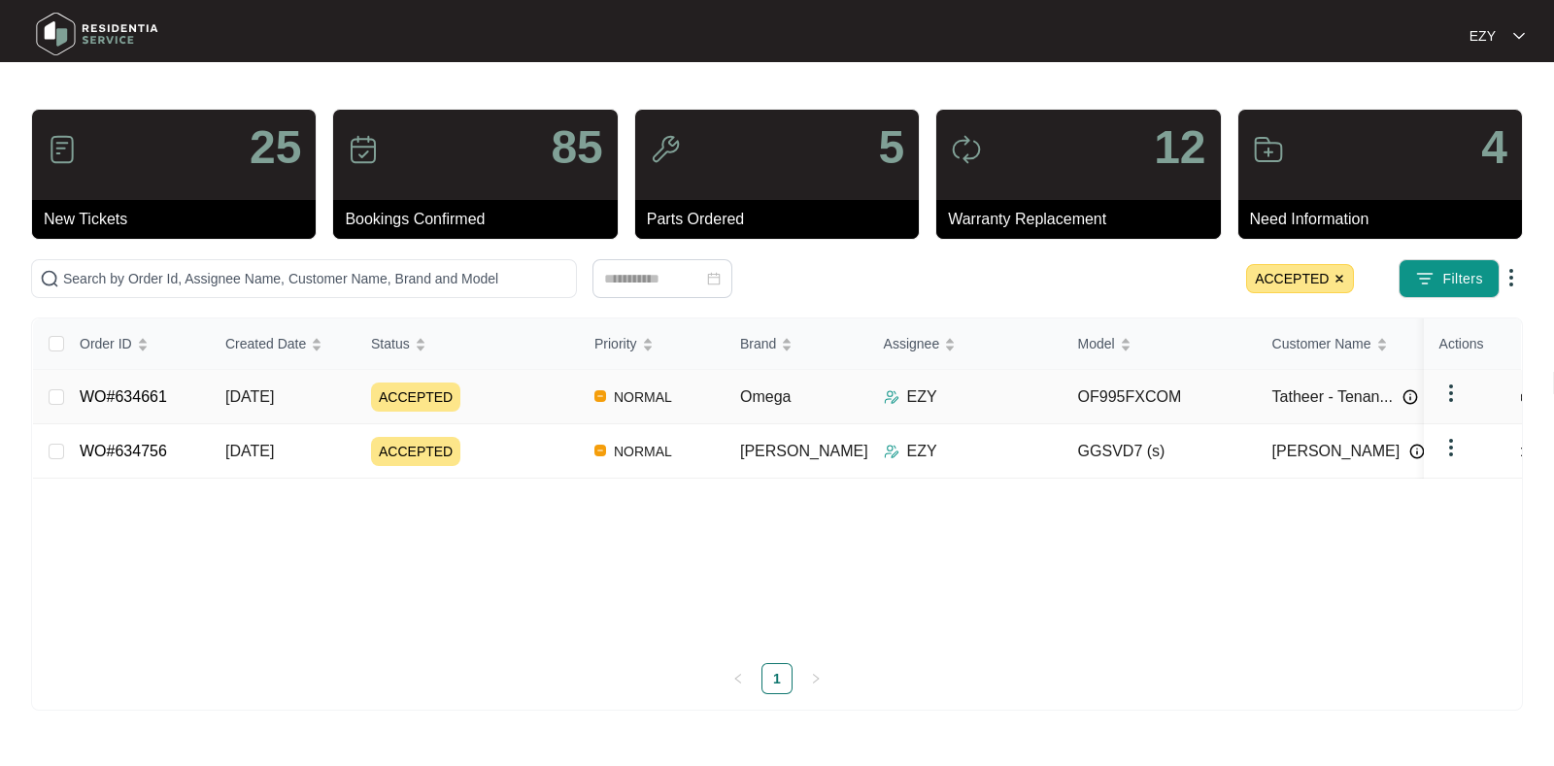
click at [511, 405] on div "ACCEPTED" at bounding box center [475, 397] width 208 height 29
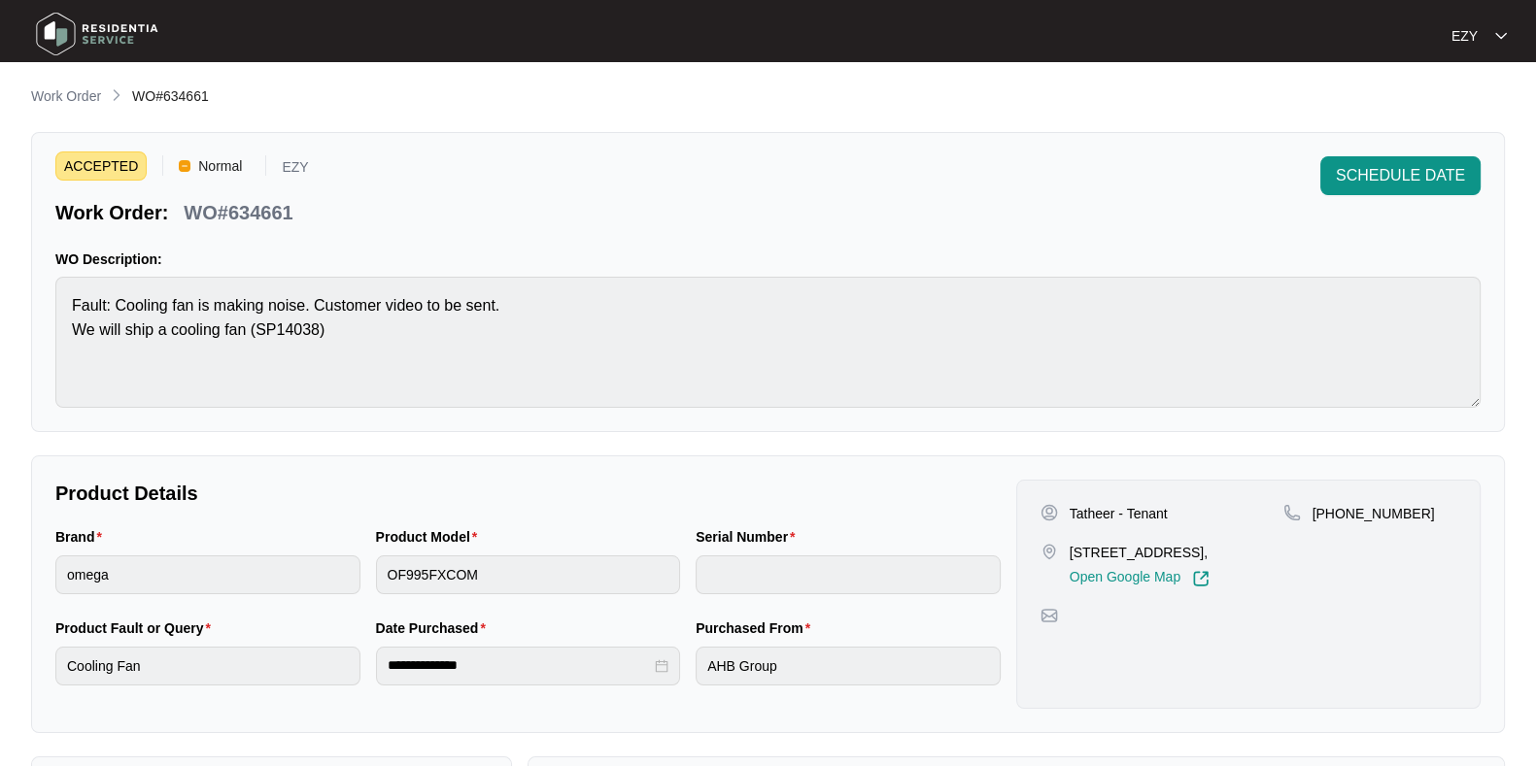
click at [256, 216] on p "WO#634661" at bounding box center [238, 212] width 109 height 27
copy p "634661"
click at [77, 99] on p "Work Order" at bounding box center [66, 95] width 70 height 19
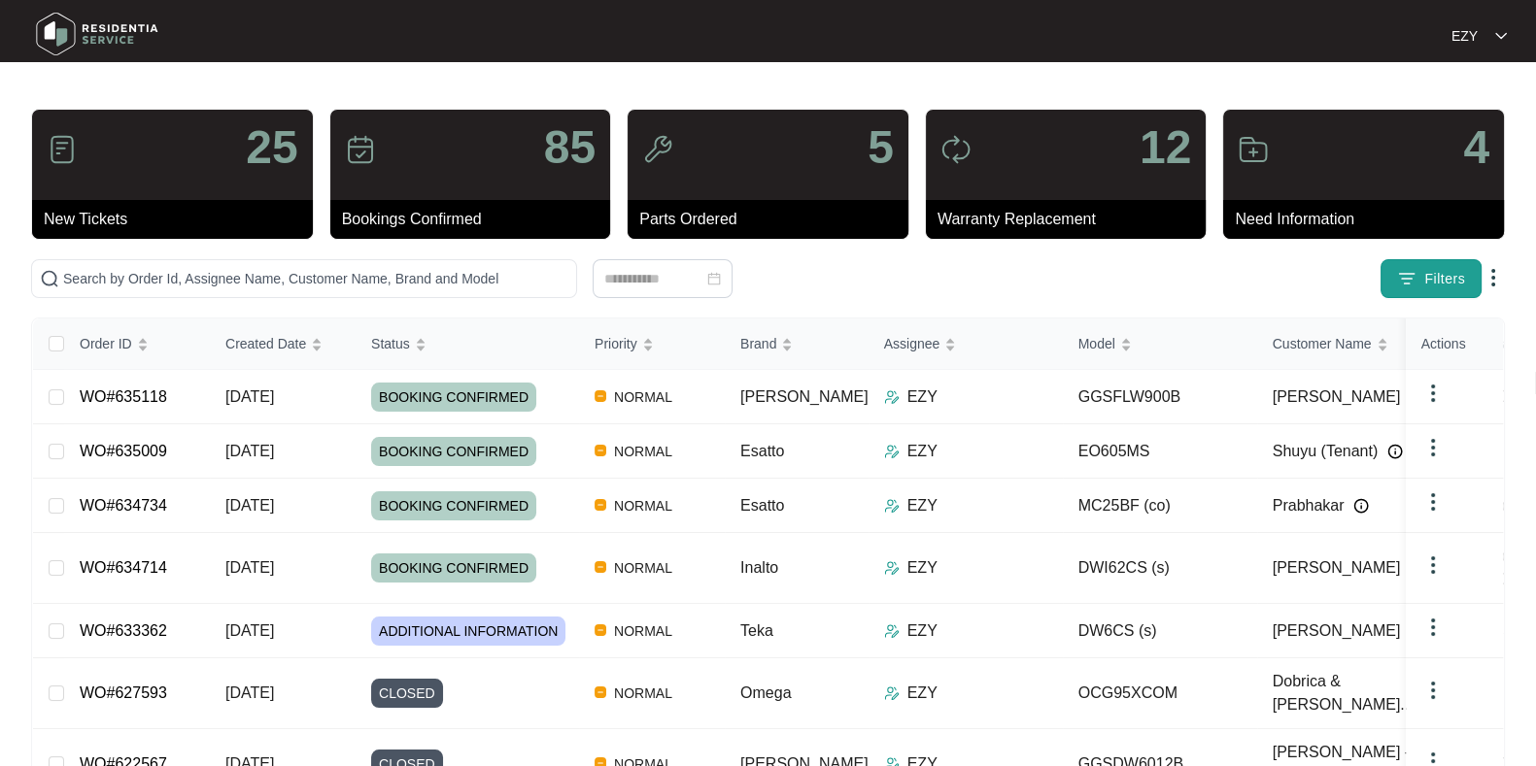
click at [1450, 279] on span "Filters" at bounding box center [1444, 279] width 41 height 20
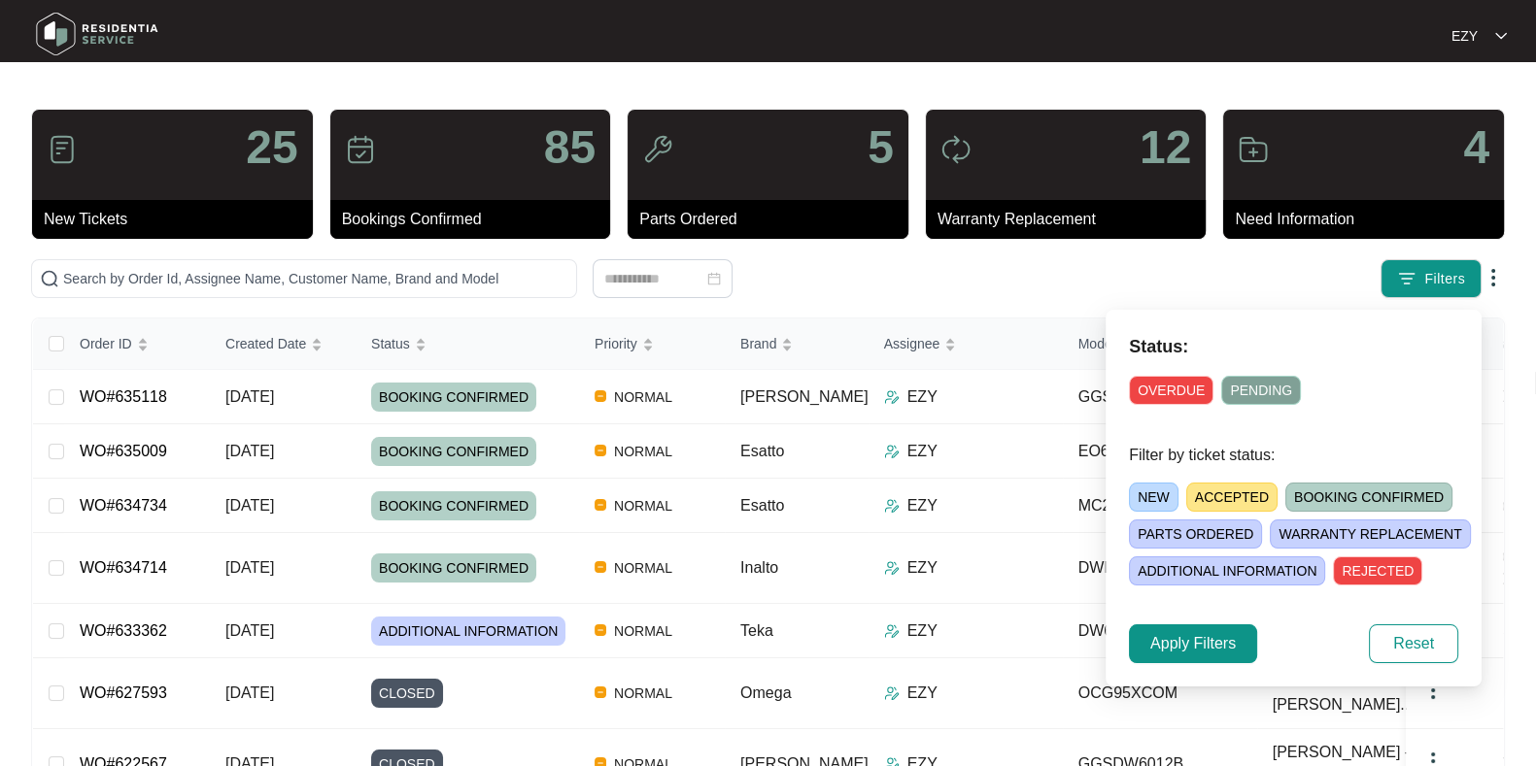
click at [1223, 488] on span "ACCEPTED" at bounding box center [1231, 497] width 91 height 29
click at [1189, 637] on span "Apply Filters" at bounding box center [1192, 643] width 85 height 23
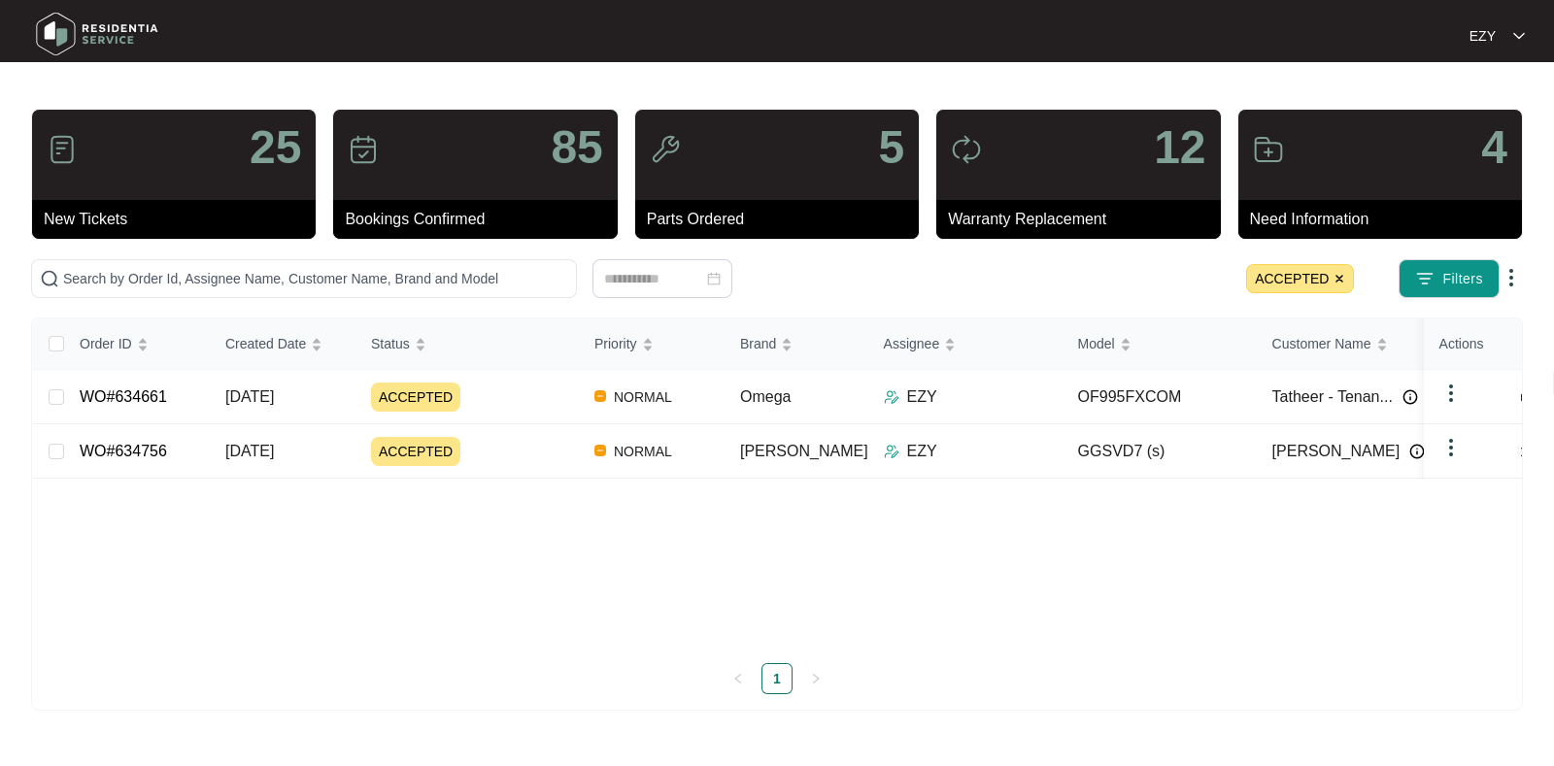
click at [1340, 275] on img at bounding box center [1340, 279] width 12 height 12
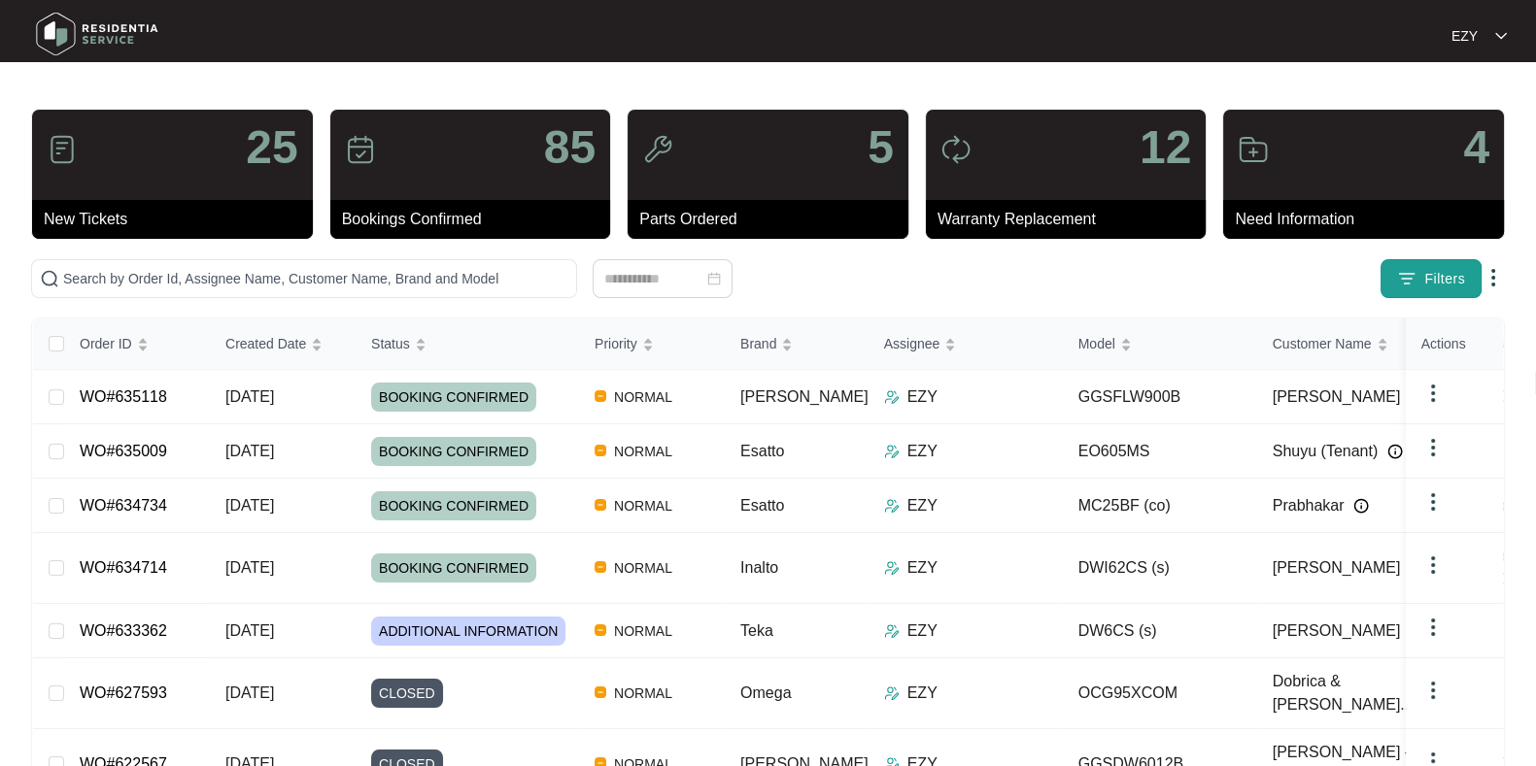
click at [1414, 278] on img "button" at bounding box center [1406, 278] width 19 height 19
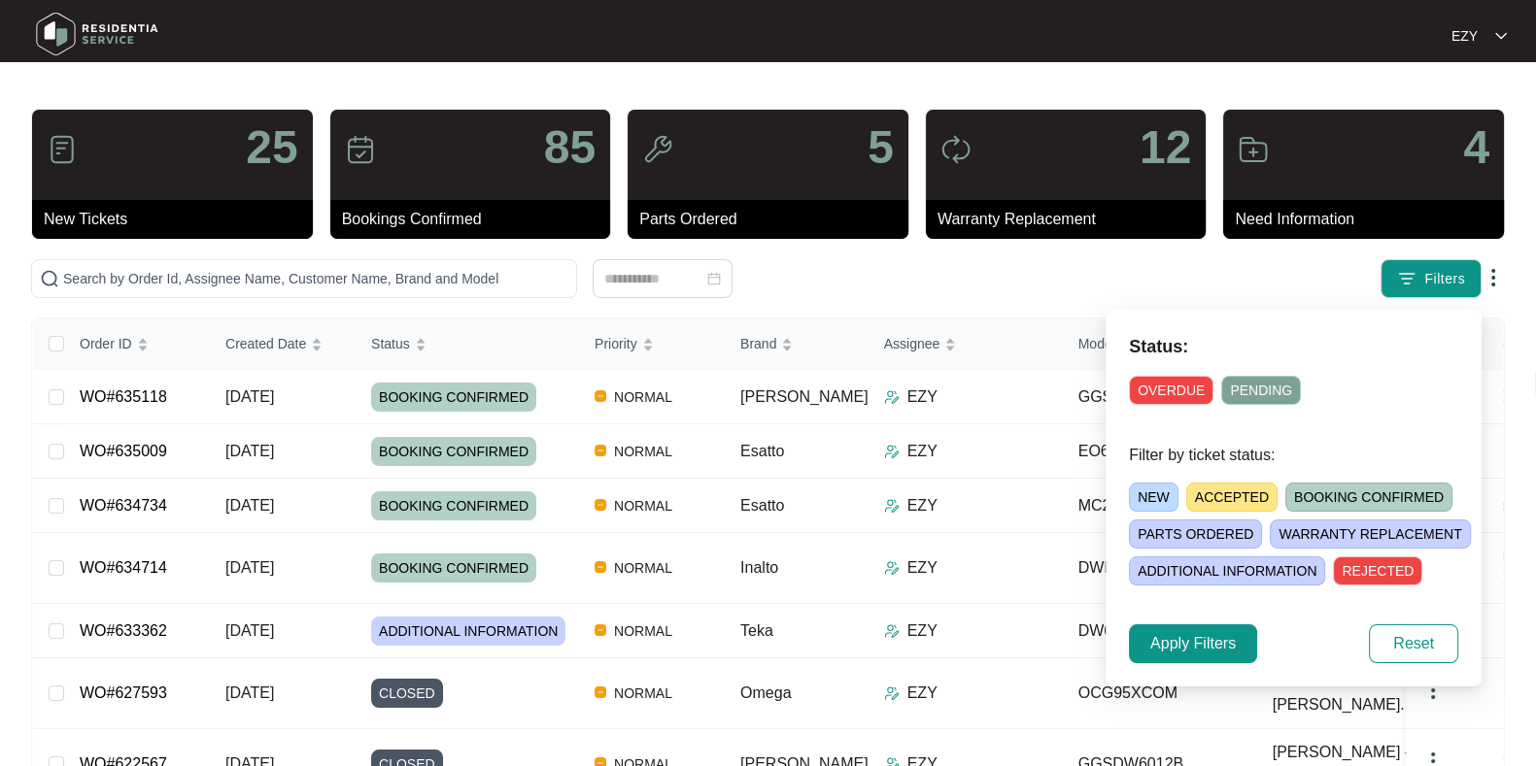
click at [1359, 577] on span "REJECTED" at bounding box center [1377, 571] width 89 height 29
click at [1218, 639] on span "Apply Filters" at bounding box center [1192, 643] width 85 height 23
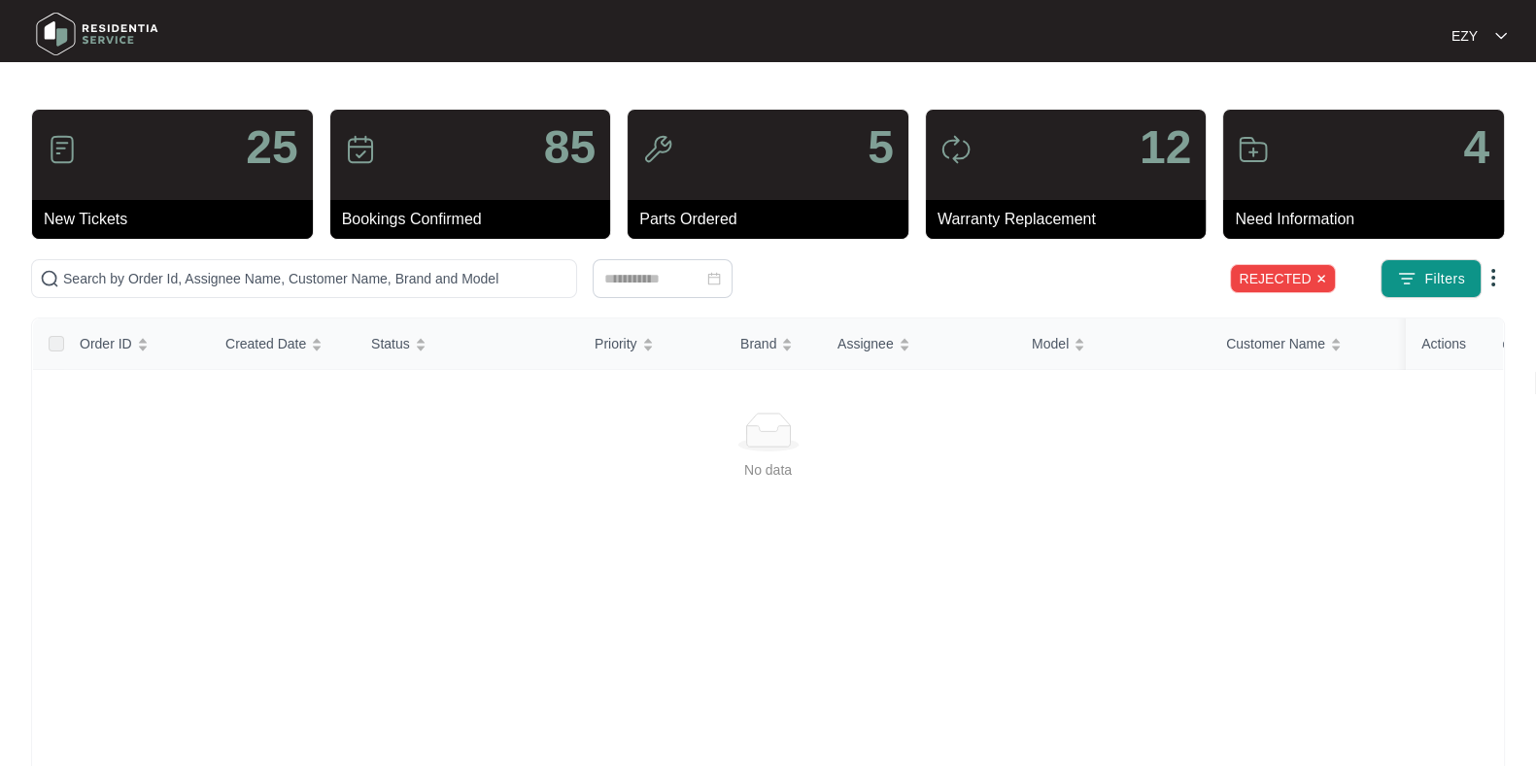
click at [1323, 277] on img at bounding box center [1321, 279] width 12 height 12
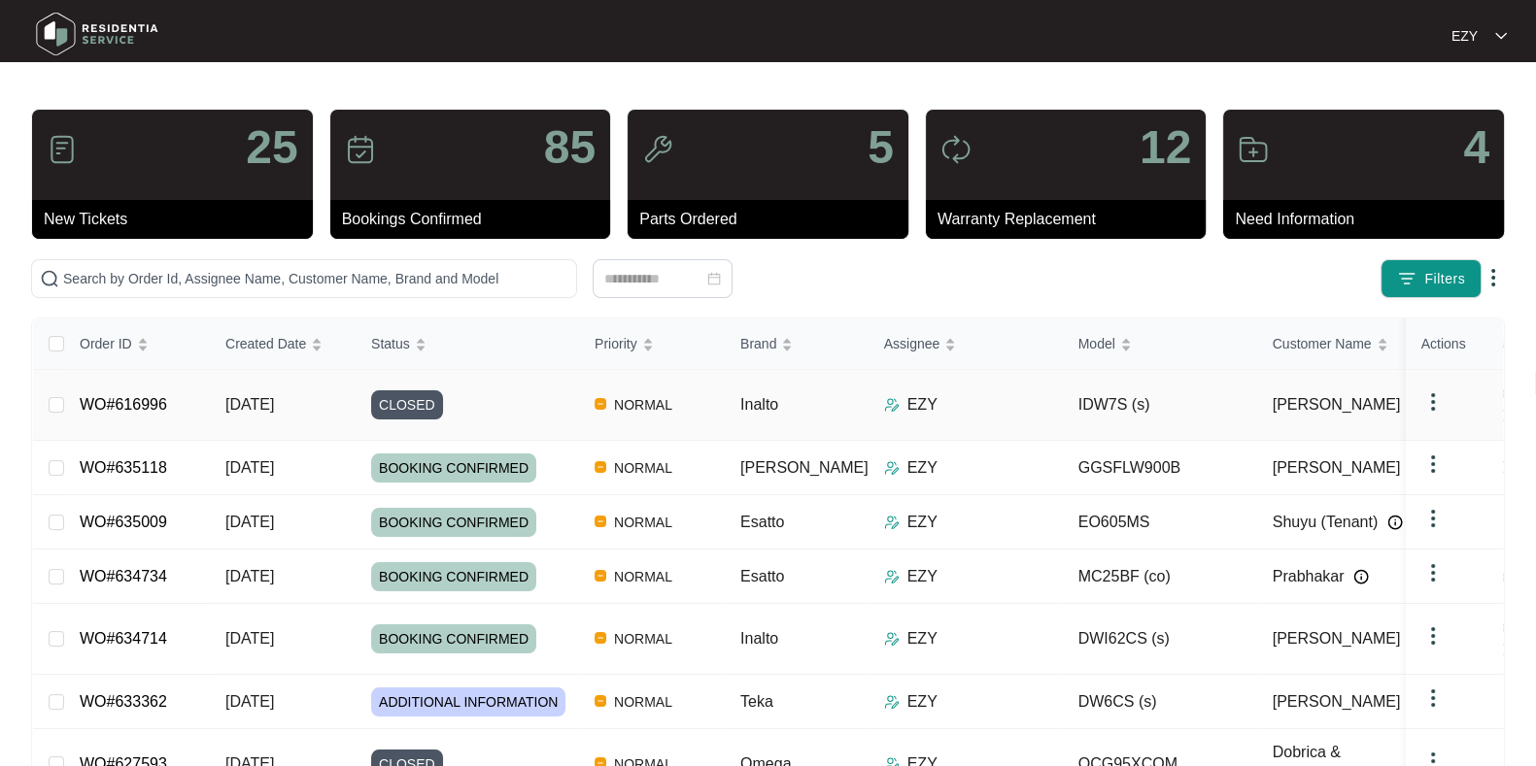
click at [486, 398] on div "CLOSED" at bounding box center [475, 405] width 208 height 29
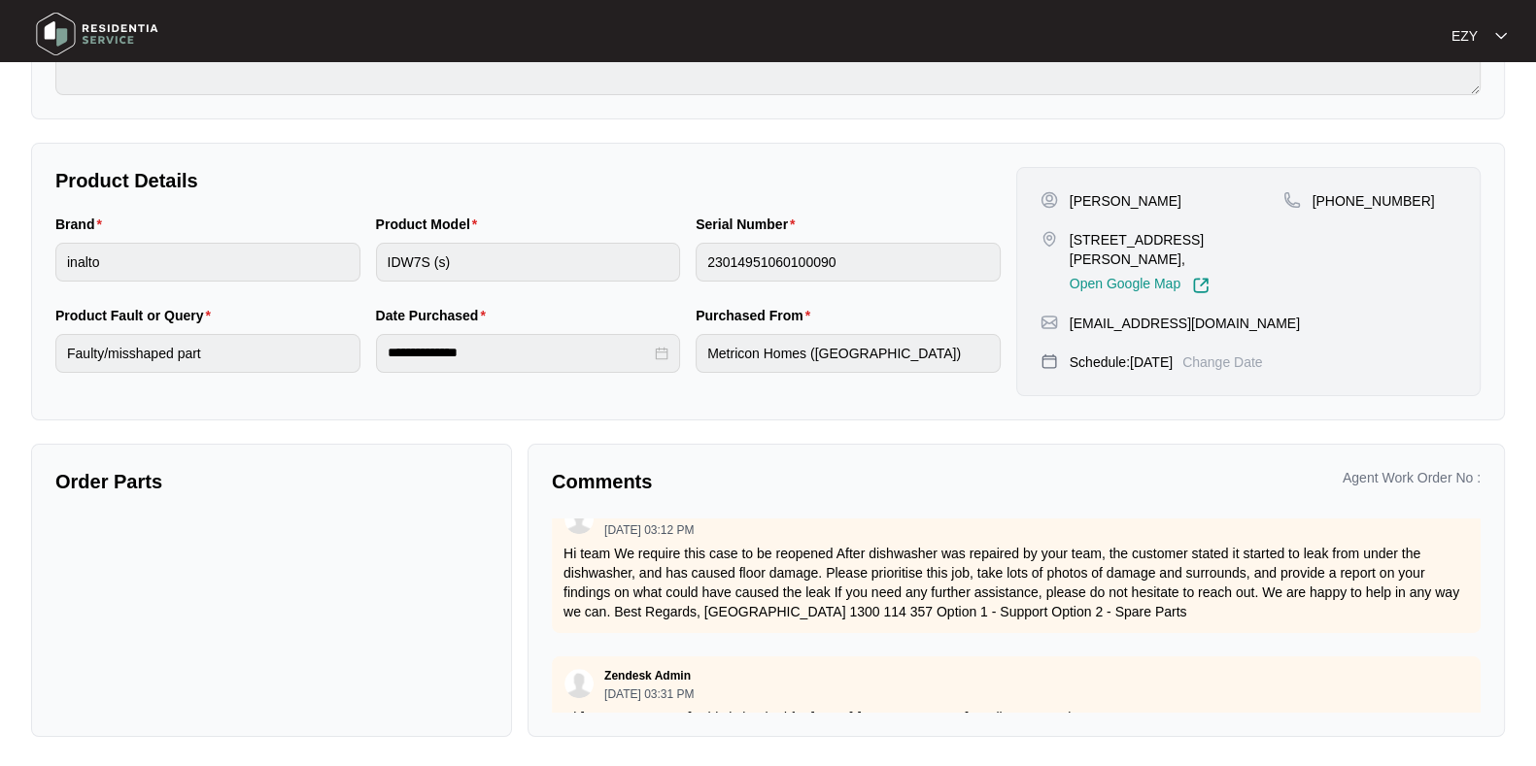
scroll to position [931, 0]
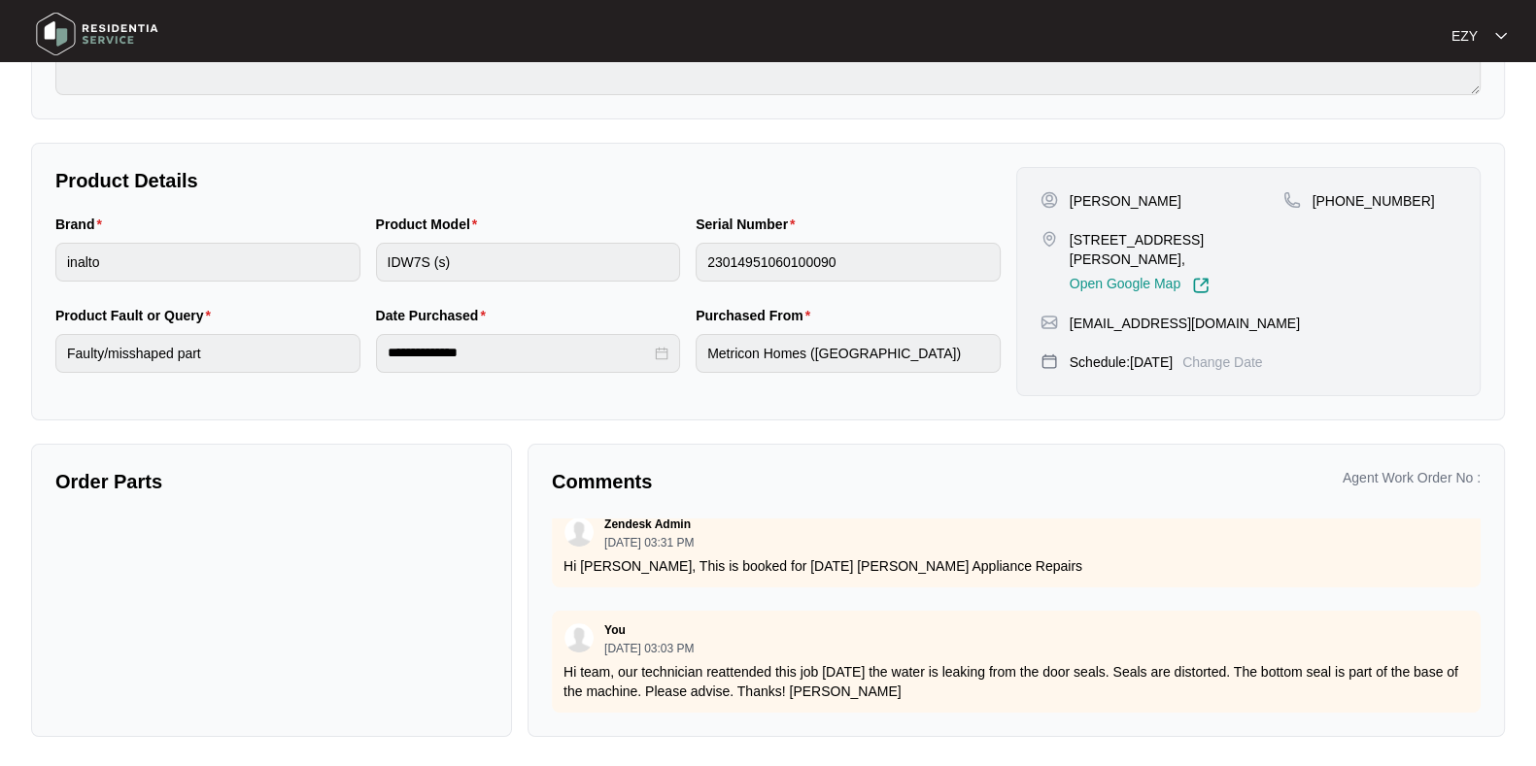
click at [669, 581] on div "Zendesk Admin [DATE] 01:41 PM please see as attached If you need any further as…" at bounding box center [1016, 616] width 929 height 194
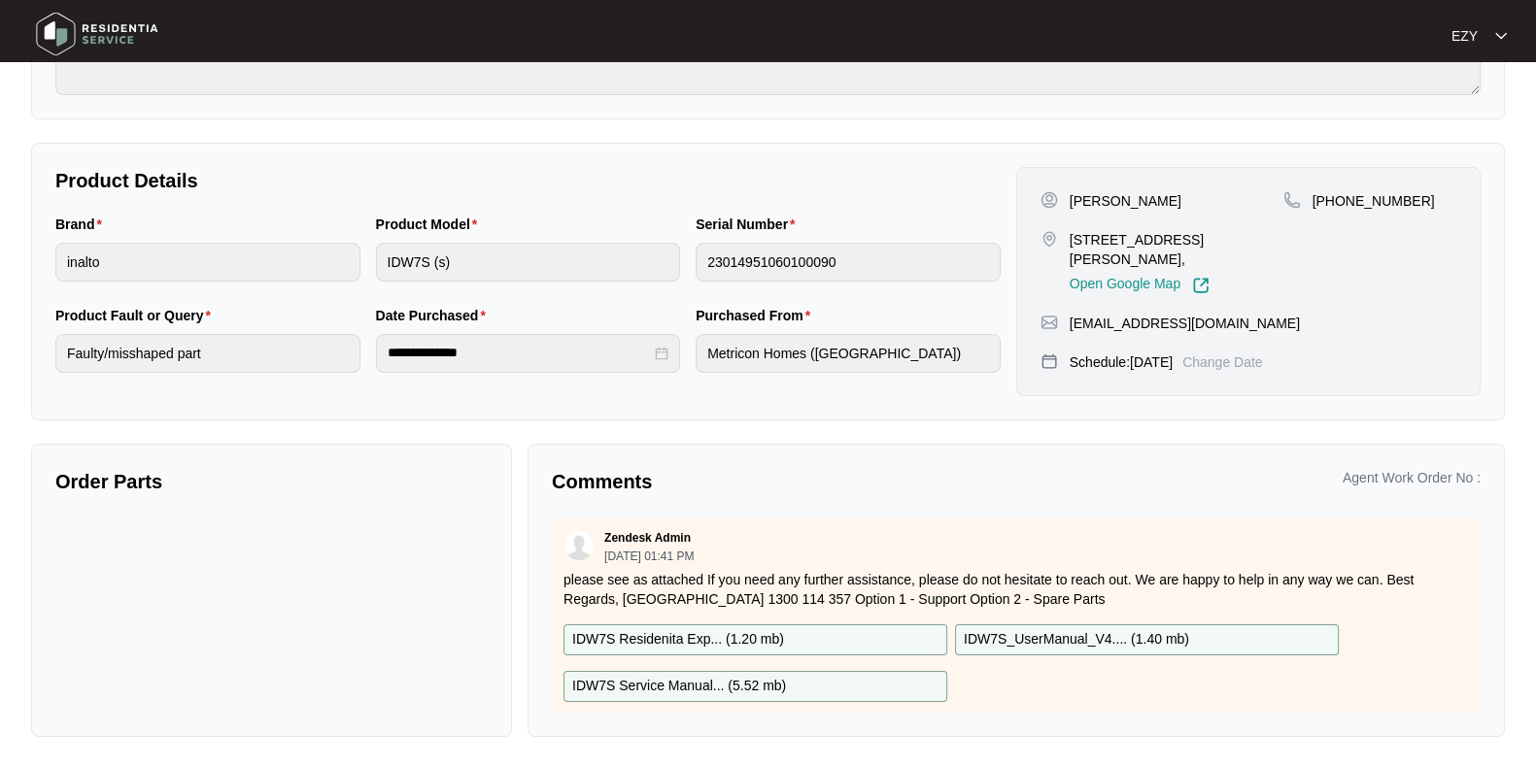
scroll to position [0, 0]
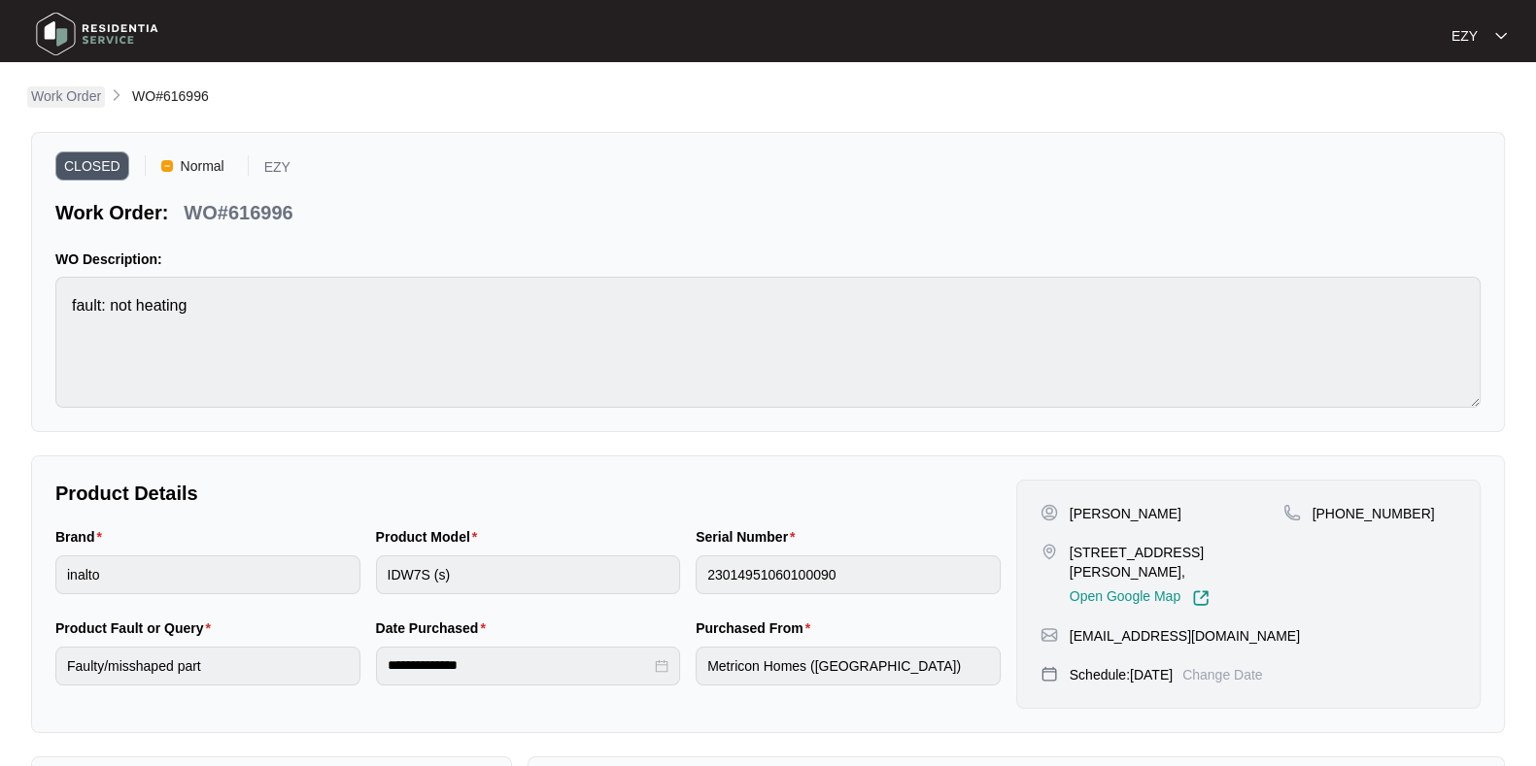
click at [58, 94] on p "Work Order" at bounding box center [66, 95] width 70 height 19
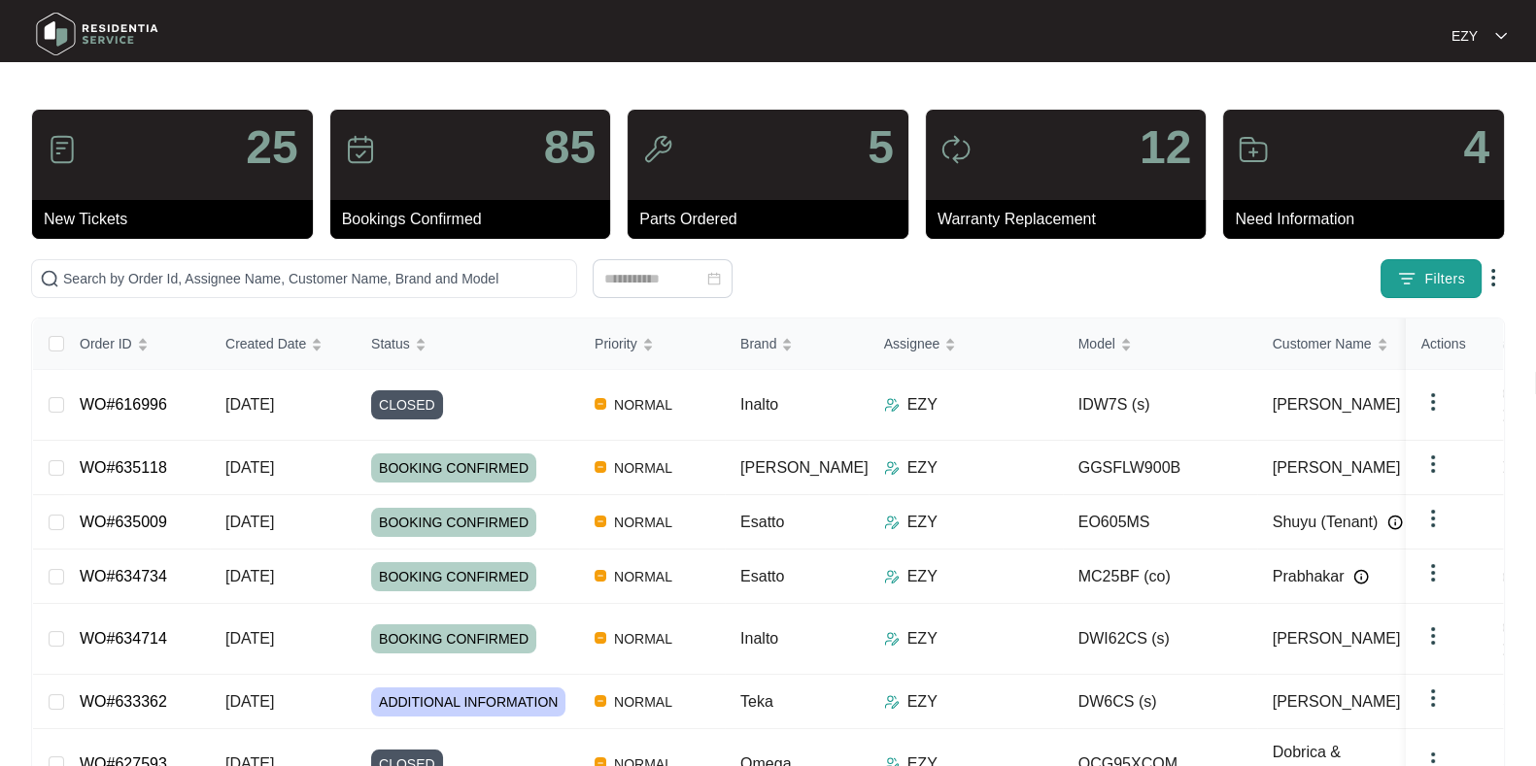
click at [1455, 270] on span "Filters" at bounding box center [1444, 279] width 41 height 20
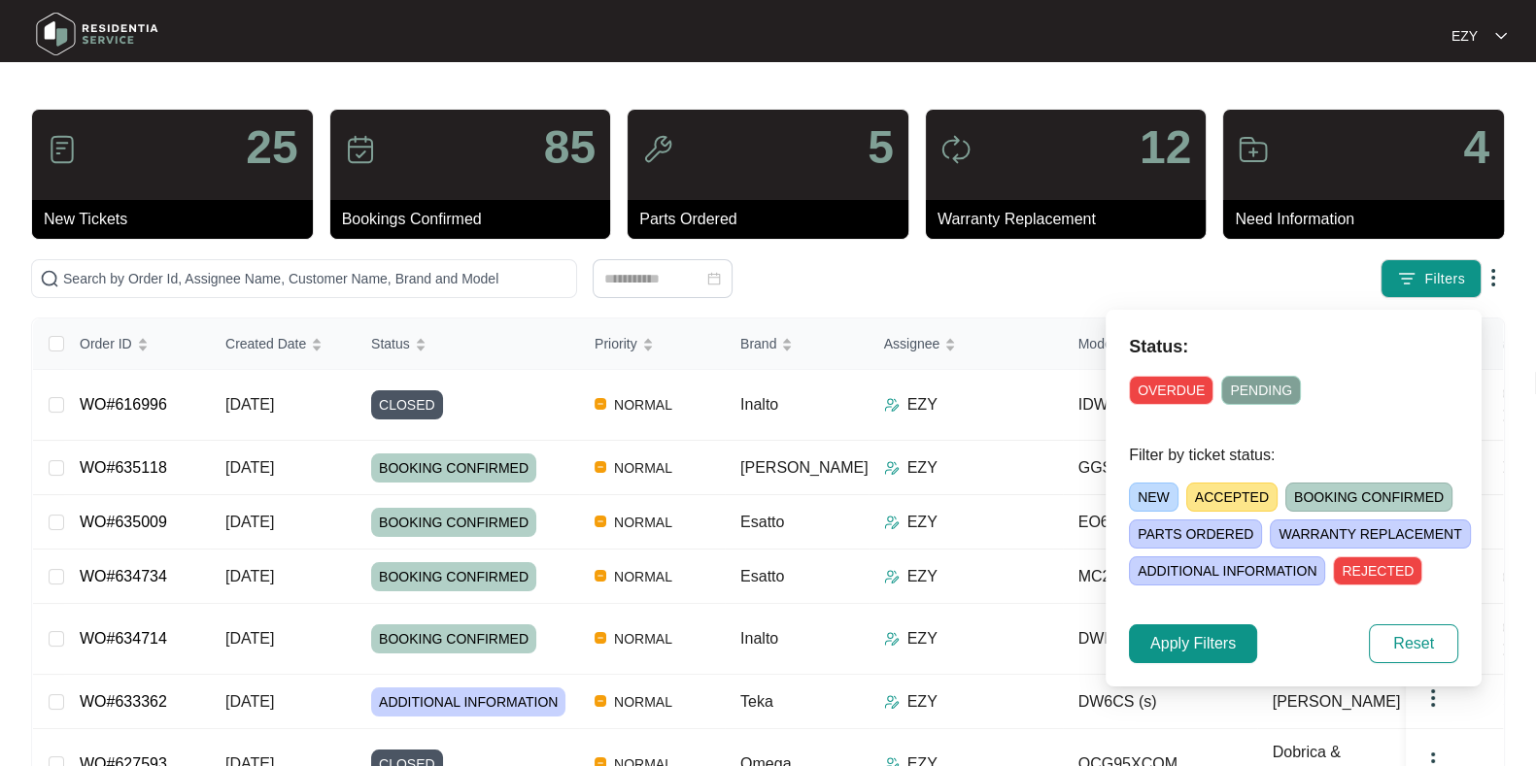
click at [1230, 498] on span "ACCEPTED" at bounding box center [1231, 497] width 91 height 29
click at [1178, 650] on span "Apply Filters" at bounding box center [1192, 643] width 85 height 23
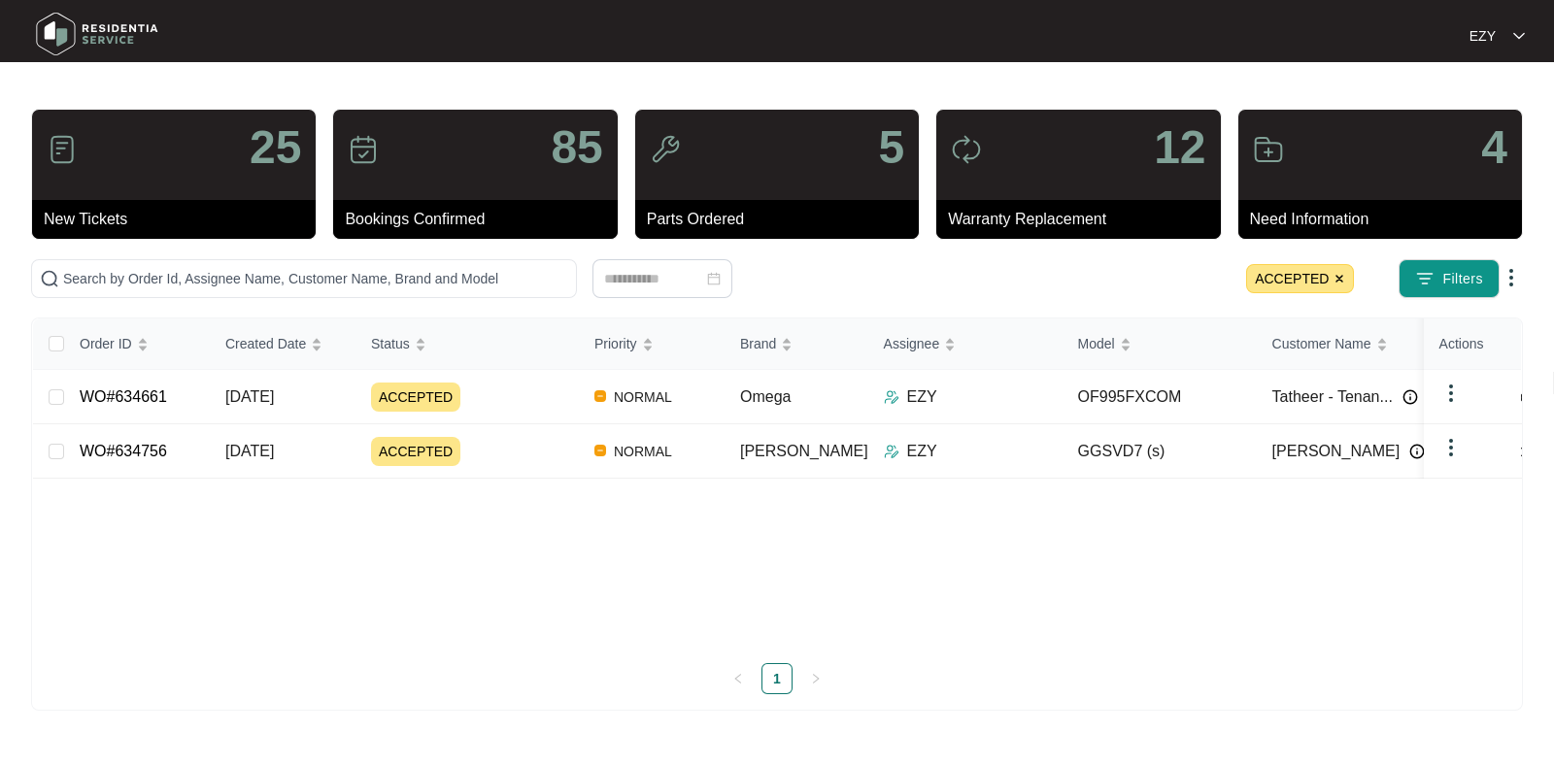
click at [1342, 279] on img at bounding box center [1340, 279] width 12 height 12
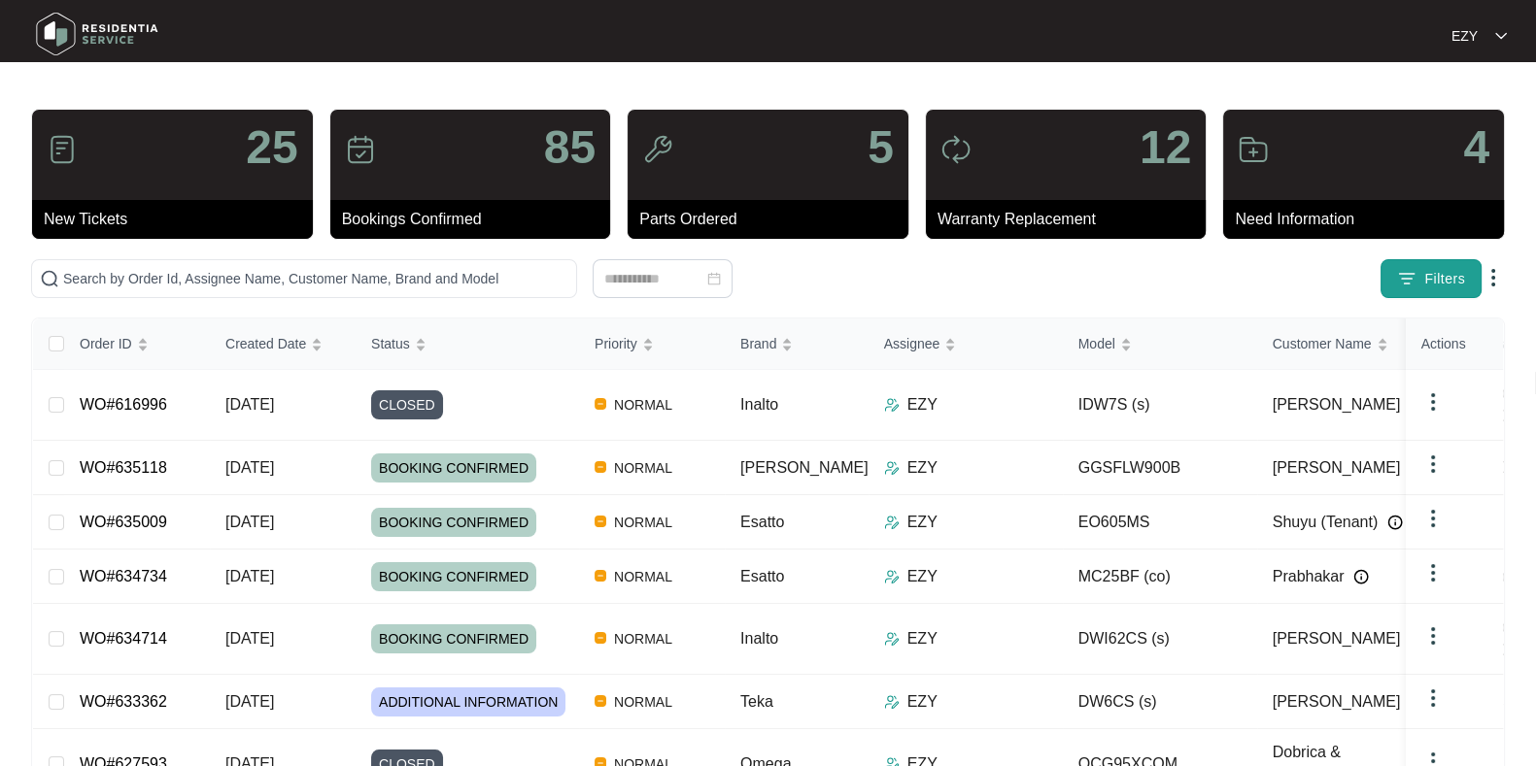
click at [1433, 286] on span "Filters" at bounding box center [1444, 279] width 41 height 20
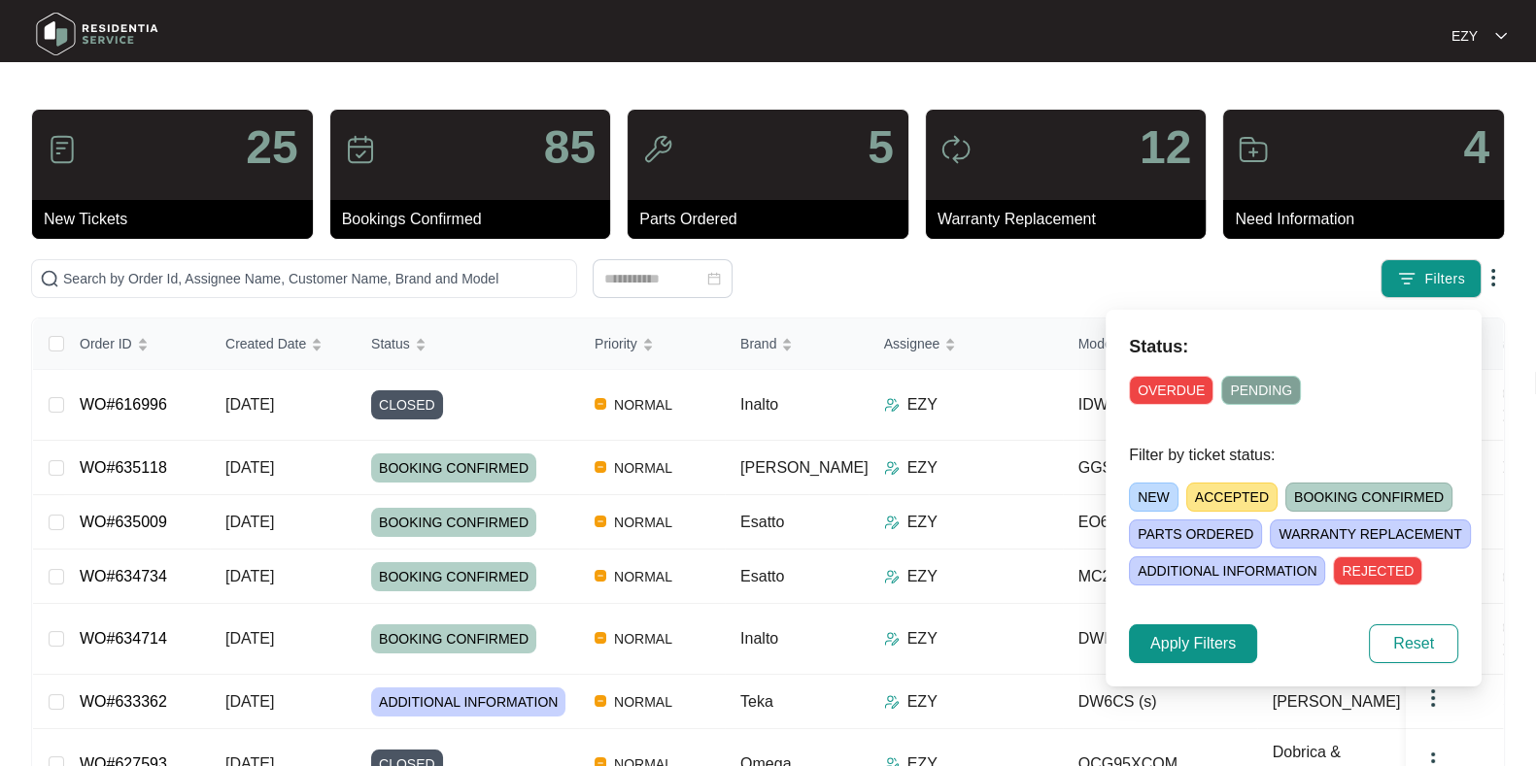
click at [1159, 379] on span "OVERDUE" at bounding box center [1171, 390] width 85 height 29
click at [1177, 633] on span "Apply Filters" at bounding box center [1192, 643] width 85 height 23
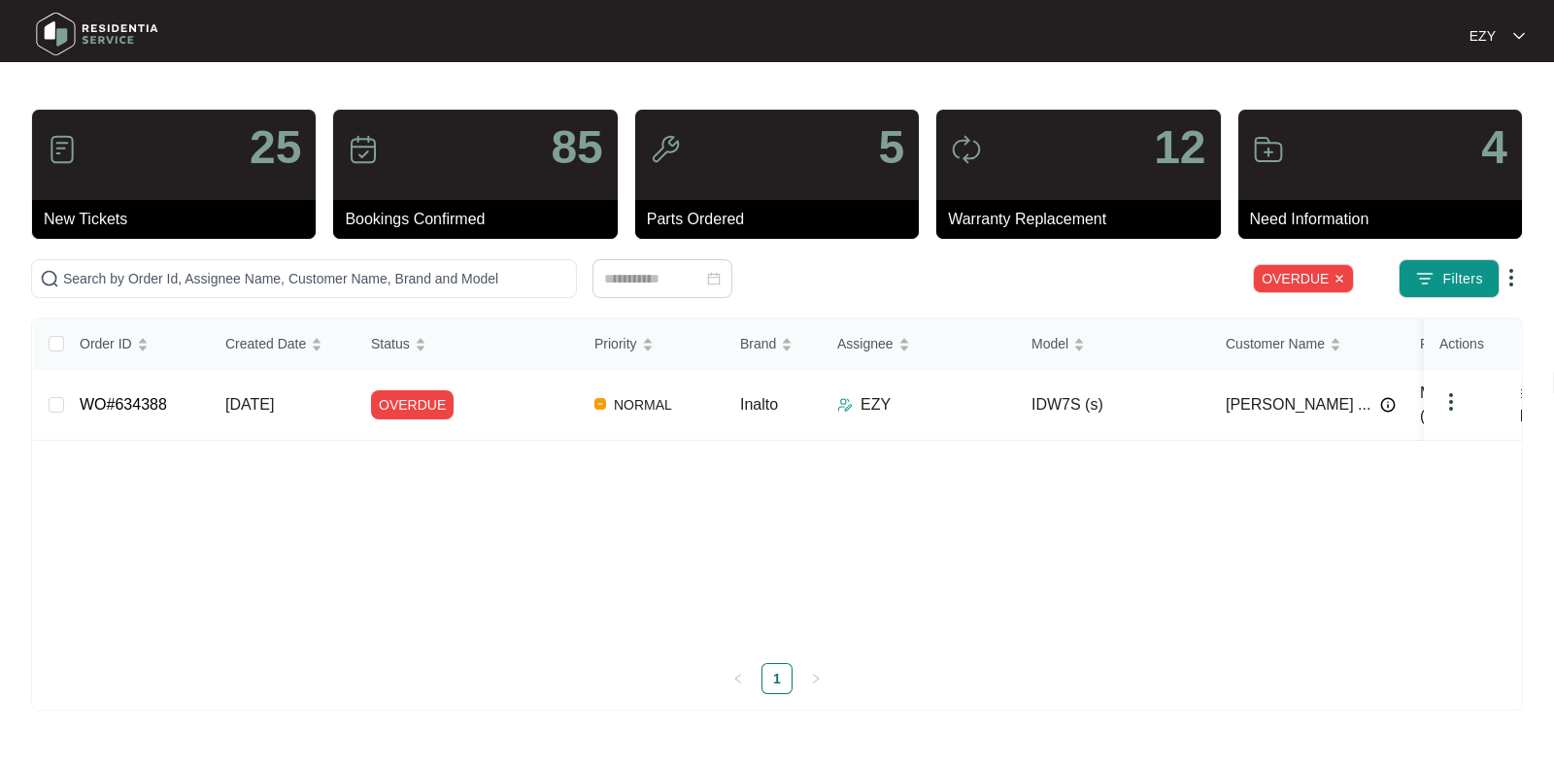
click at [1343, 280] on img at bounding box center [1340, 279] width 12 height 12
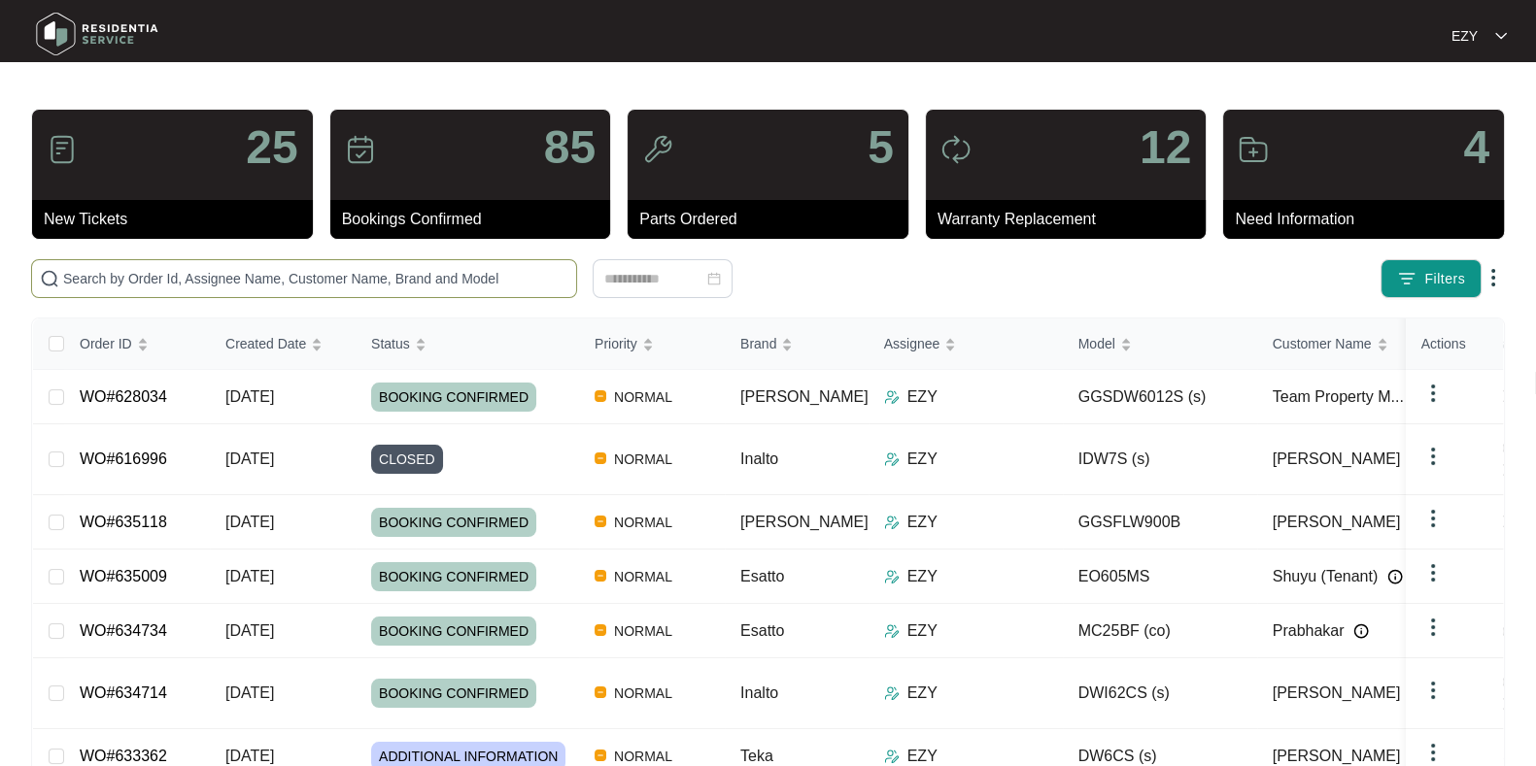
click at [187, 289] on span at bounding box center [304, 278] width 546 height 39
paste input "628034"
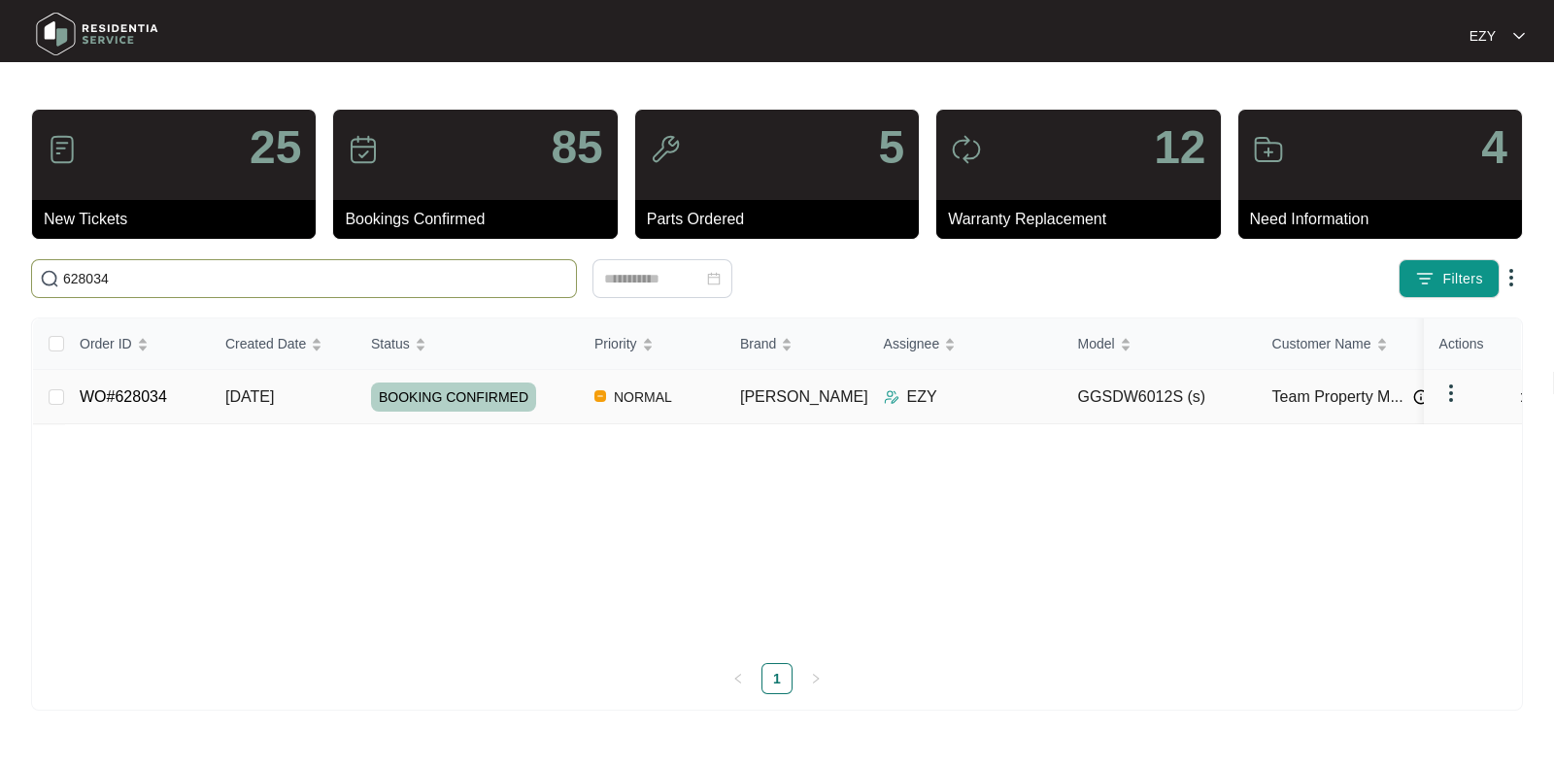
type input "628034"
click at [573, 376] on td "BOOKING CONFIRMED" at bounding box center [467, 397] width 223 height 54
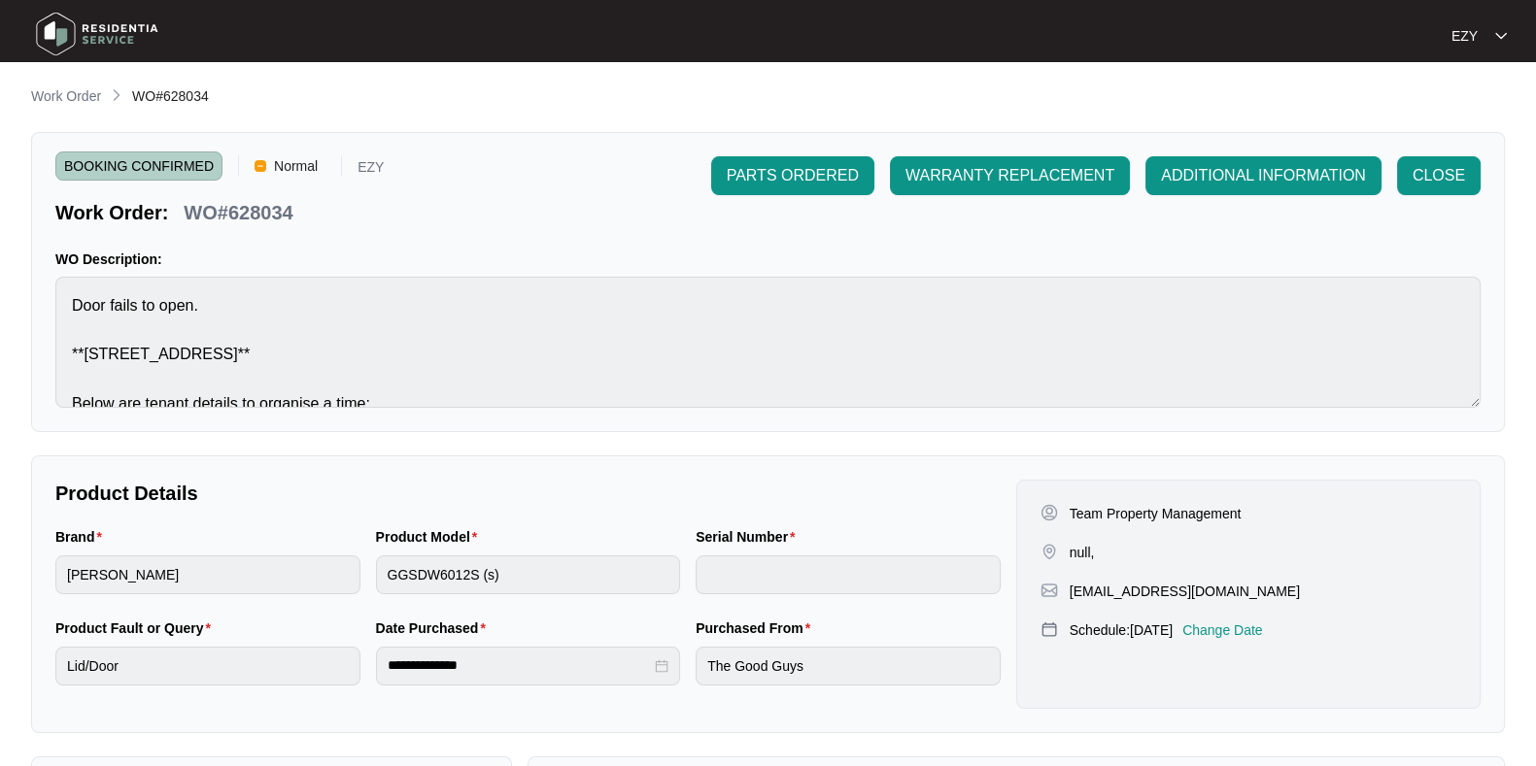
click at [1253, 626] on p "Change Date" at bounding box center [1222, 630] width 81 height 19
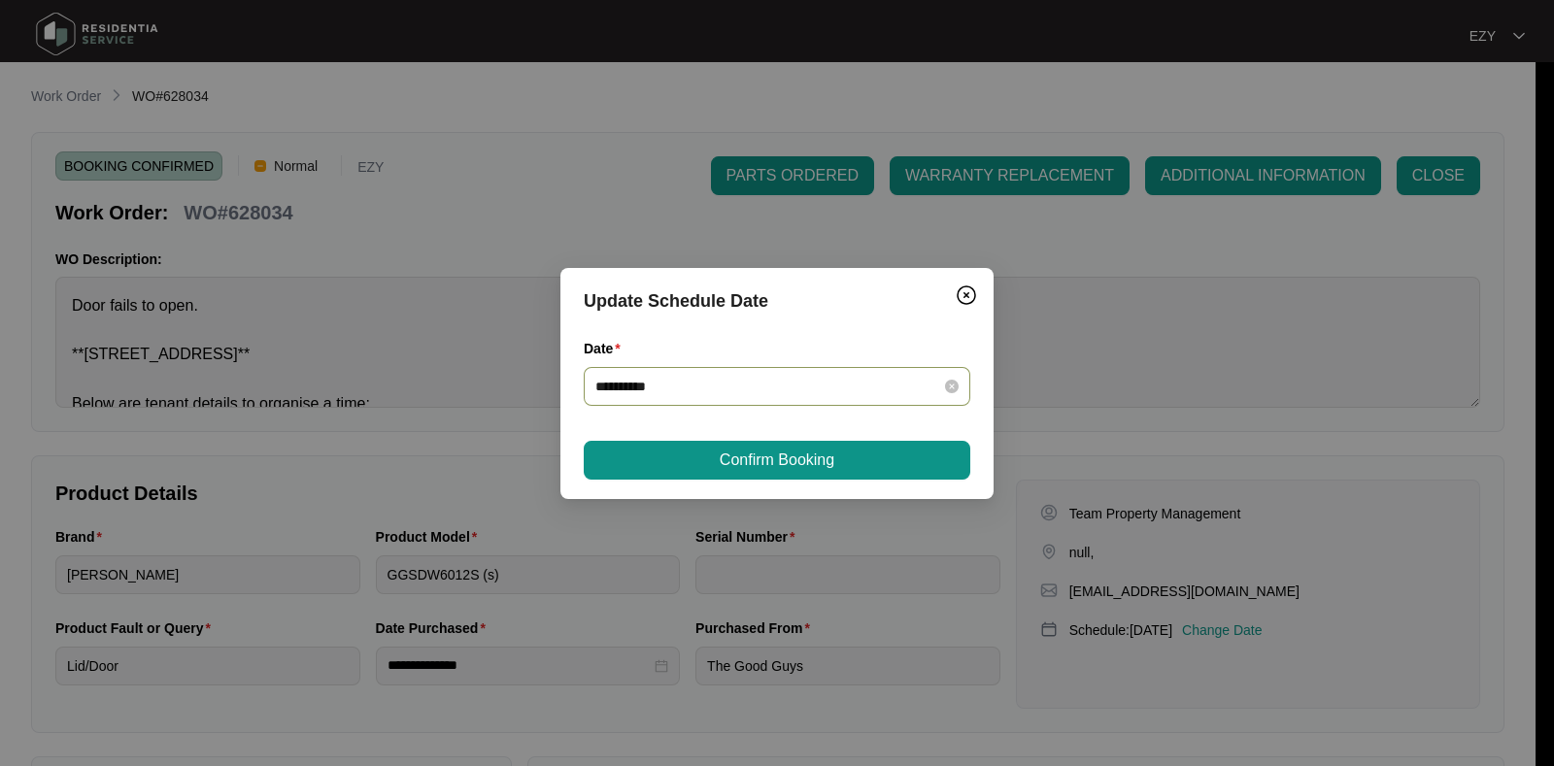
click at [884, 398] on div "**********" at bounding box center [777, 386] width 387 height 39
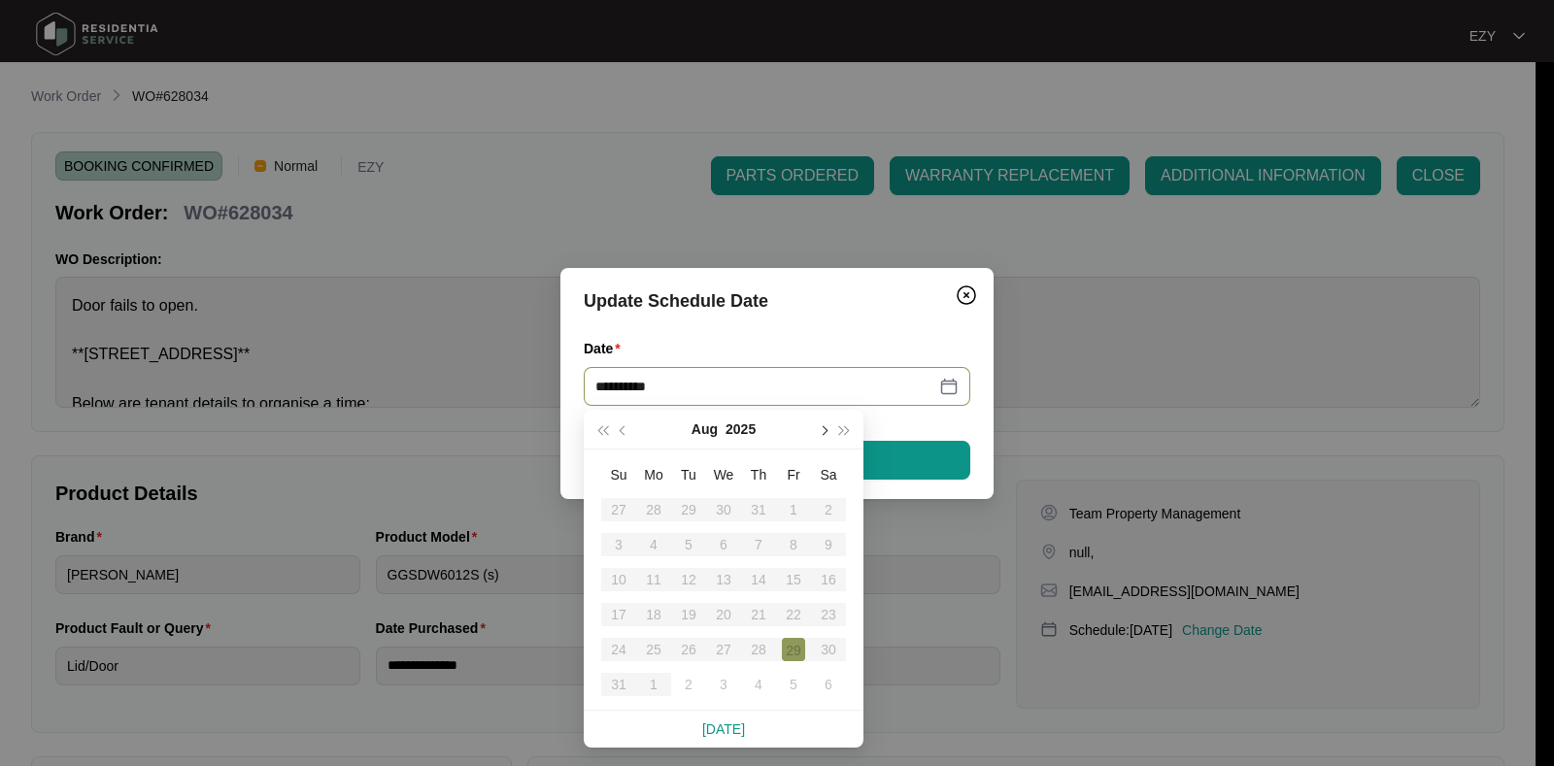
click at [821, 431] on span "button" at bounding box center [823, 430] width 10 height 10
click at [791, 541] on div "12" at bounding box center [793, 544] width 23 height 23
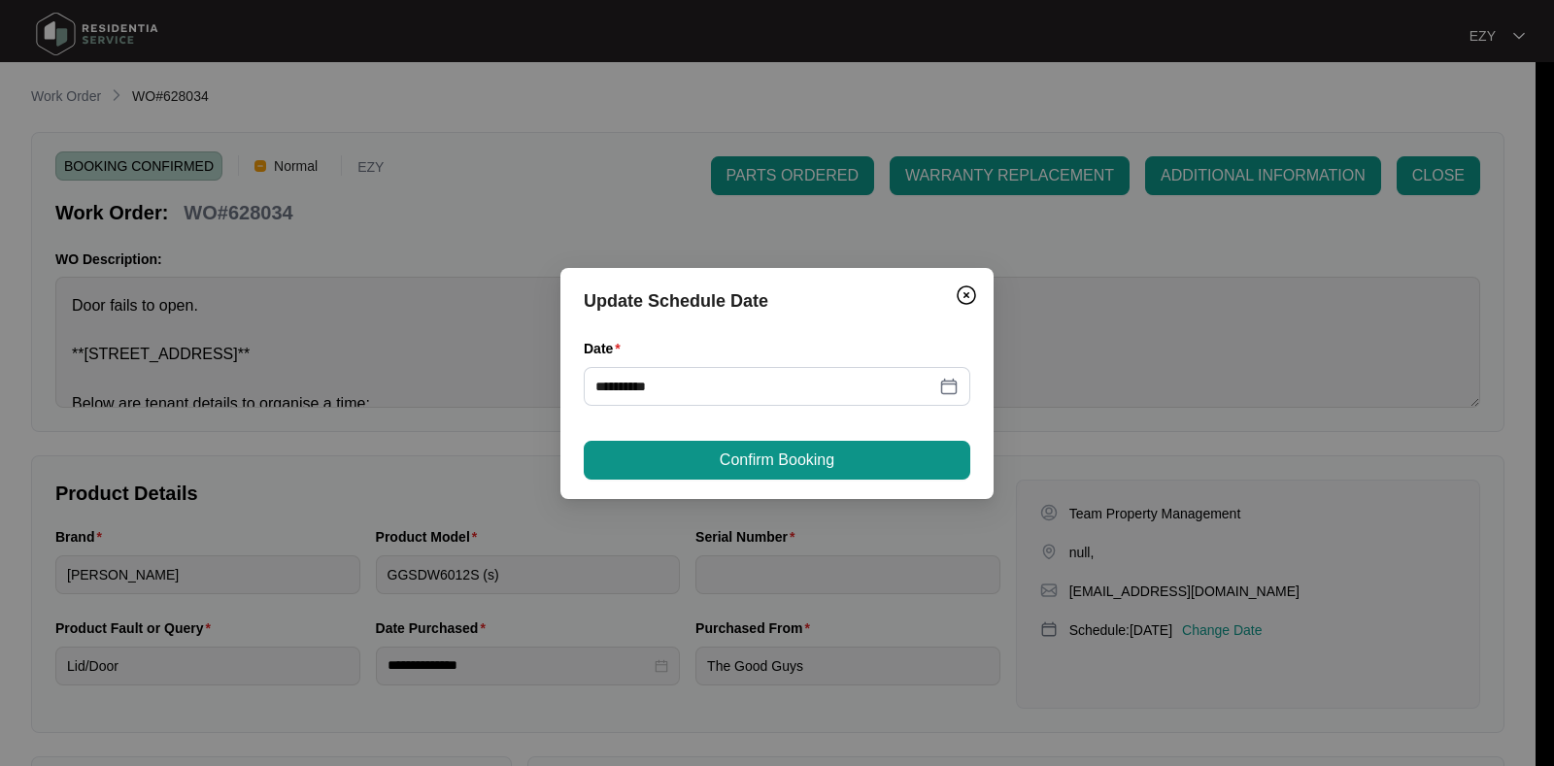
type input "**********"
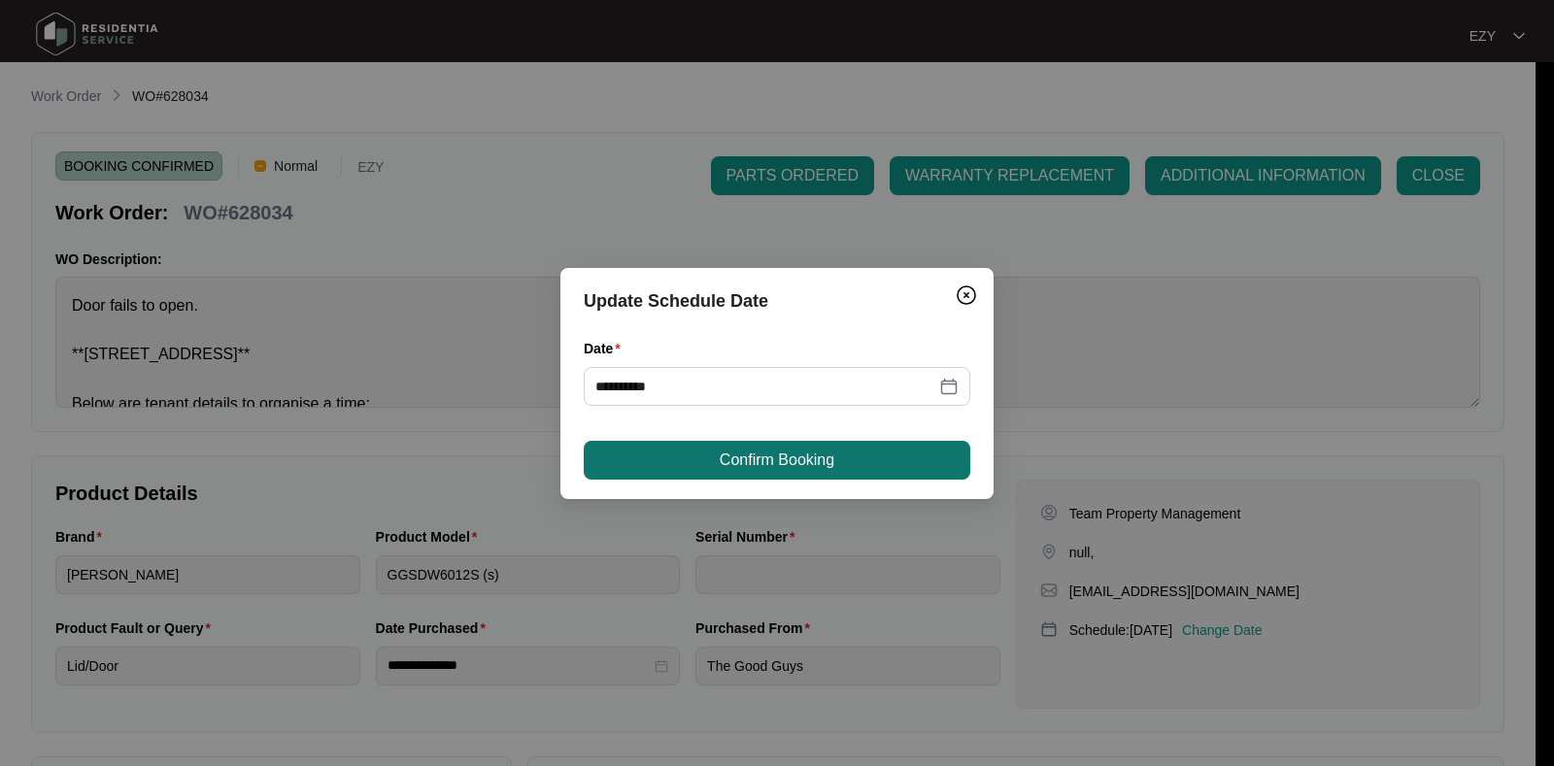
click at [848, 465] on button "Confirm Booking" at bounding box center [777, 460] width 387 height 39
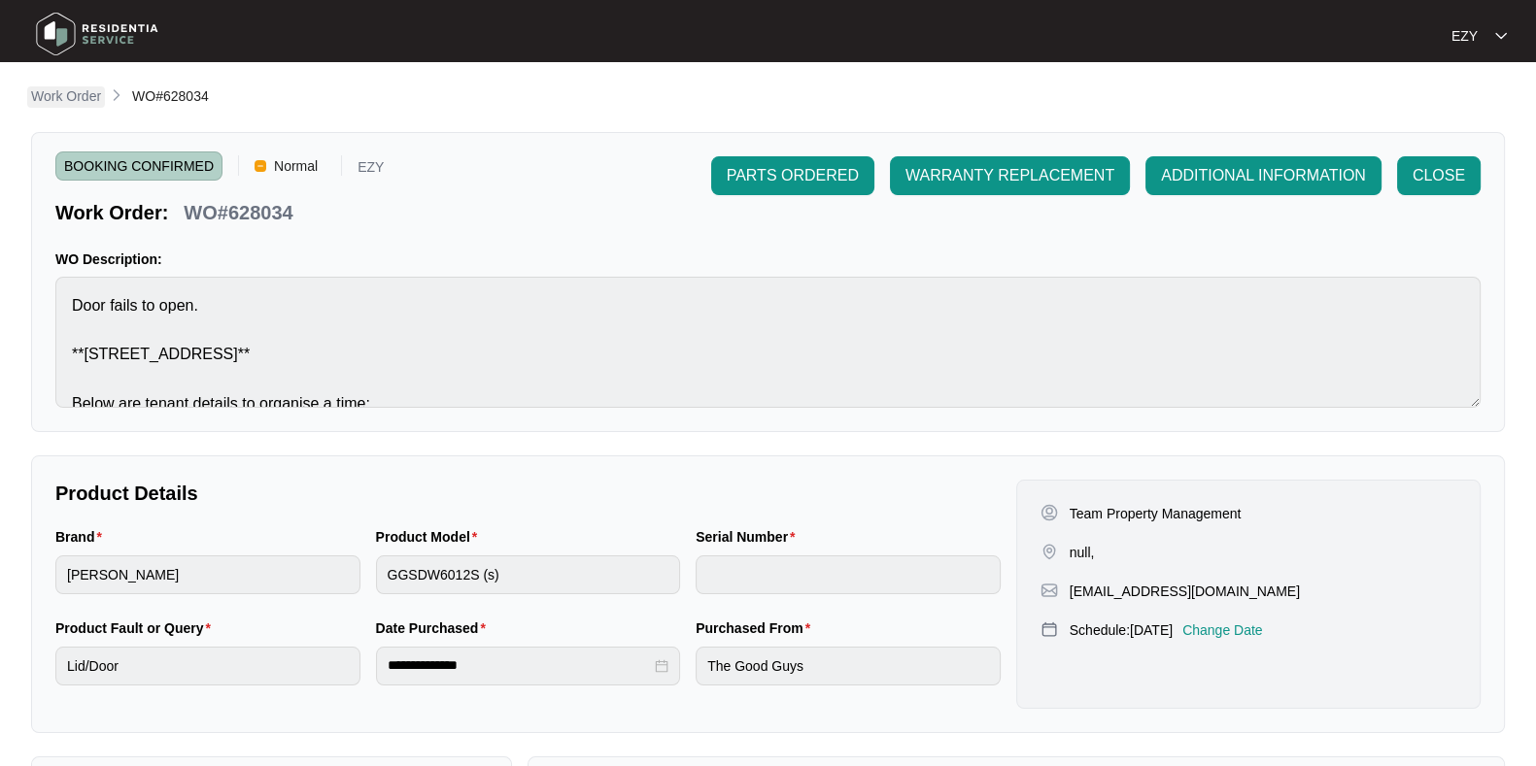
click at [80, 94] on p "Work Order" at bounding box center [66, 95] width 70 height 19
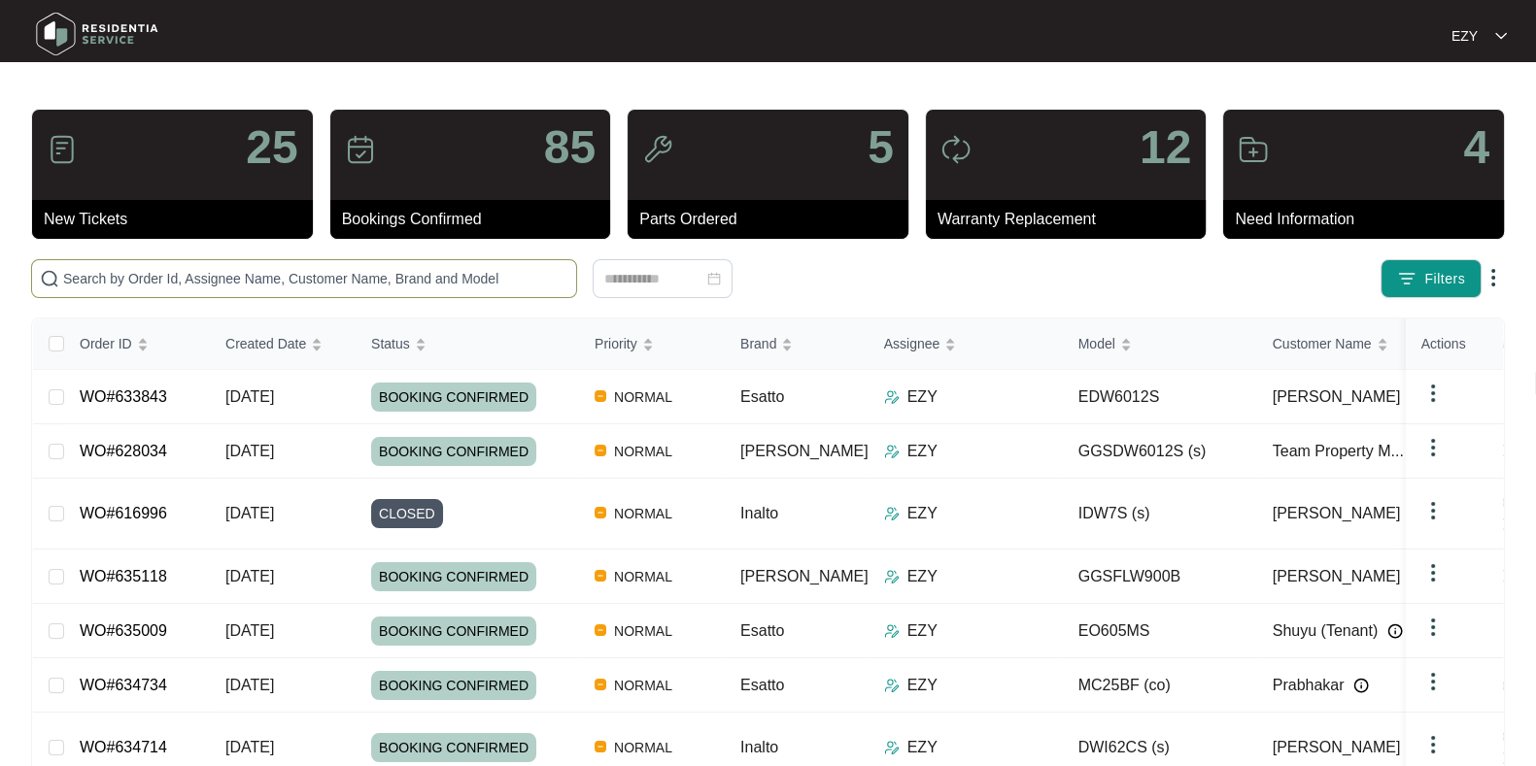
click at [257, 263] on span at bounding box center [304, 278] width 546 height 39
paste input "634637"
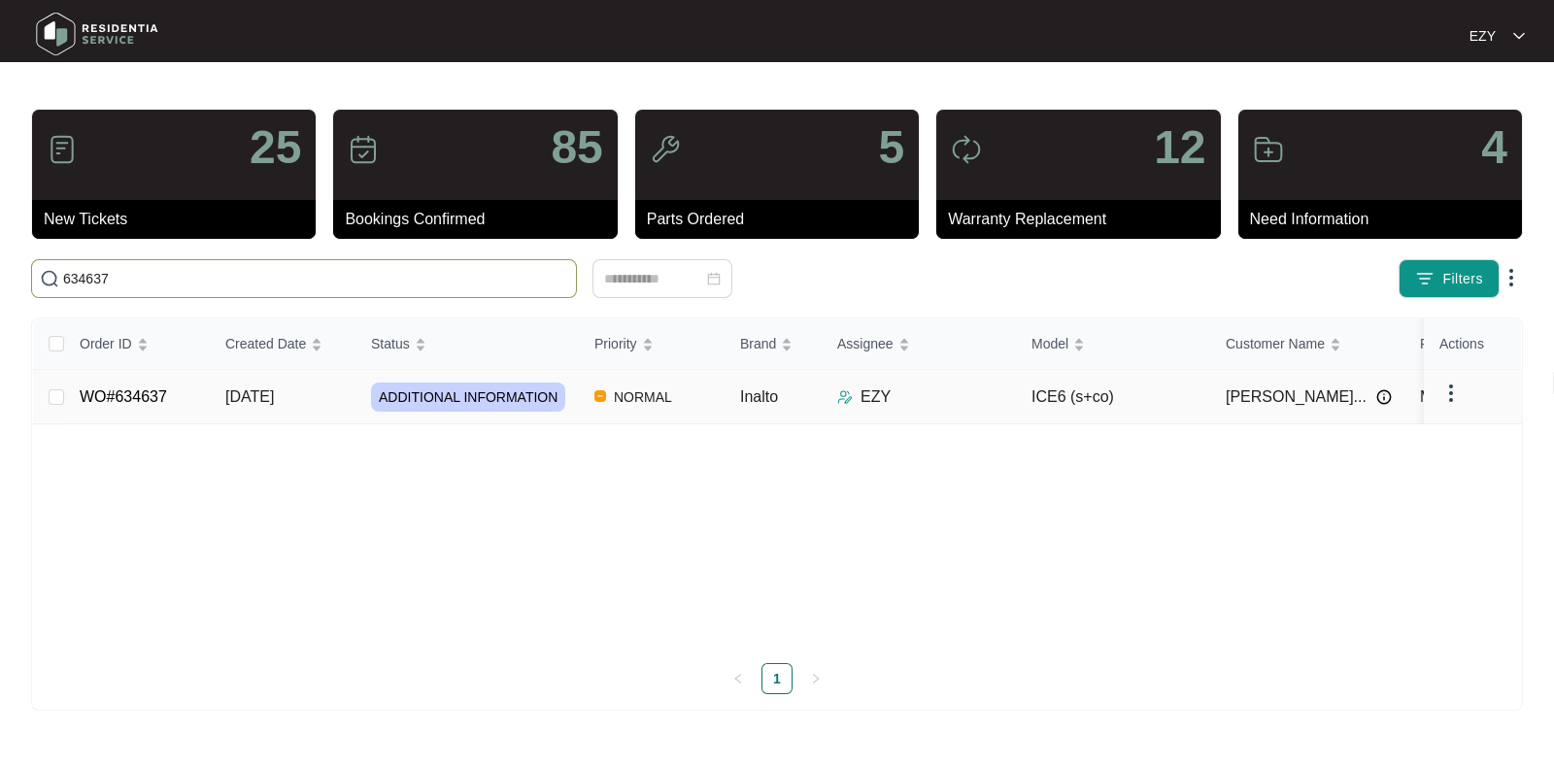
type input "634637"
click at [185, 407] on td "WO#634637" at bounding box center [137, 397] width 146 height 54
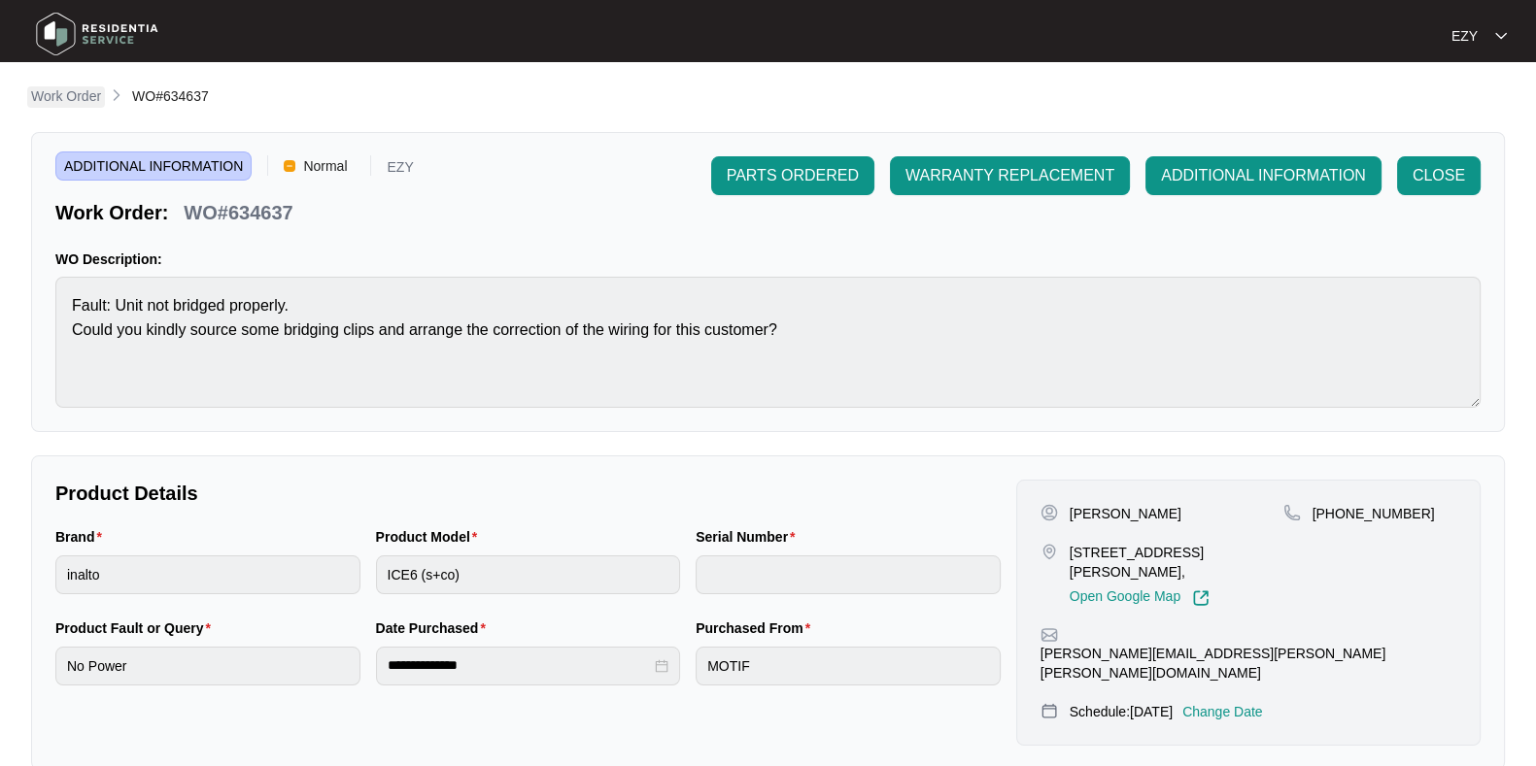
click at [87, 94] on p "Work Order" at bounding box center [66, 95] width 70 height 19
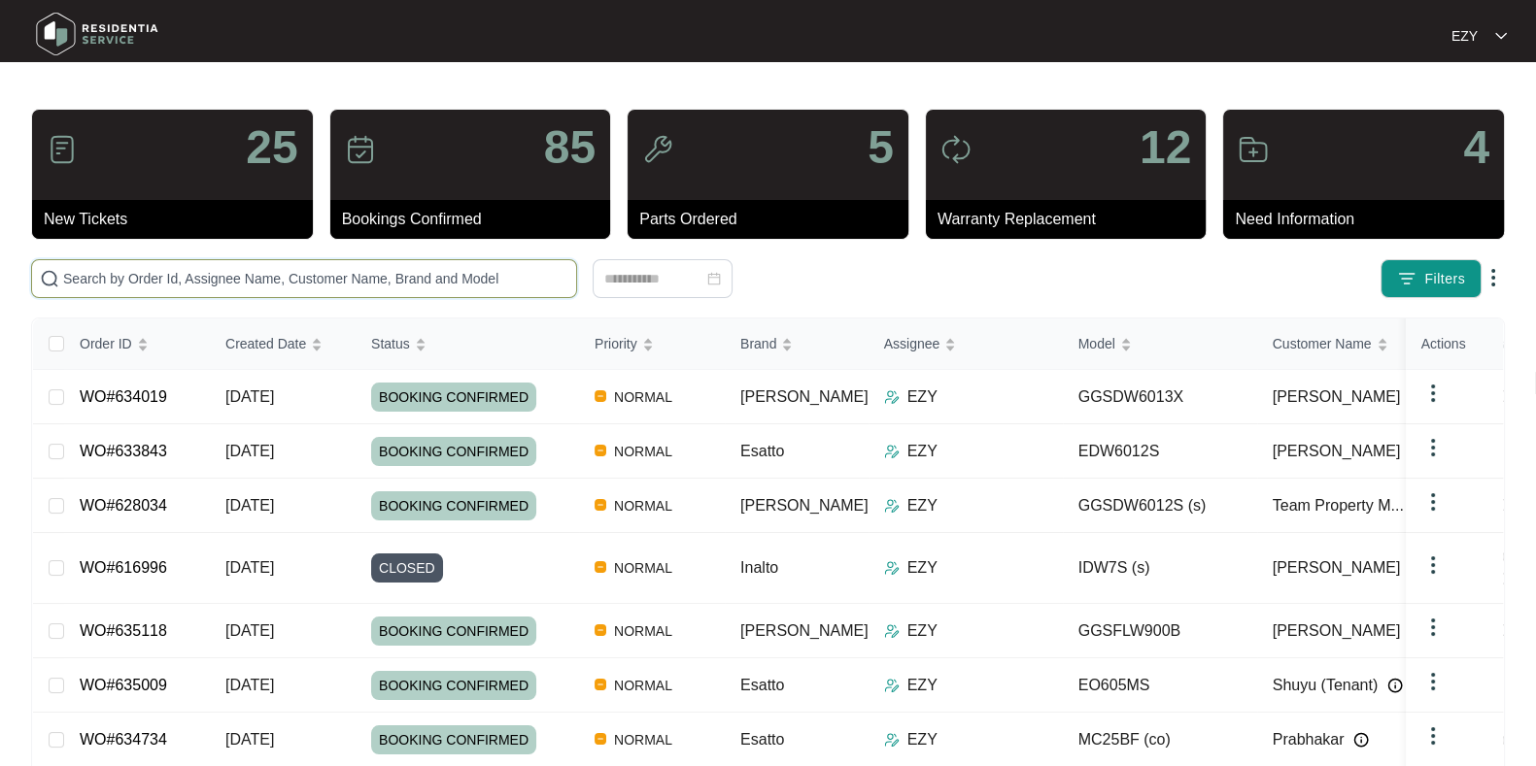
click at [481, 283] on input "text" at bounding box center [315, 278] width 505 height 21
paste input "631649"
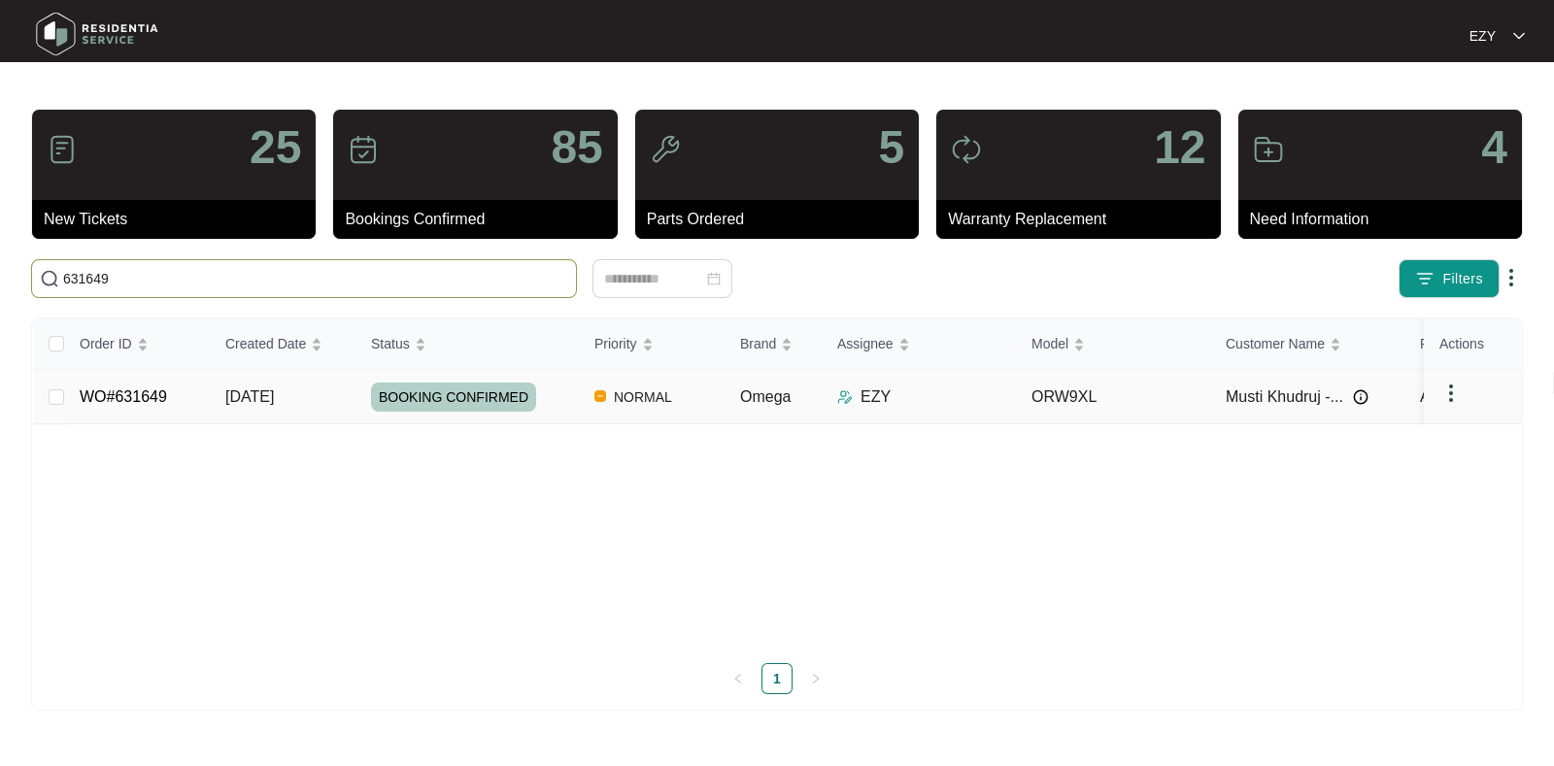
type input "631649"
click at [339, 395] on td "[DATE]" at bounding box center [283, 397] width 146 height 54
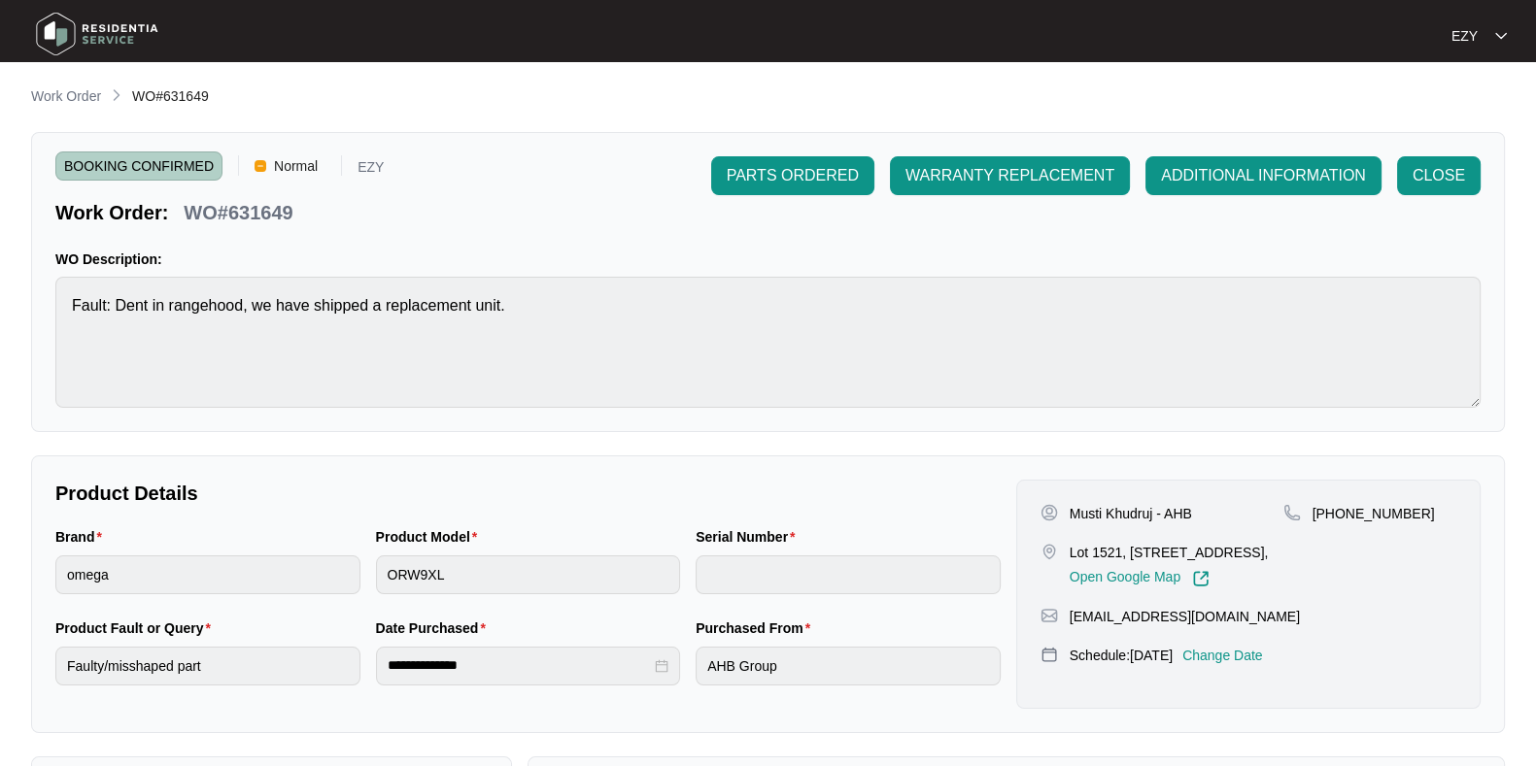
click at [259, 216] on p "WO#631649" at bounding box center [238, 212] width 109 height 27
copy p "631649"
click at [79, 96] on p "Work Order" at bounding box center [66, 95] width 70 height 19
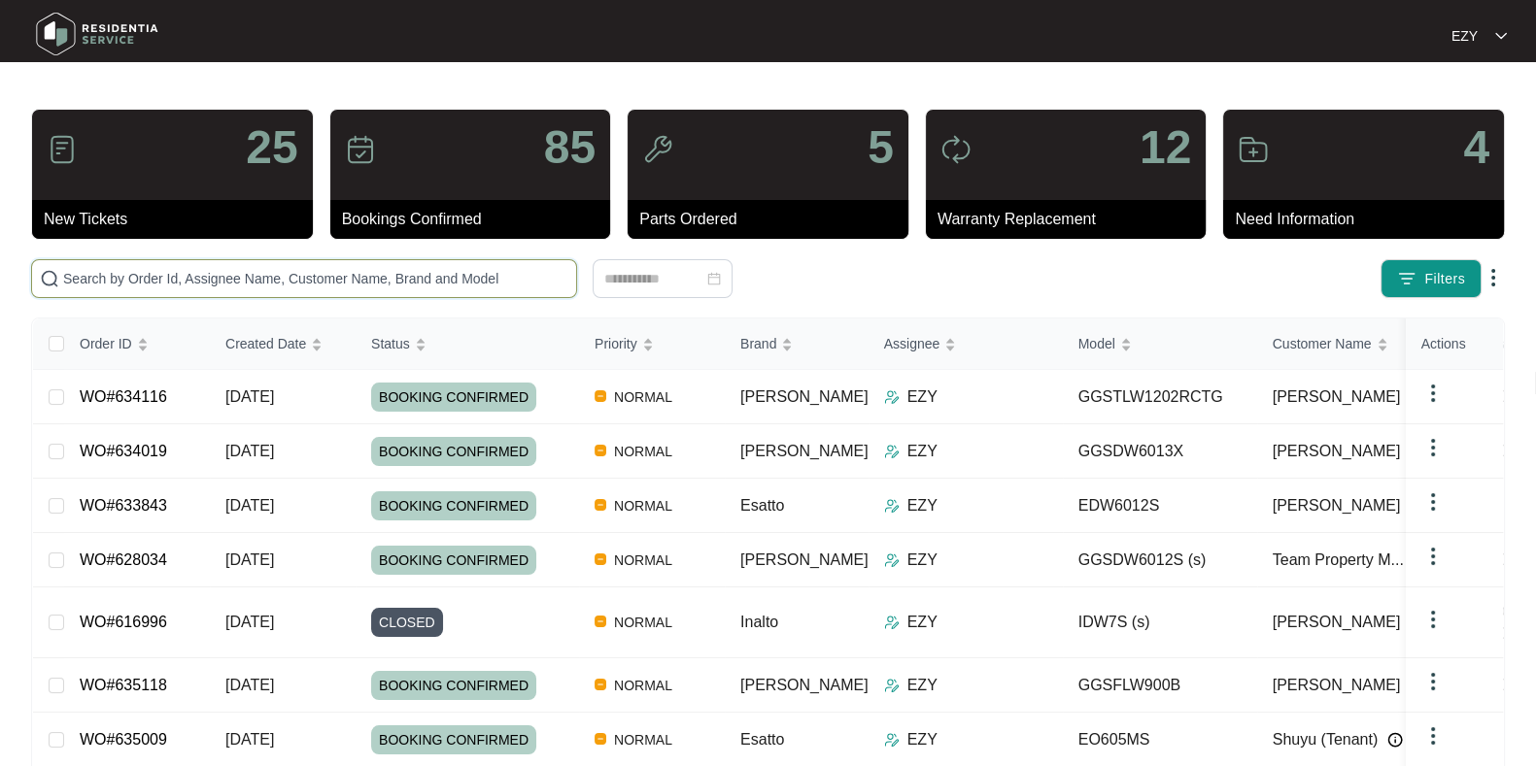
click at [243, 275] on input "text" at bounding box center [315, 278] width 505 height 21
paste input "634637"
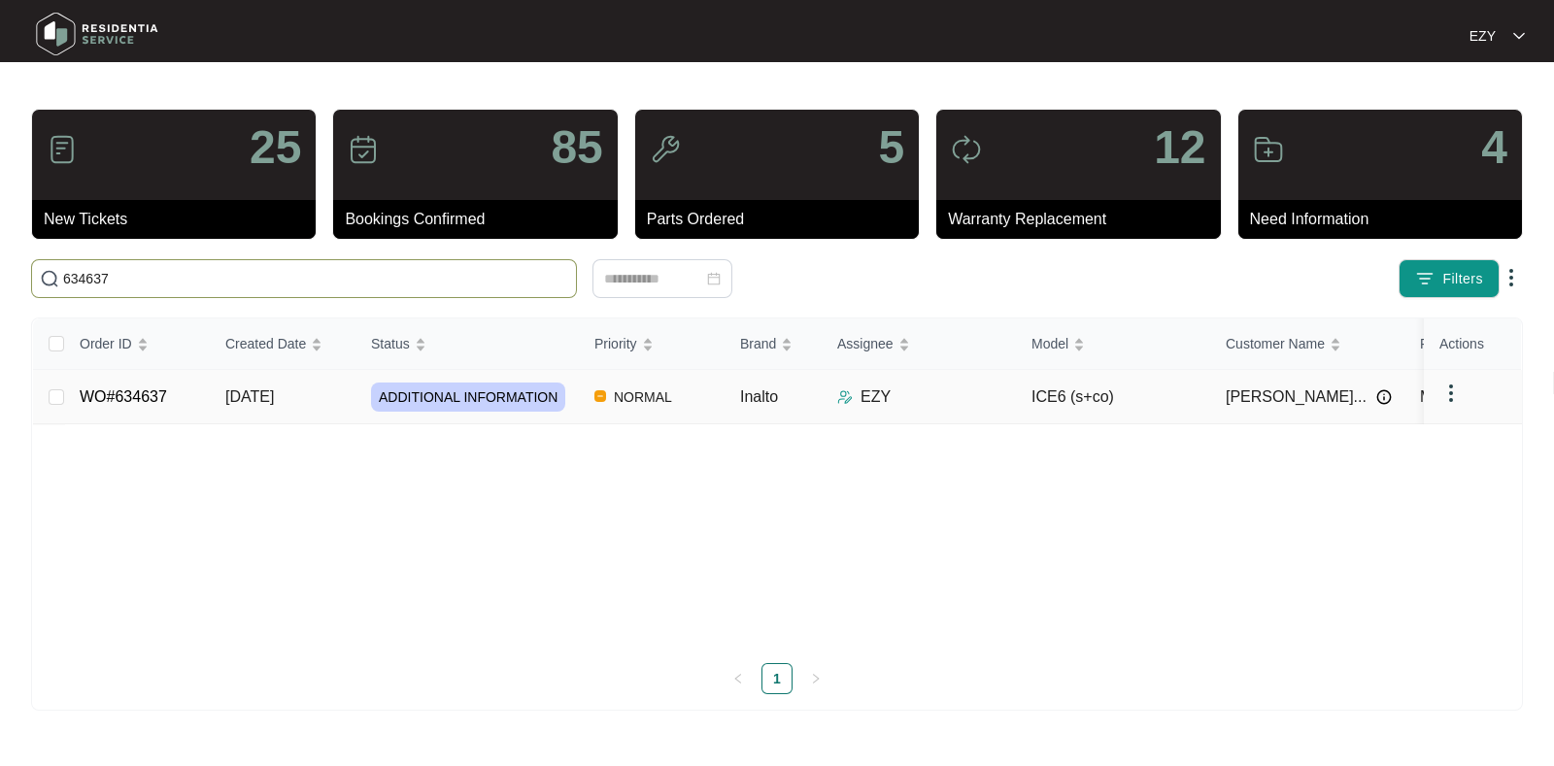
type input "634637"
click at [332, 401] on td "[DATE]" at bounding box center [283, 397] width 146 height 54
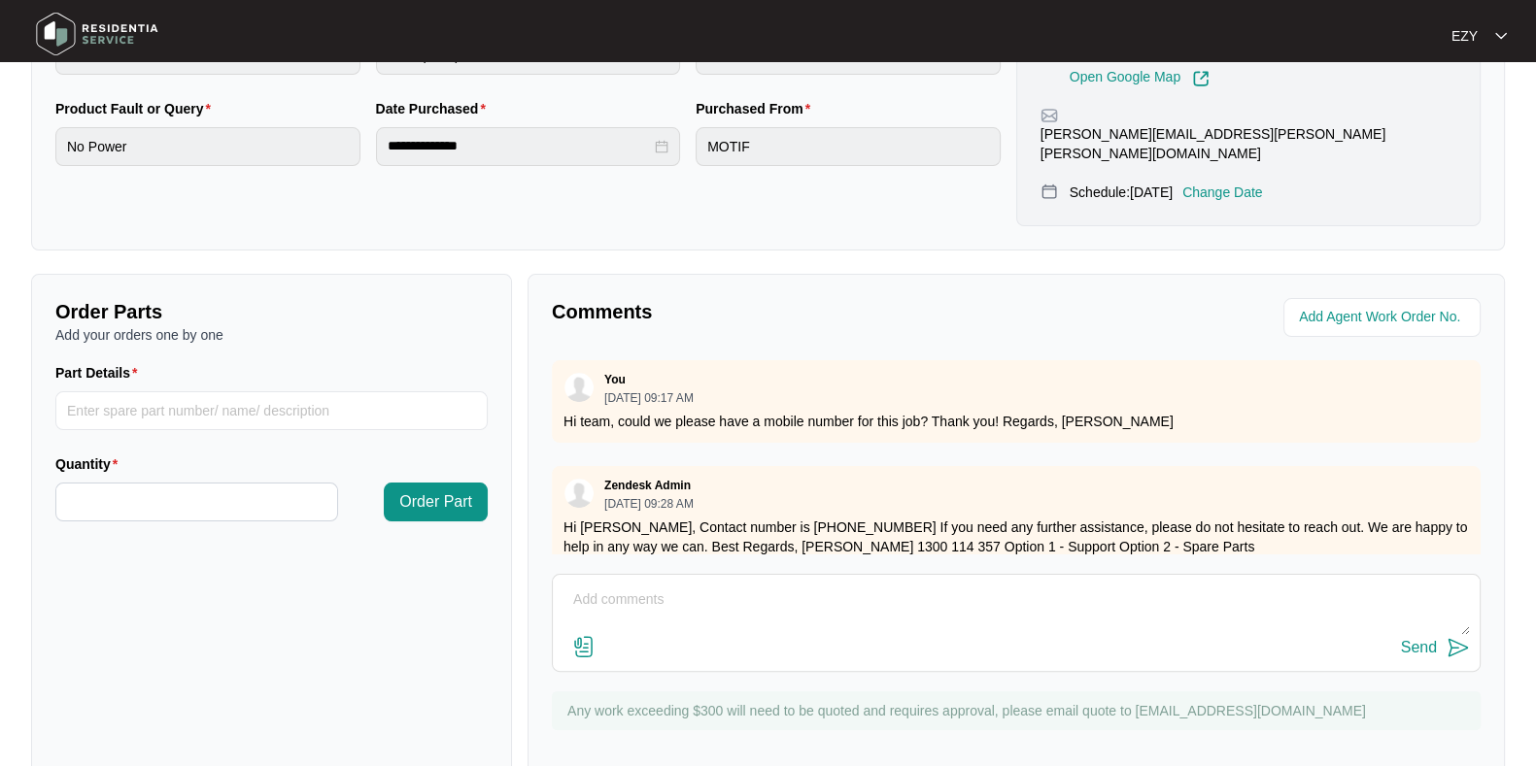
scroll to position [32, 0]
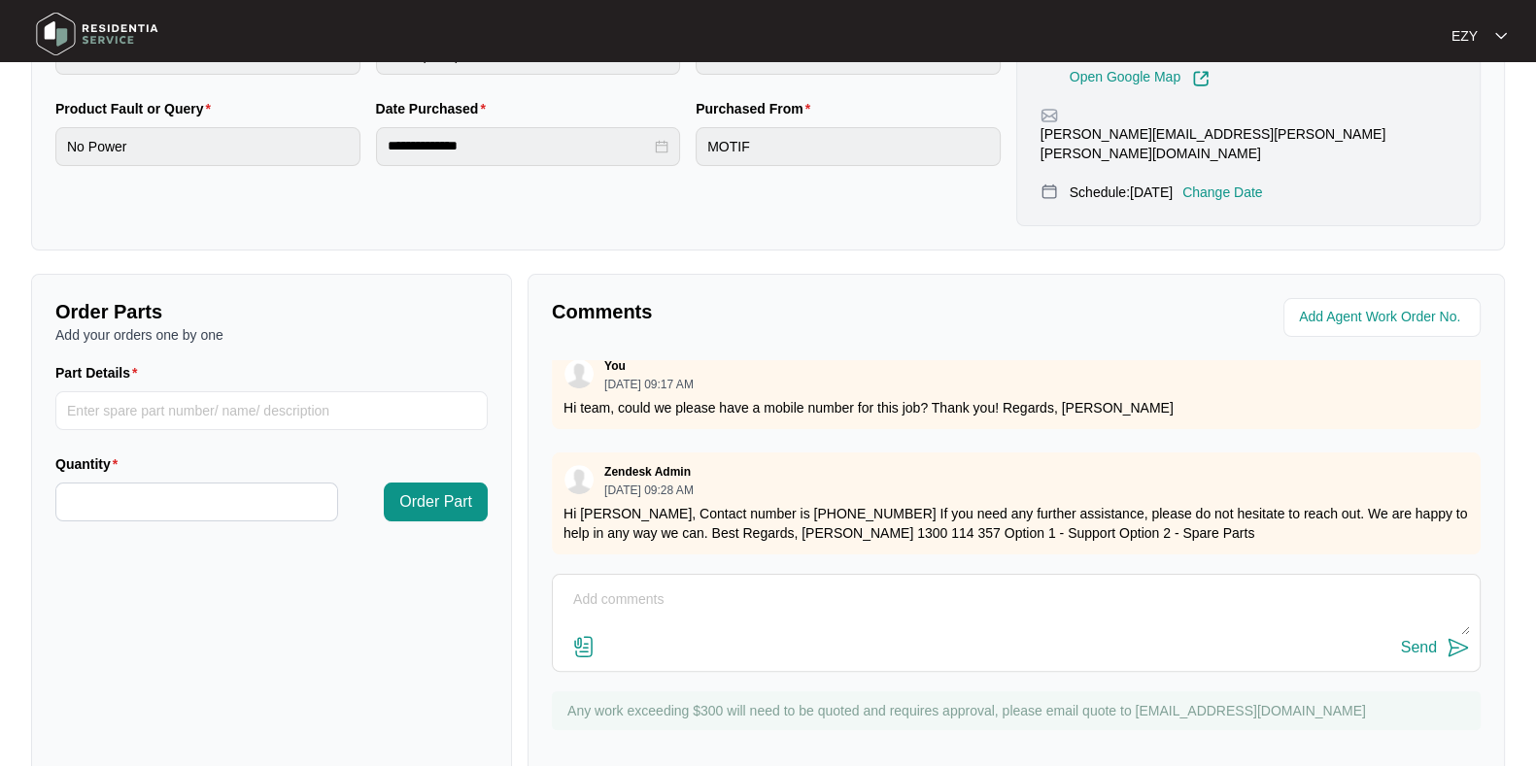
click at [911, 585] on textarea at bounding box center [1015, 610] width 907 height 51
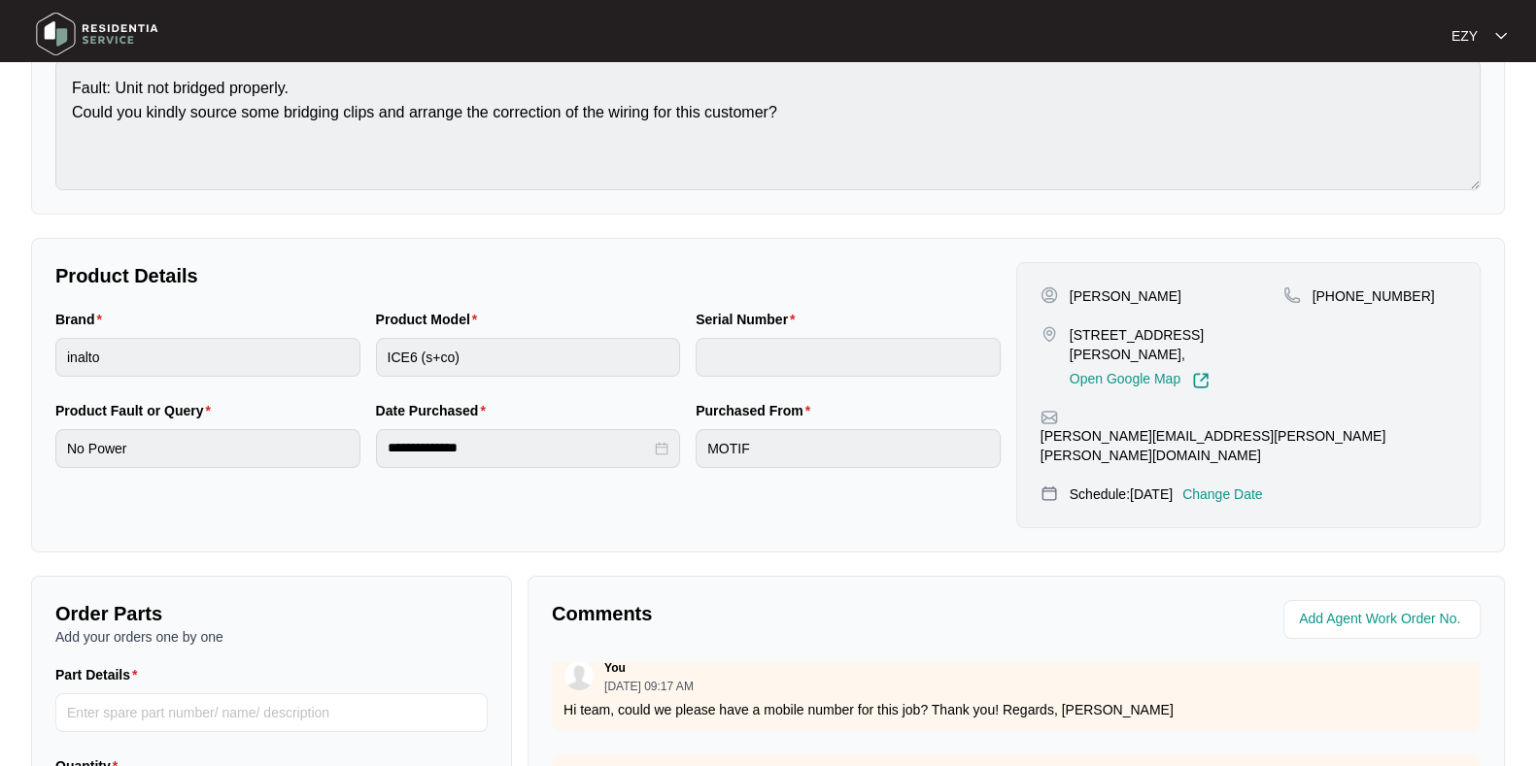
scroll to position [520, 0]
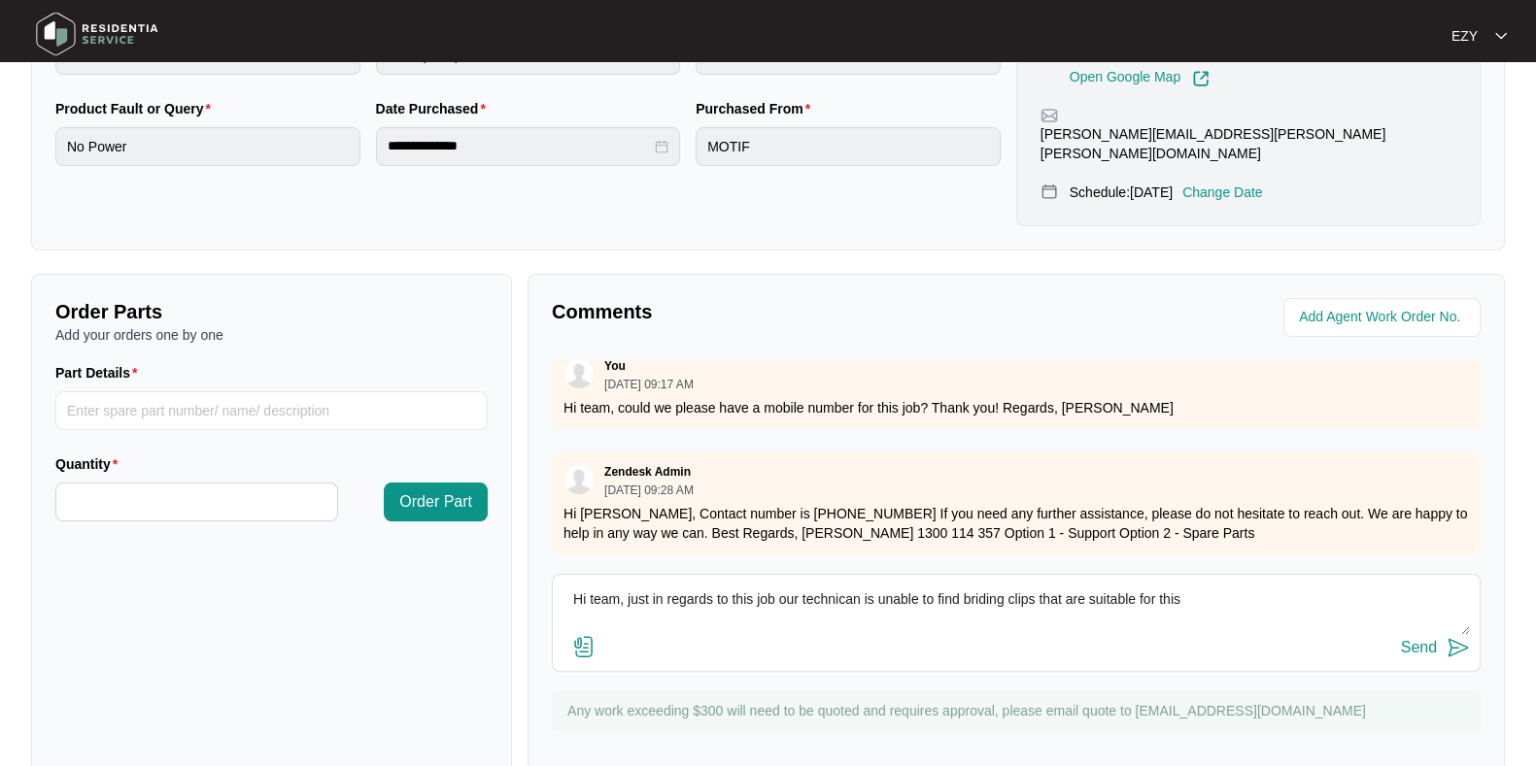
click at [826, 585] on textarea "Hi team, just in regards to this job our technican is unable to find briding cl…" at bounding box center [1015, 610] width 907 height 51
click at [990, 585] on textarea "Hi team, just in regards to this job our technician is unable to find briding c…" at bounding box center [1015, 610] width 907 height 51
click at [1233, 585] on textarea "Hi team, just in regards to this job our technician is unable to find bridging …" at bounding box center [1015, 610] width 907 height 51
type textarea "Hi team, just in regards to this job our technician is unable to find bridging …"
click at [1428, 639] on div "Send" at bounding box center [1419, 647] width 36 height 17
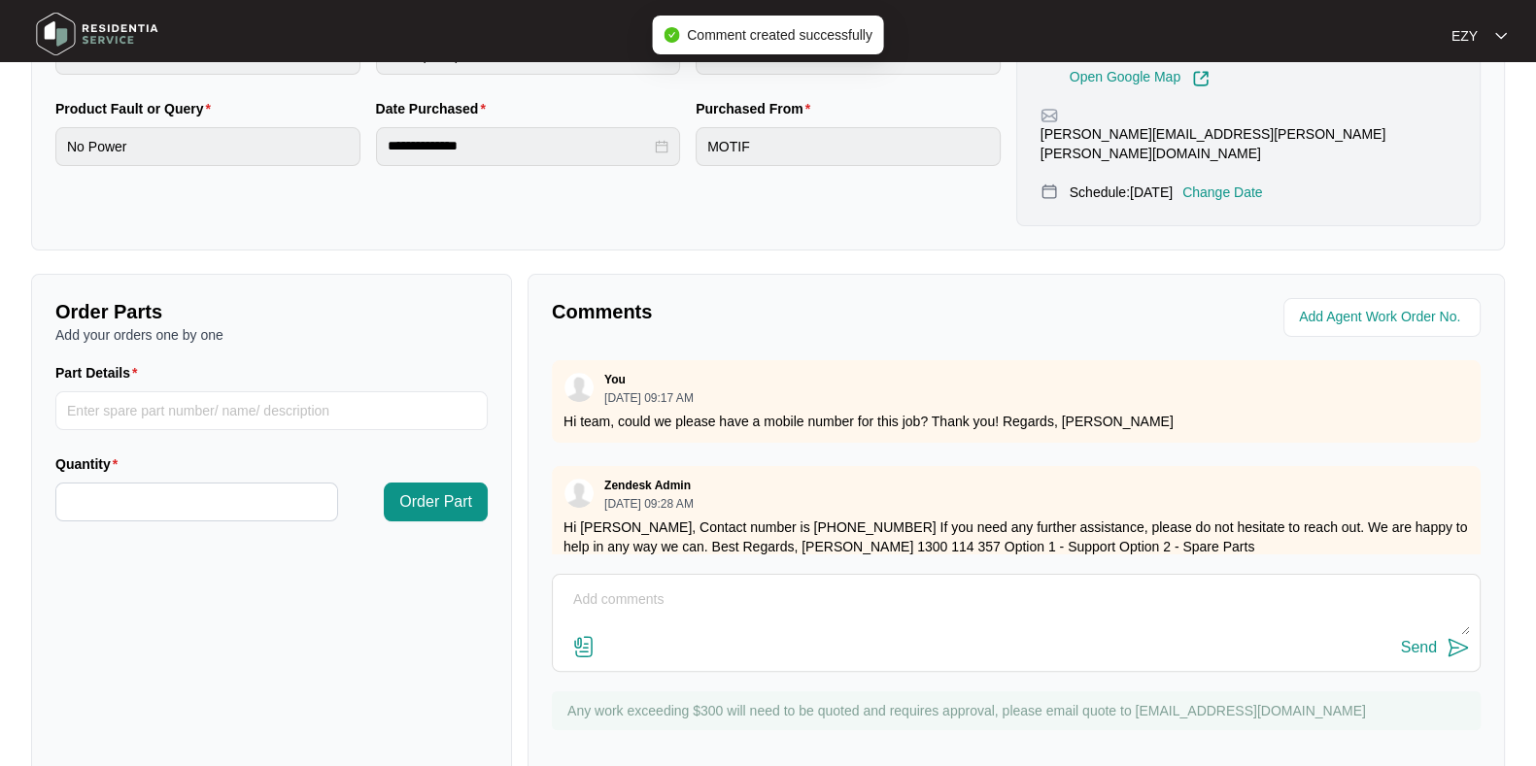
scroll to position [0, 0]
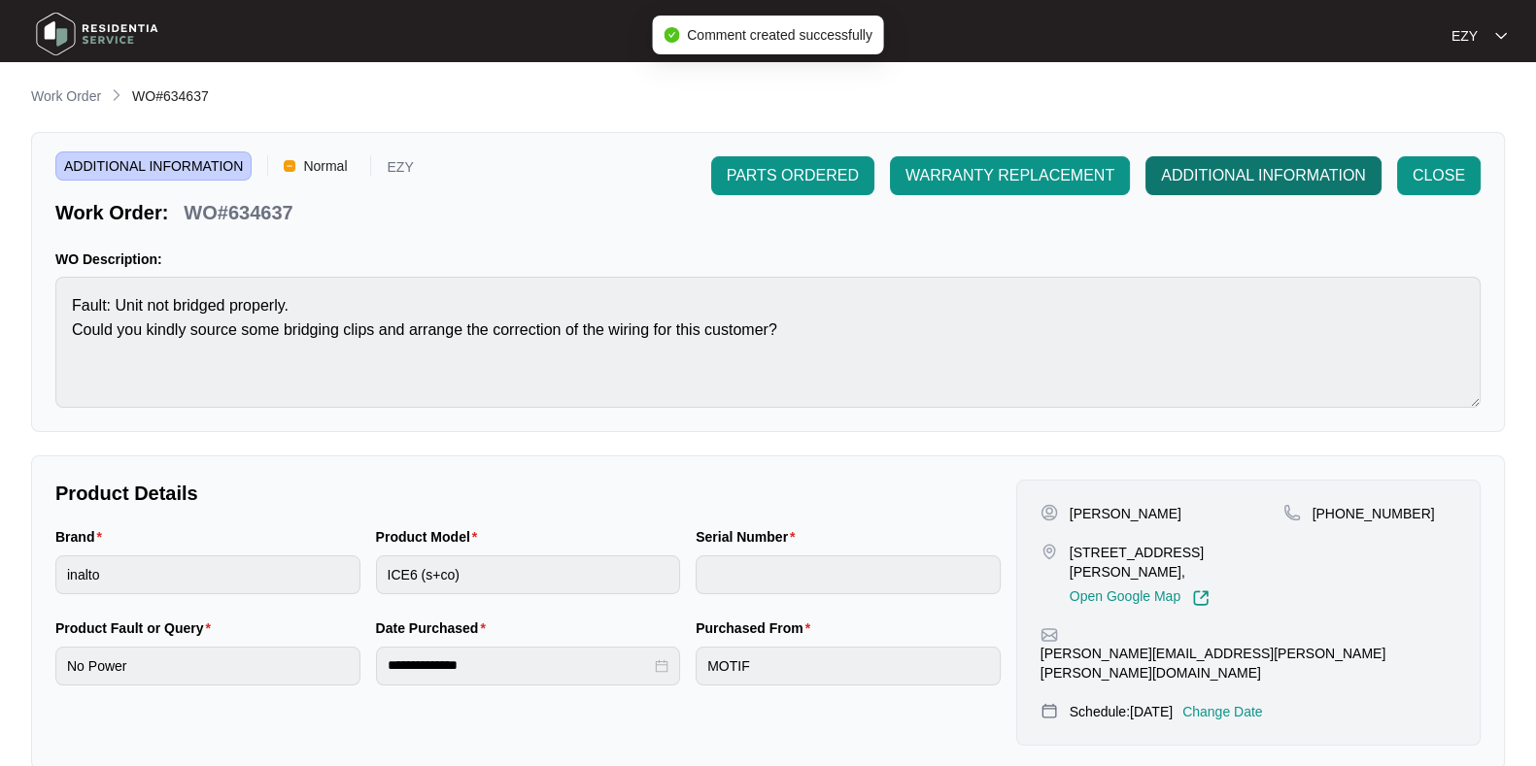
click at [1245, 177] on span "ADDITIONAL INFORMATION" at bounding box center [1263, 175] width 205 height 23
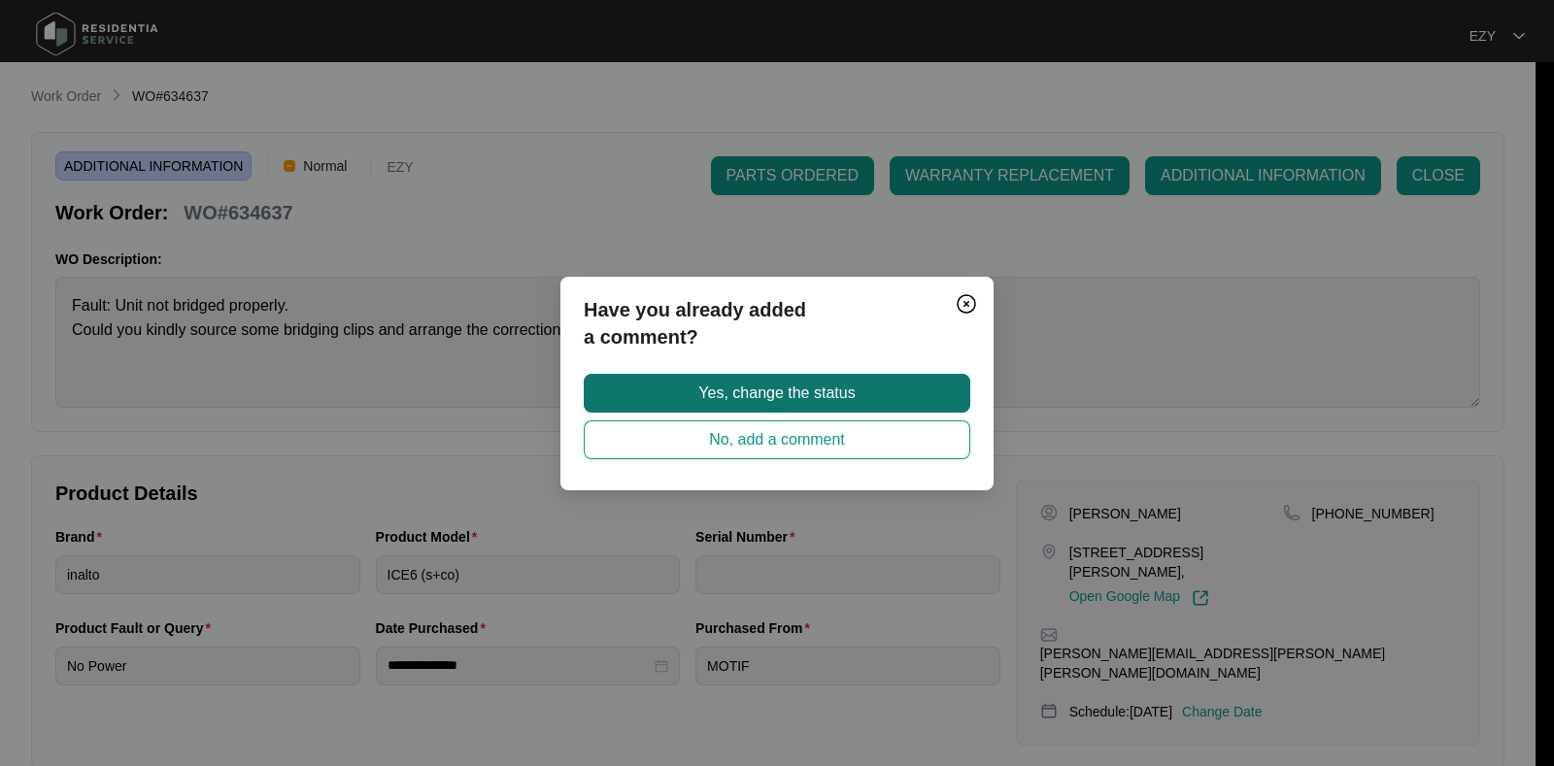
click at [860, 391] on button "Yes, change the status" at bounding box center [777, 393] width 387 height 39
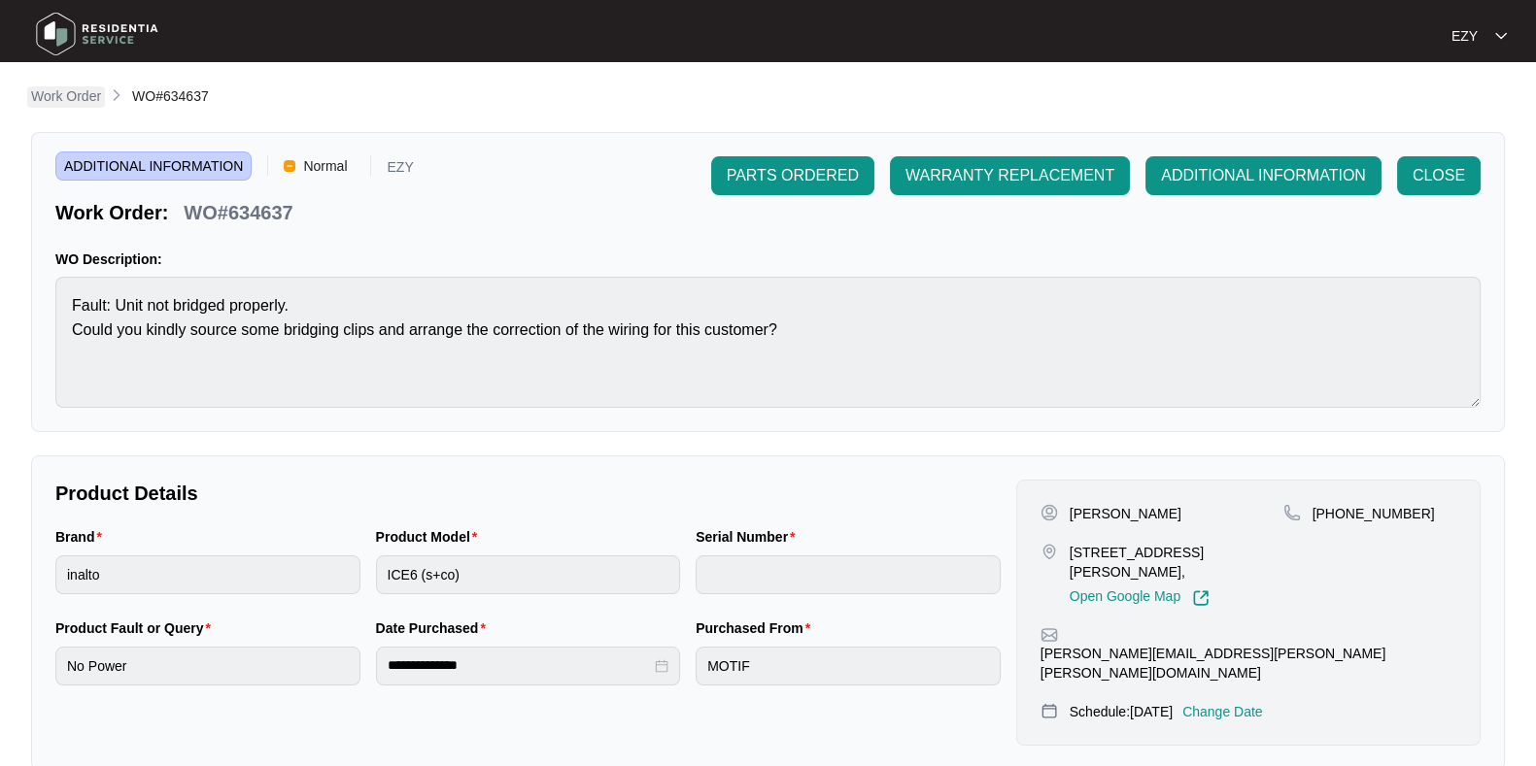
click at [55, 105] on p "Work Order" at bounding box center [66, 95] width 70 height 19
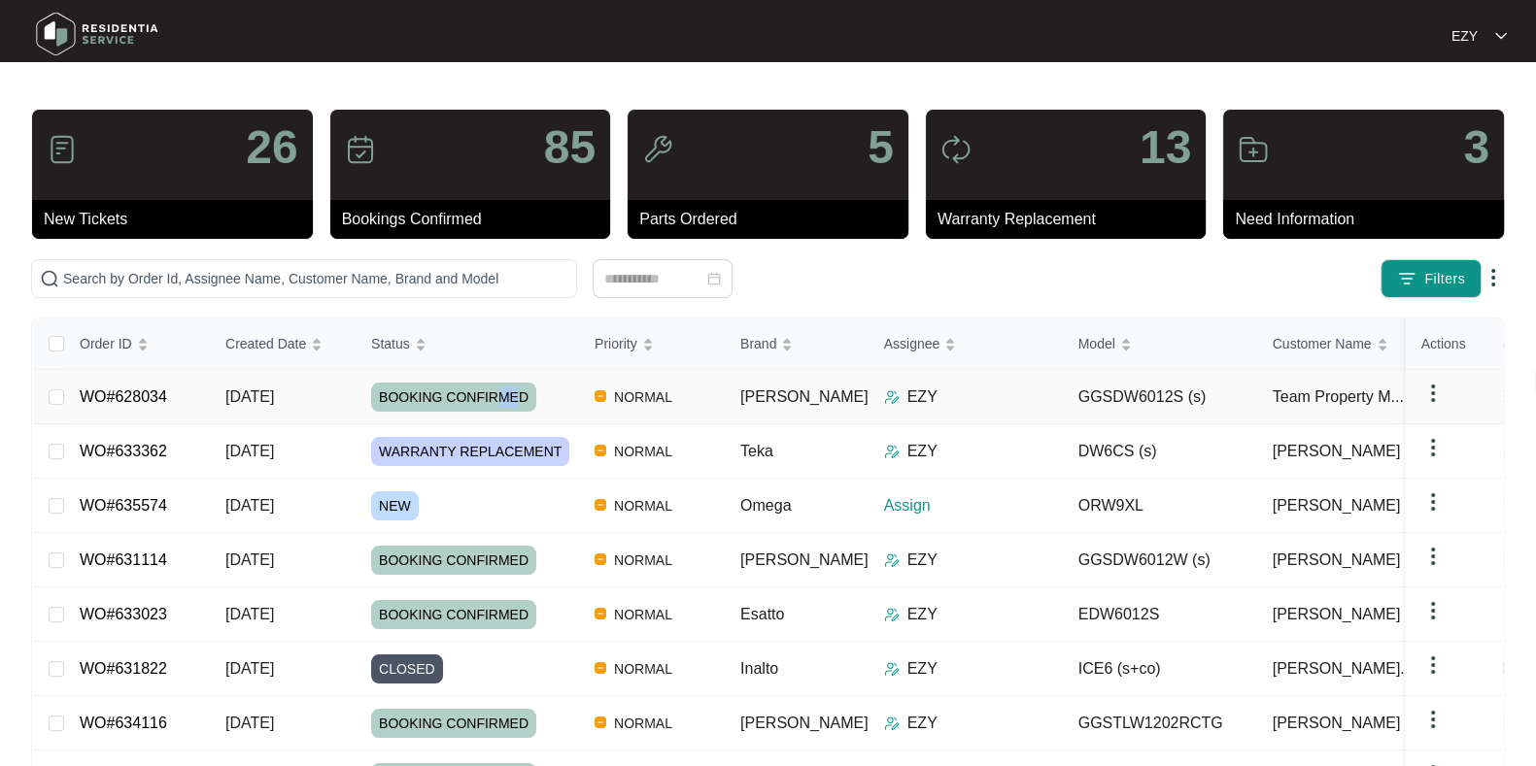
drag, startPoint x: 494, startPoint y: 398, endPoint x: 508, endPoint y: 417, distance: 22.9
click at [508, 417] on td "BOOKING CONFIRMED" at bounding box center [467, 397] width 223 height 54
click at [470, 501] on div "NEW" at bounding box center [475, 506] width 208 height 29
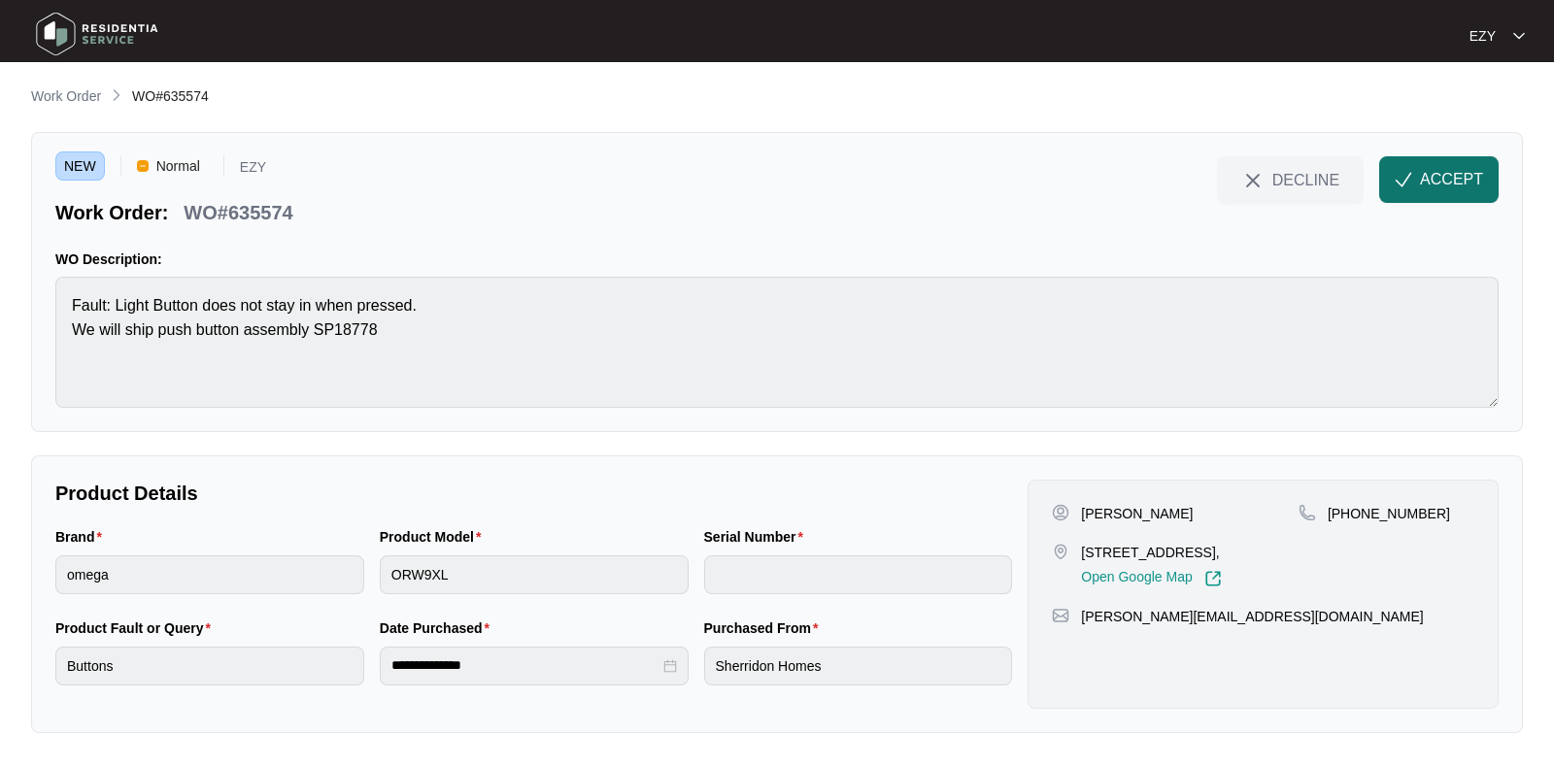
click at [1454, 169] on span "ACCEPT" at bounding box center [1451, 179] width 63 height 23
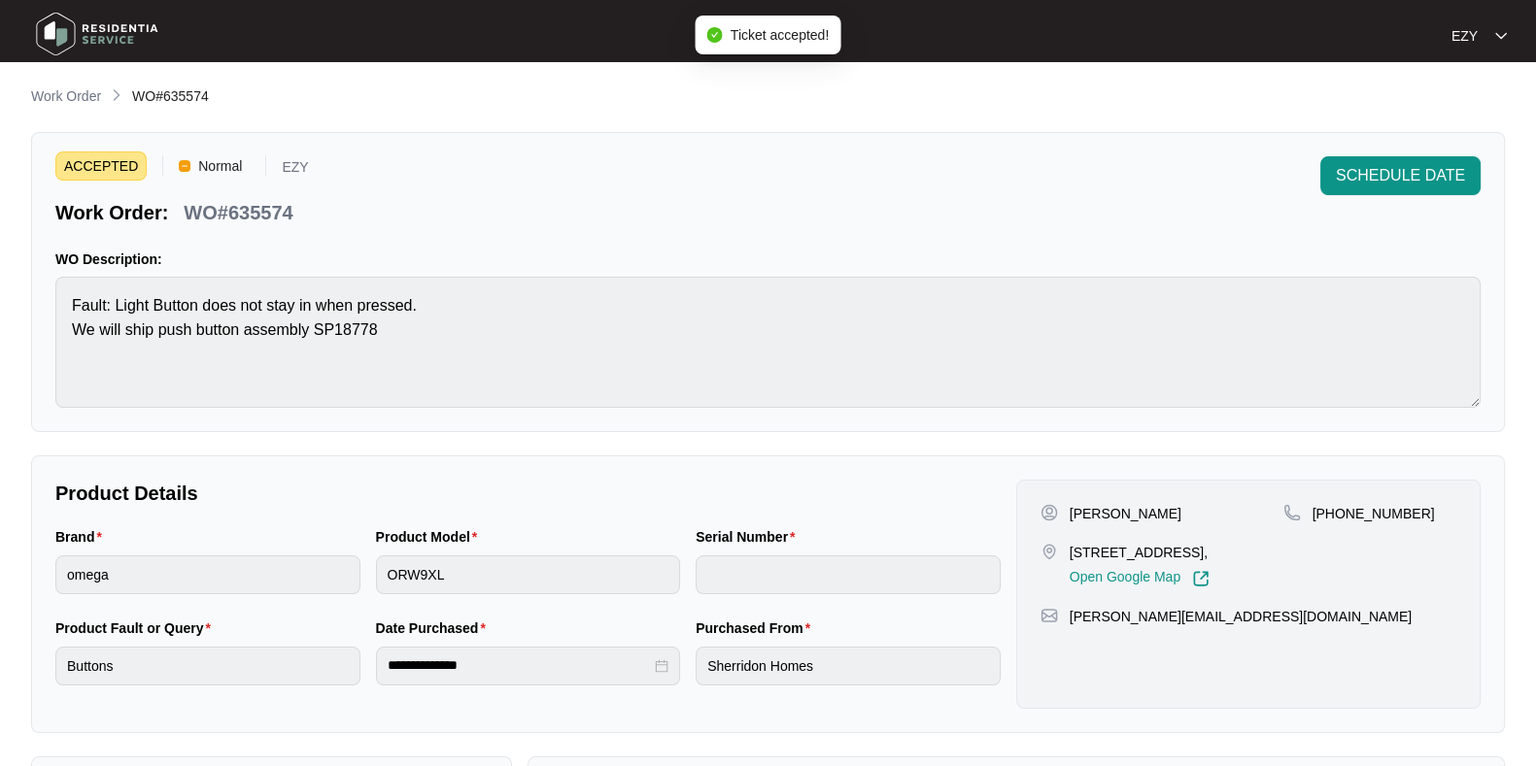
click at [238, 210] on p "WO#635574" at bounding box center [238, 212] width 109 height 27
copy div "WO#635574 SCHEDULE DATE"
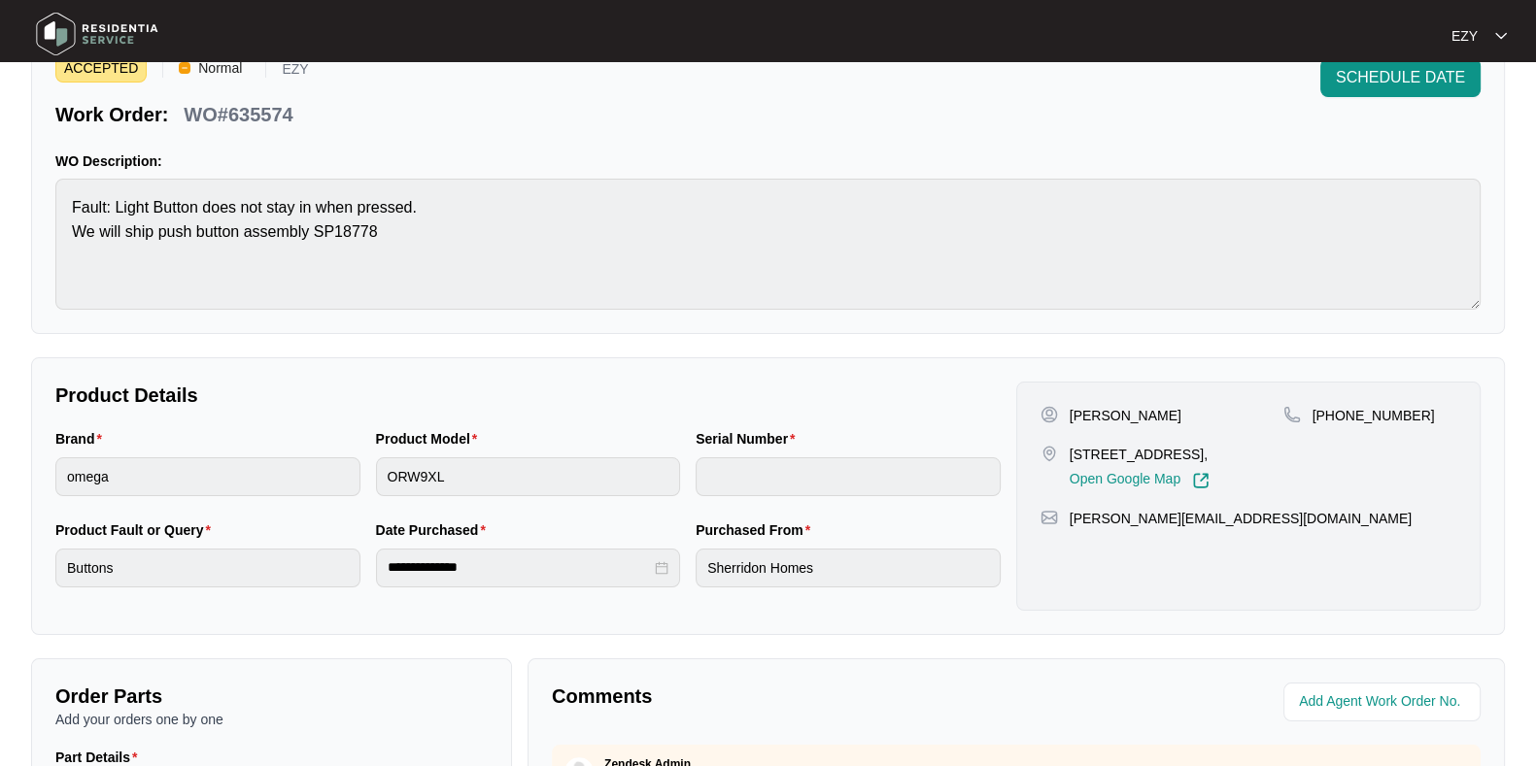
scroll to position [96, 0]
click at [1083, 415] on p "[PERSON_NAME]" at bounding box center [1126, 417] width 112 height 19
click at [1145, 415] on div "[PERSON_NAME]" at bounding box center [1161, 417] width 243 height 19
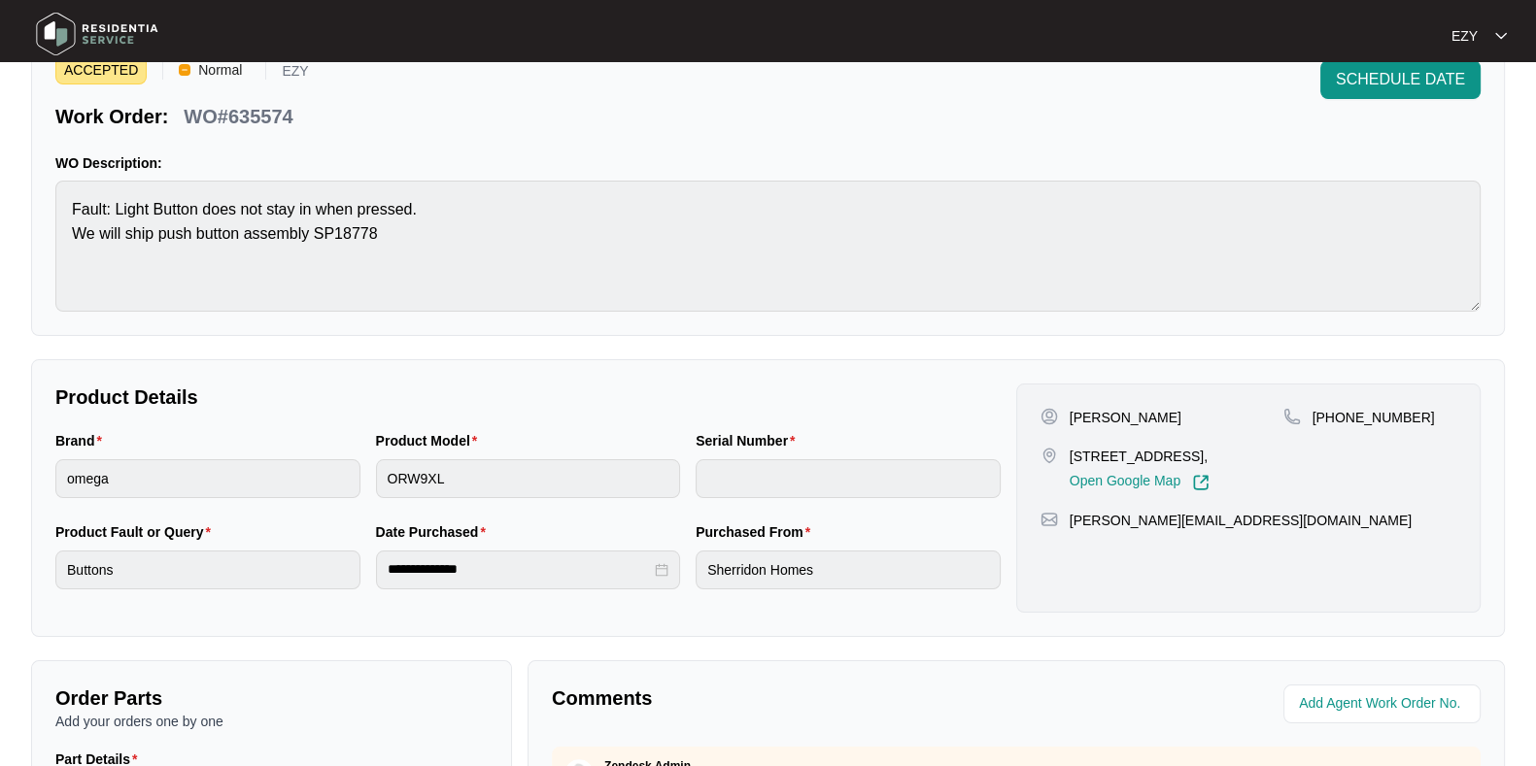
click at [1131, 412] on p "[PERSON_NAME]" at bounding box center [1126, 417] width 112 height 19
copy p "[PERSON_NAME]"
drag, startPoint x: 1415, startPoint y: 411, endPoint x: 1338, endPoint y: 420, distance: 78.2
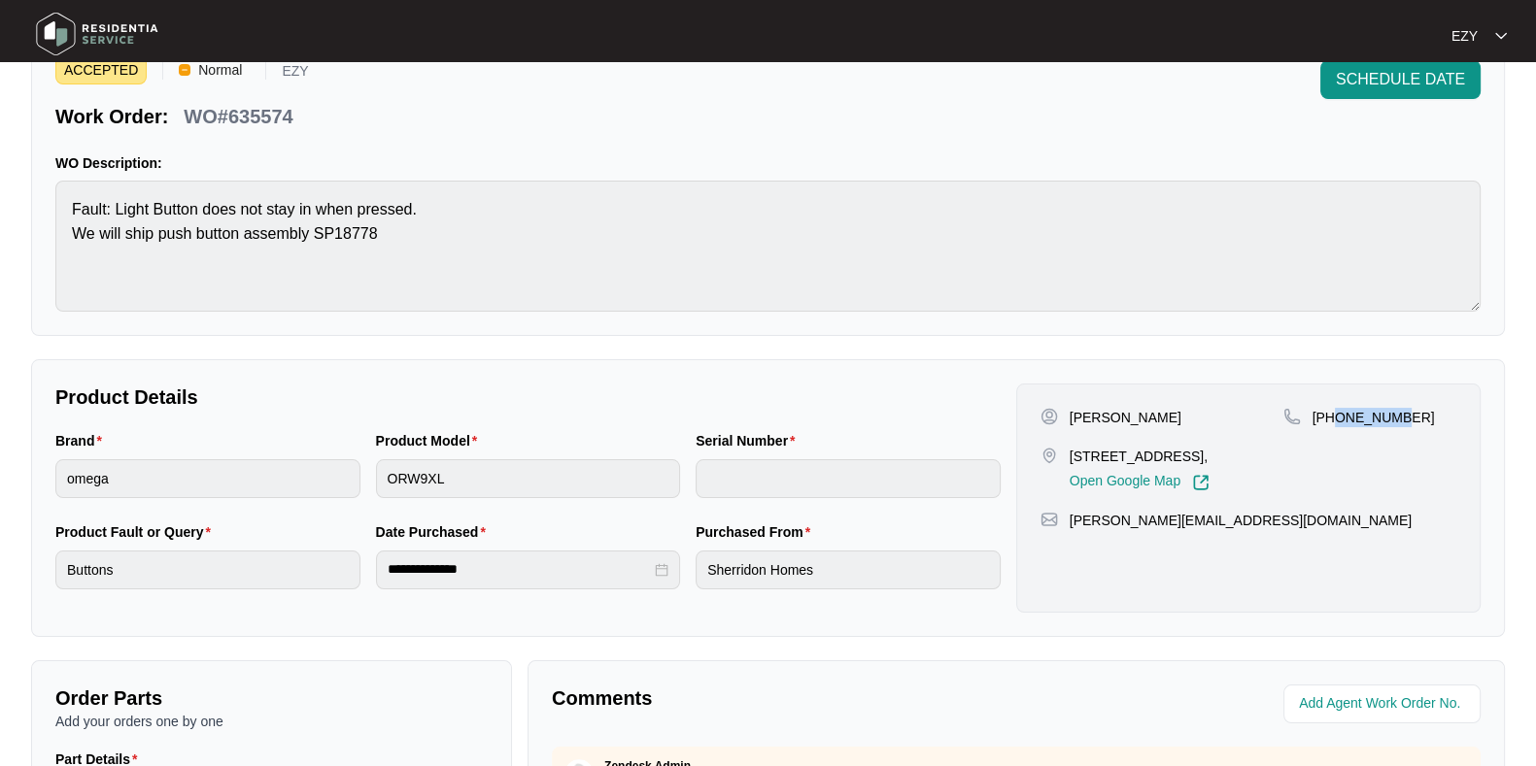
click at [1338, 420] on div "[PHONE_NUMBER]" at bounding box center [1369, 417] width 173 height 19
copy p "40460553"
click at [1088, 466] on p "[STREET_ADDRESS]," at bounding box center [1140, 456] width 140 height 19
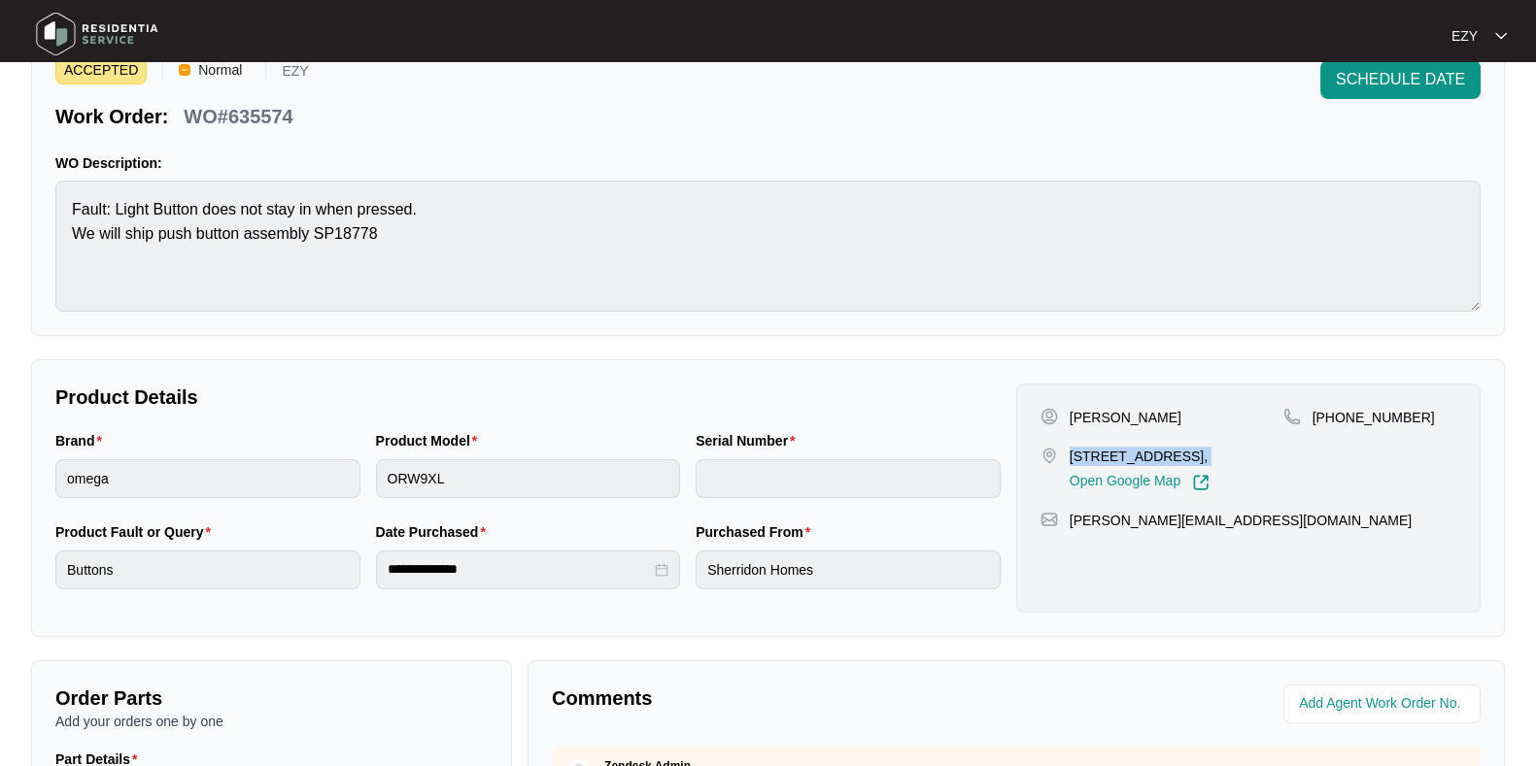
copy p "[STREET_ADDRESS],"
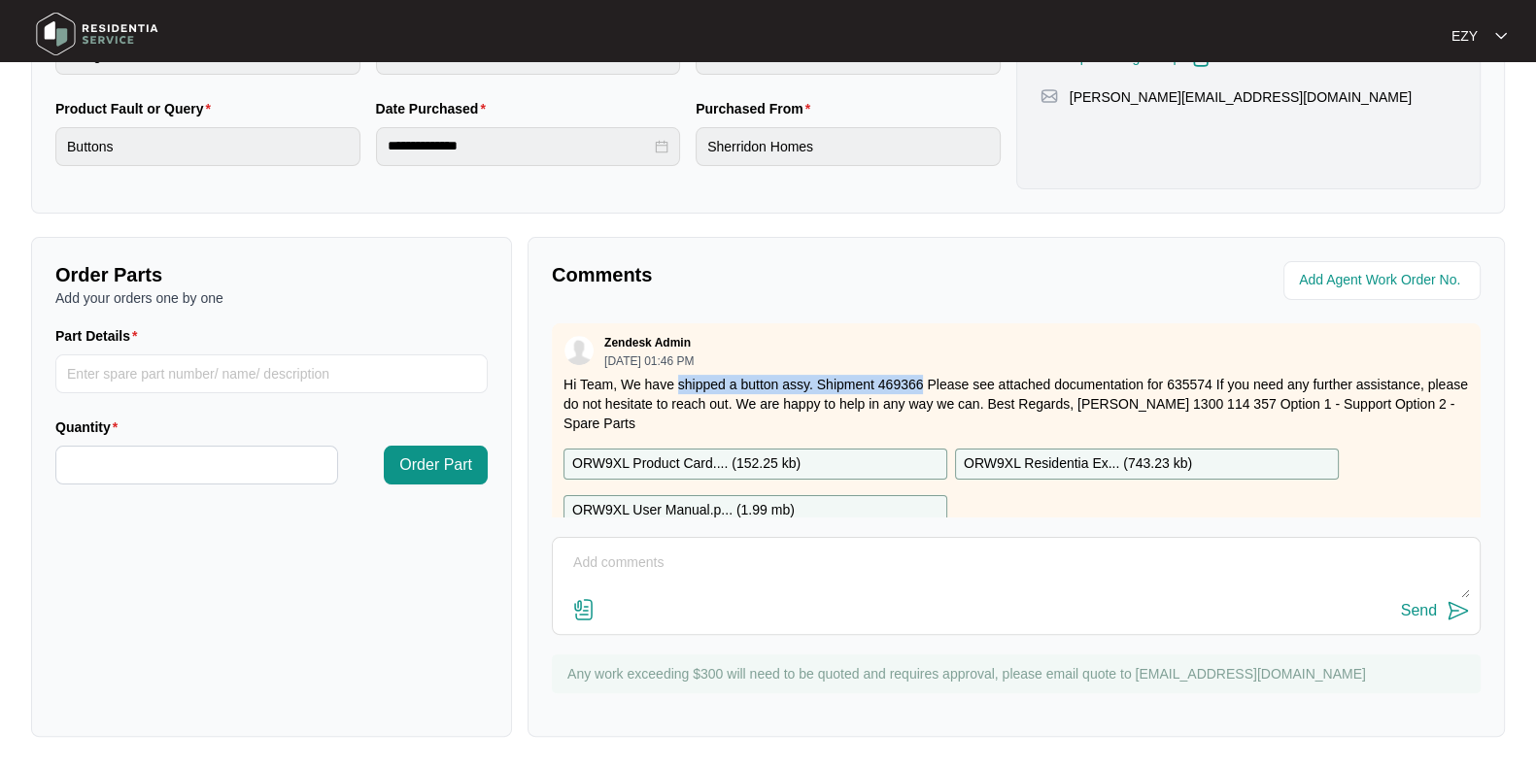
drag, startPoint x: 678, startPoint y: 381, endPoint x: 920, endPoint y: 380, distance: 241.9
click at [920, 380] on p "Hi Team, We have shipped a button assy. Shipment 469366 Please see attached doc…" at bounding box center [1015, 404] width 905 height 58
copy p "shipped a button assy. Shipment 469366"
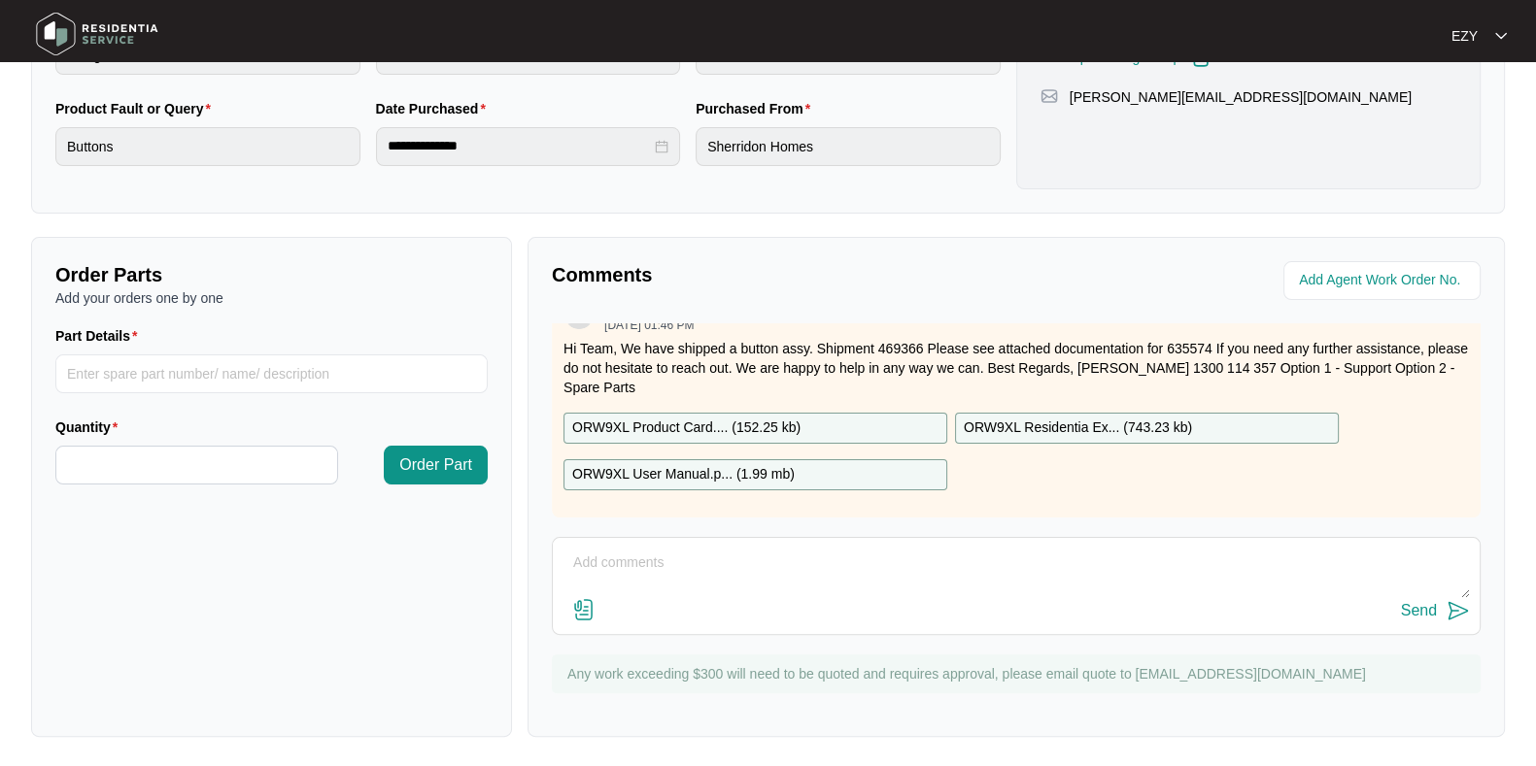
click at [865, 417] on div "ORW9XL Product Card.... ( 152.25 kb )" at bounding box center [755, 428] width 384 height 31
click at [863, 459] on div "ORW9XL User Manual.p... ( 1.99 mb )" at bounding box center [755, 474] width 384 height 31
click at [1046, 418] on p "ORW9XL Residentia Ex... ( 743.23 kb )" at bounding box center [1078, 428] width 228 height 21
click at [625, 413] on div "ORW9XL Product Card.... ( 152.25 kb )" at bounding box center [755, 428] width 384 height 31
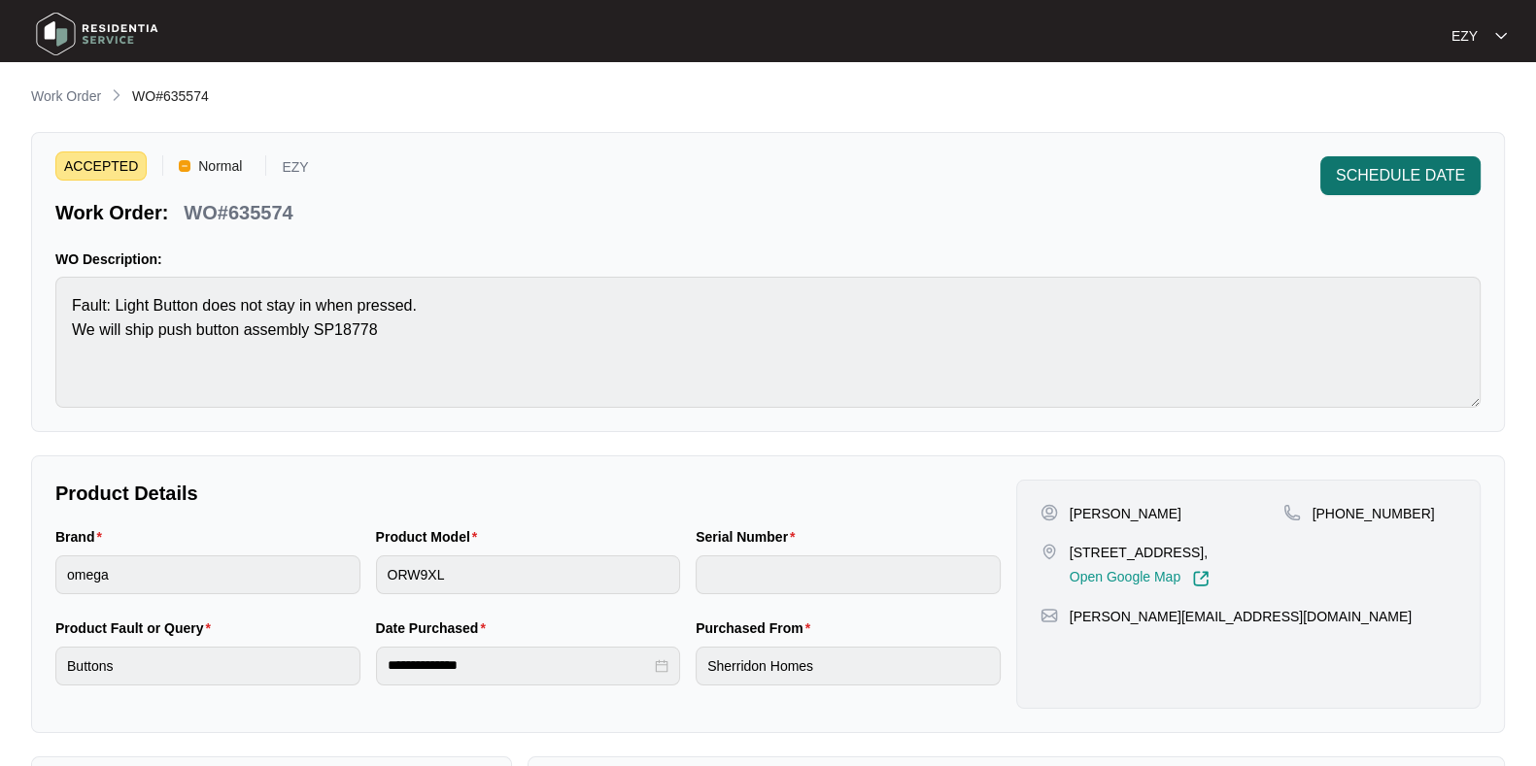
click at [1420, 166] on span "SCHEDULE DATE" at bounding box center [1400, 175] width 129 height 23
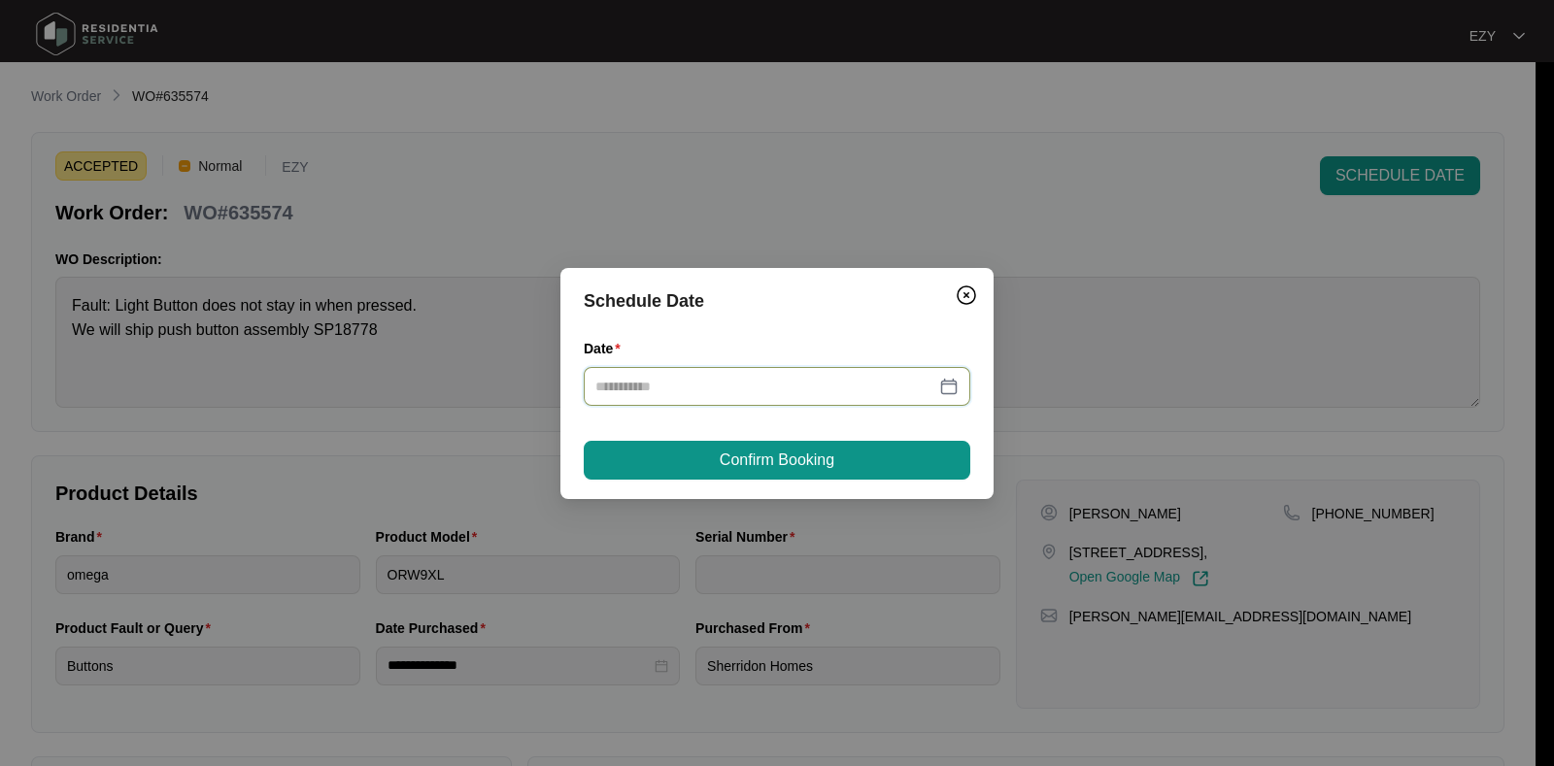
click at [848, 376] on input "Date" at bounding box center [765, 386] width 340 height 21
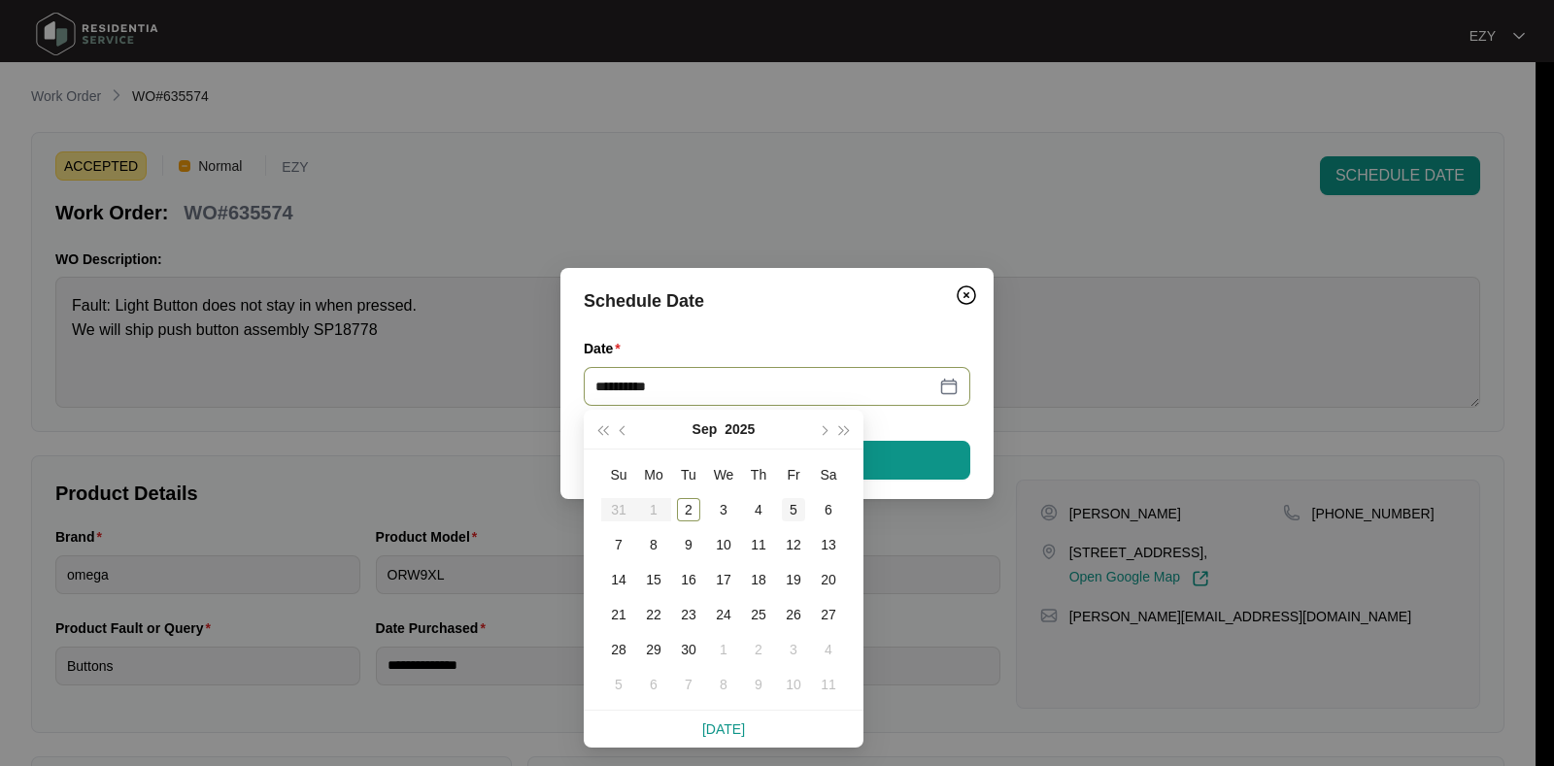
type input "**********"
click at [798, 513] on div "5" at bounding box center [793, 509] width 23 height 23
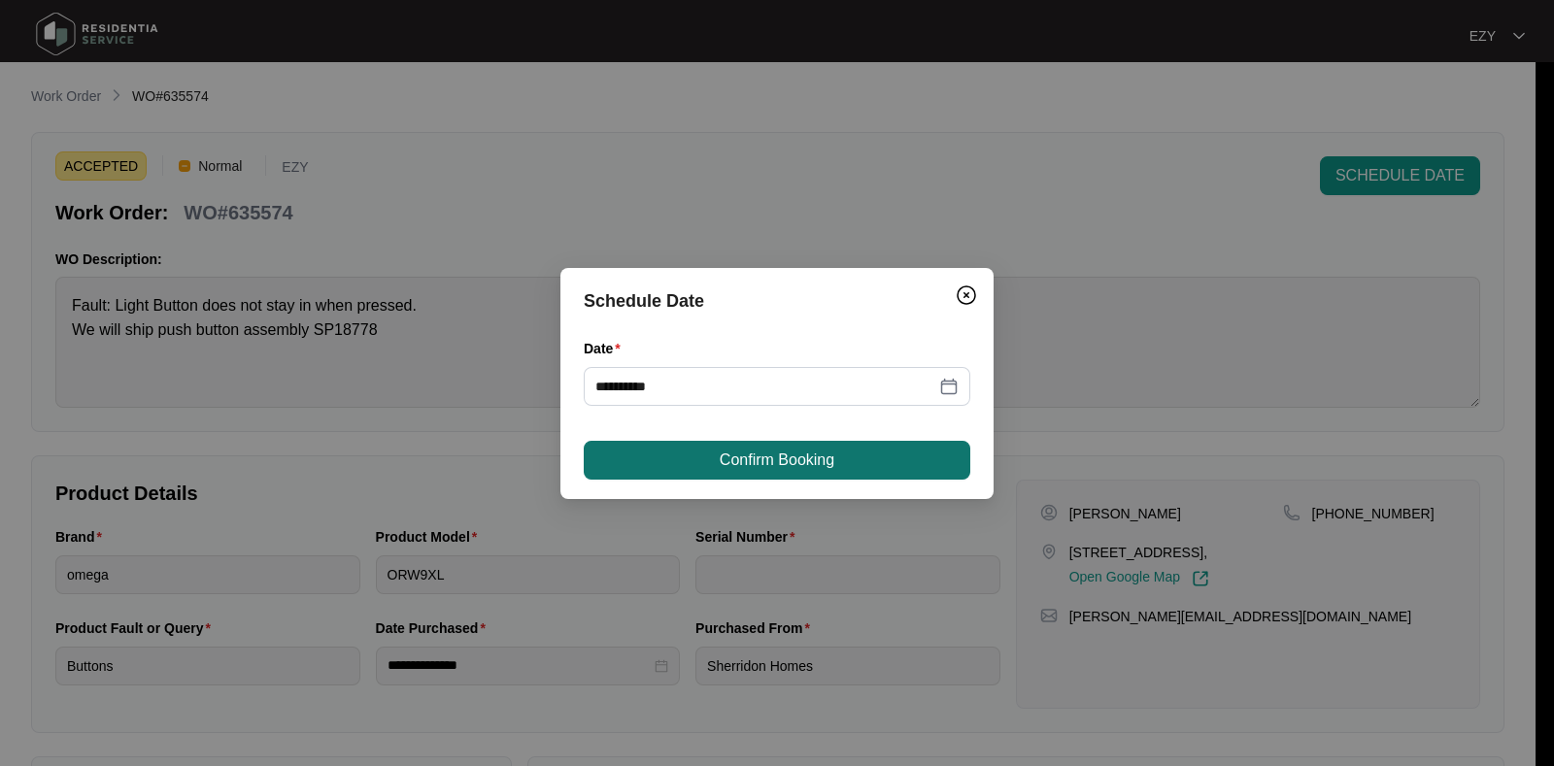
click at [815, 454] on span "Confirm Booking" at bounding box center [777, 460] width 115 height 23
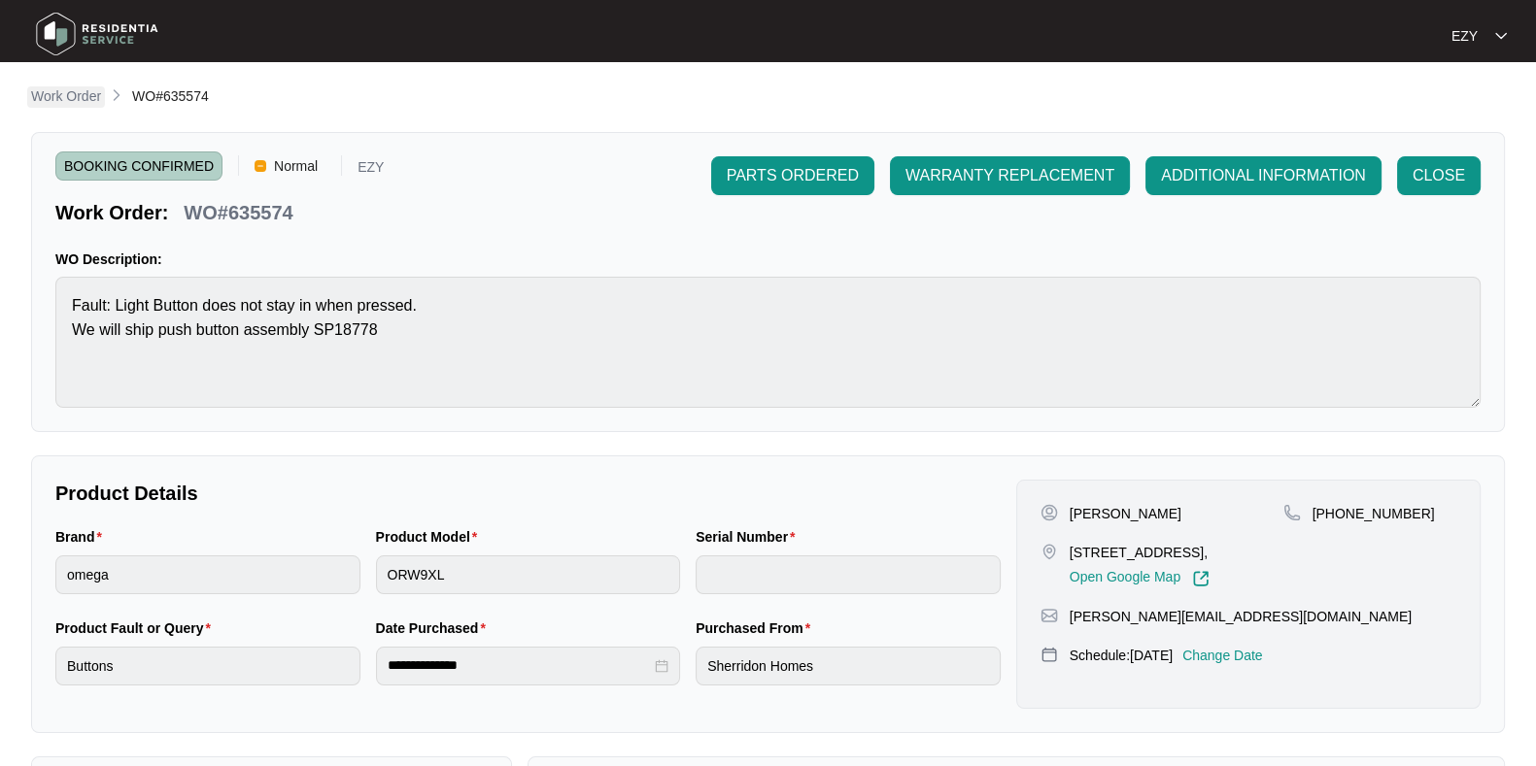
click at [87, 99] on p "Work Order" at bounding box center [66, 95] width 70 height 19
